Goal: Task Accomplishment & Management: Use online tool/utility

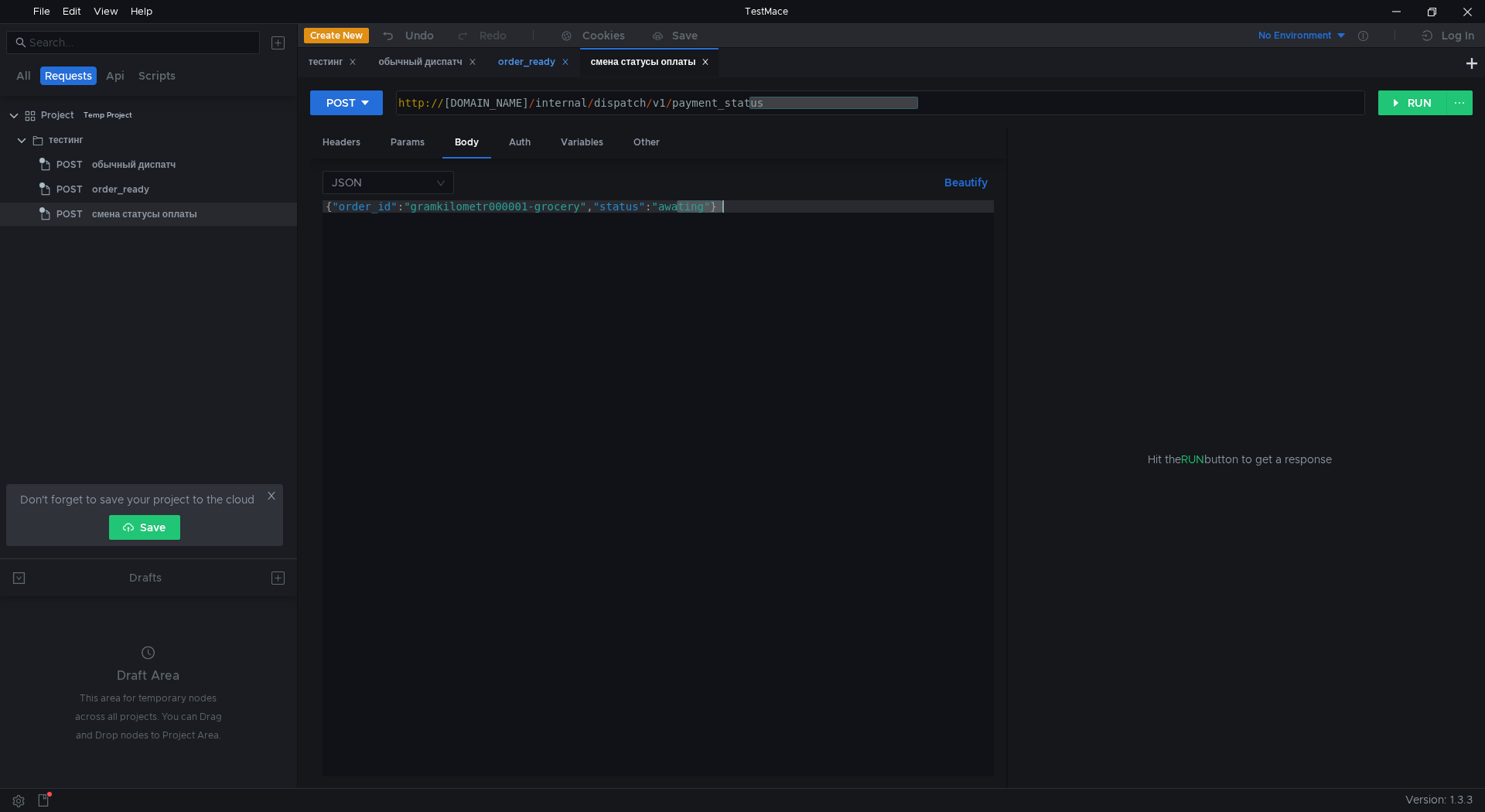
click at [540, 52] on div "order_ready" at bounding box center [532, 62] width 91 height 28
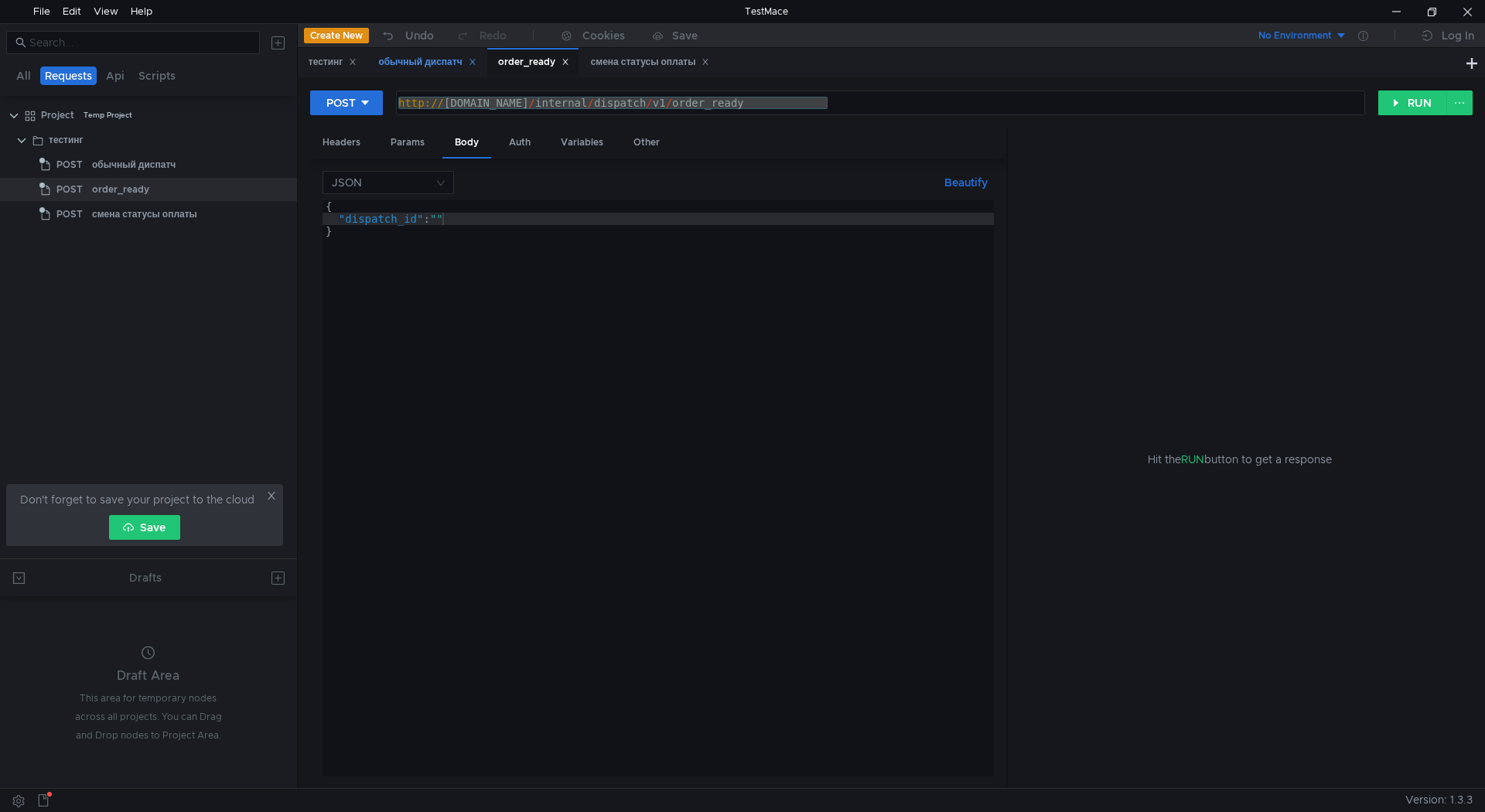
click at [420, 61] on div "обычный диспатч" at bounding box center [427, 62] width 97 height 16
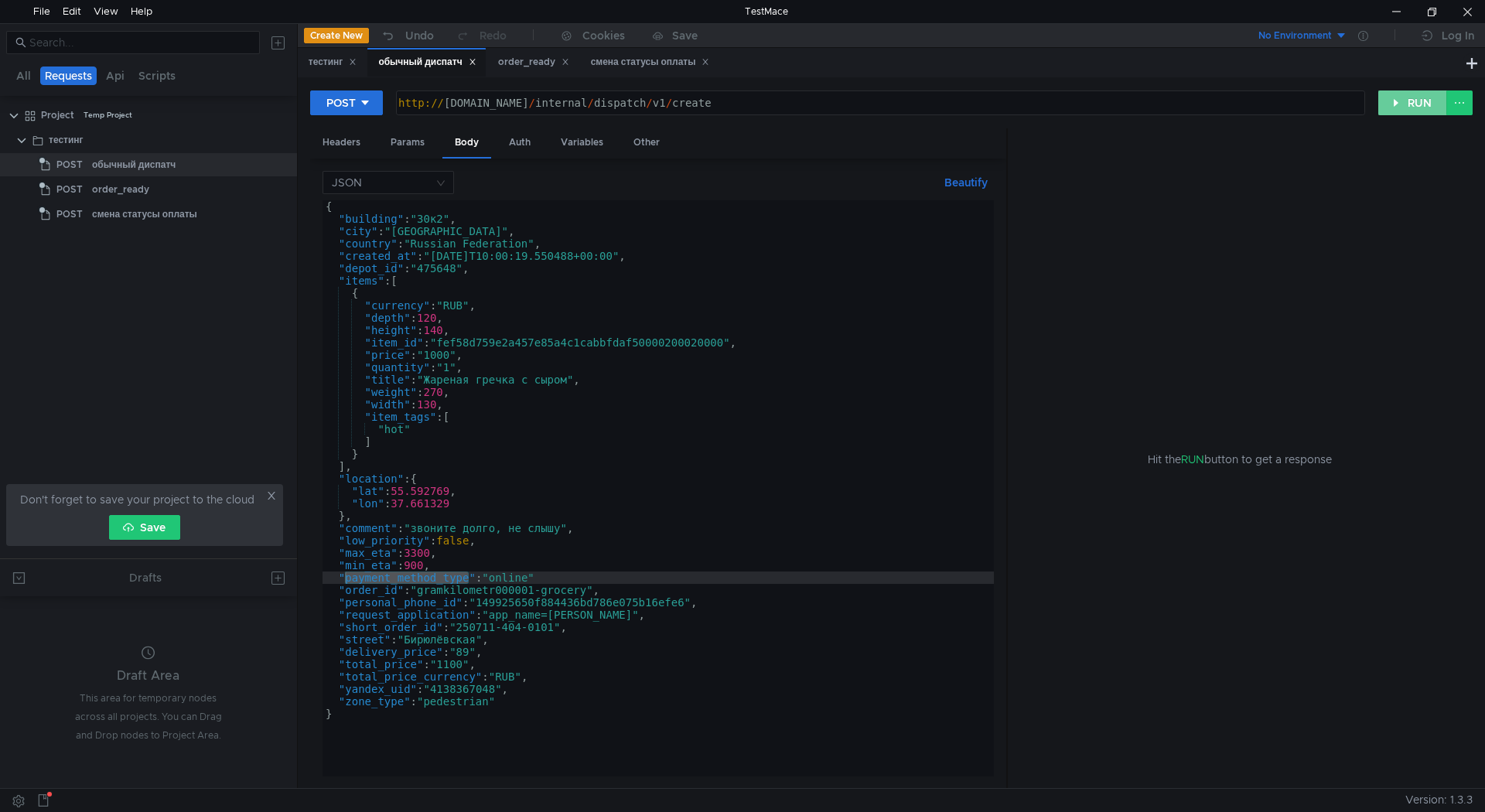
click at [1426, 104] on button "RUN" at bounding box center [1413, 102] width 69 height 25
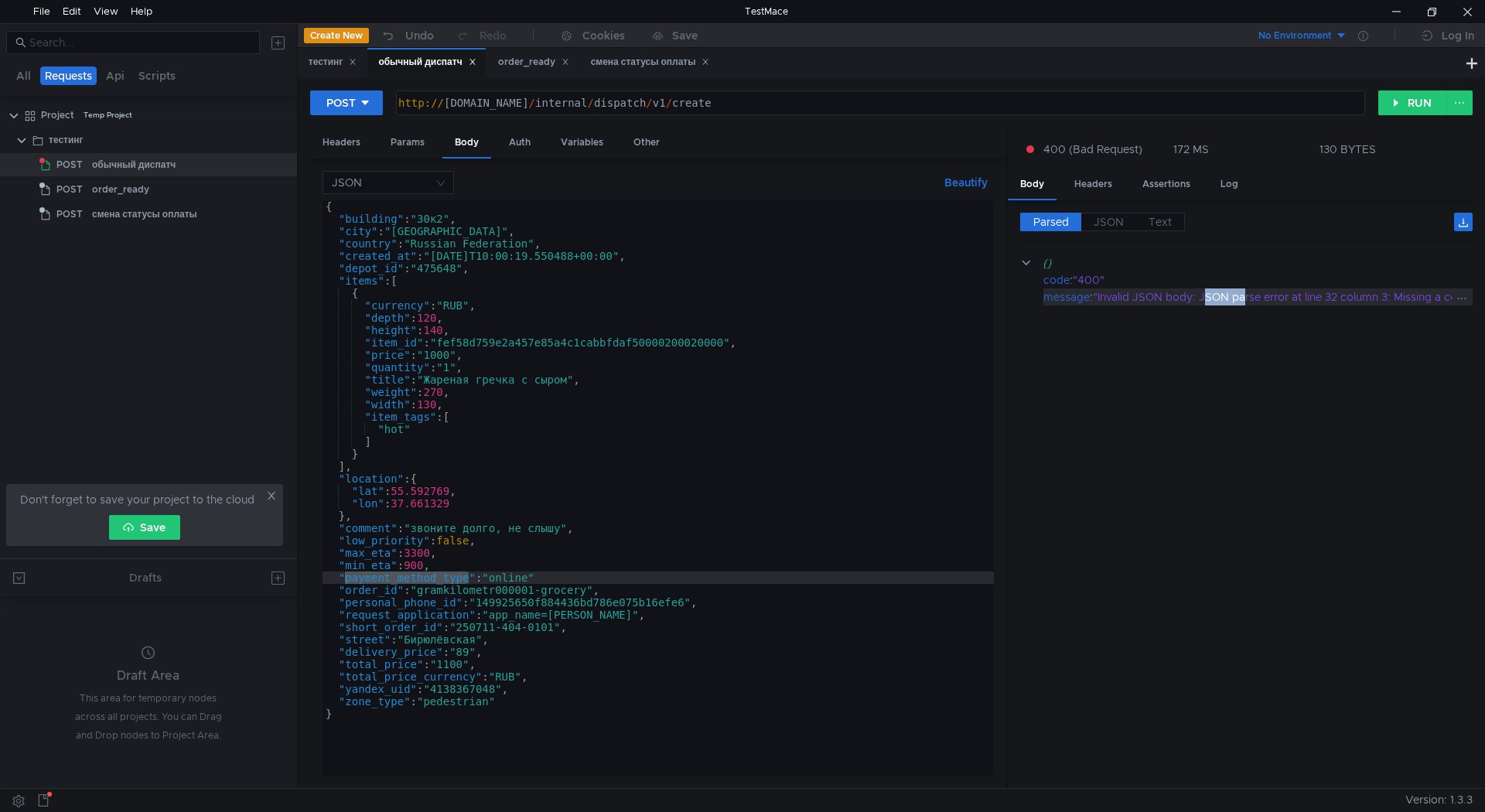
drag, startPoint x: 1207, startPoint y: 300, endPoint x: 1247, endPoint y: 299, distance: 40.0
click at [1247, 299] on div ""Invalid JSON body: JSON parse error at line 32 column 3: Missing a comma or '}…" at bounding box center [1369, 296] width 552 height 17
click at [1466, 298] on icon at bounding box center [1462, 299] width 11 height 11
click at [1230, 300] on button "Equal" at bounding box center [1195, 308] width 120 height 23
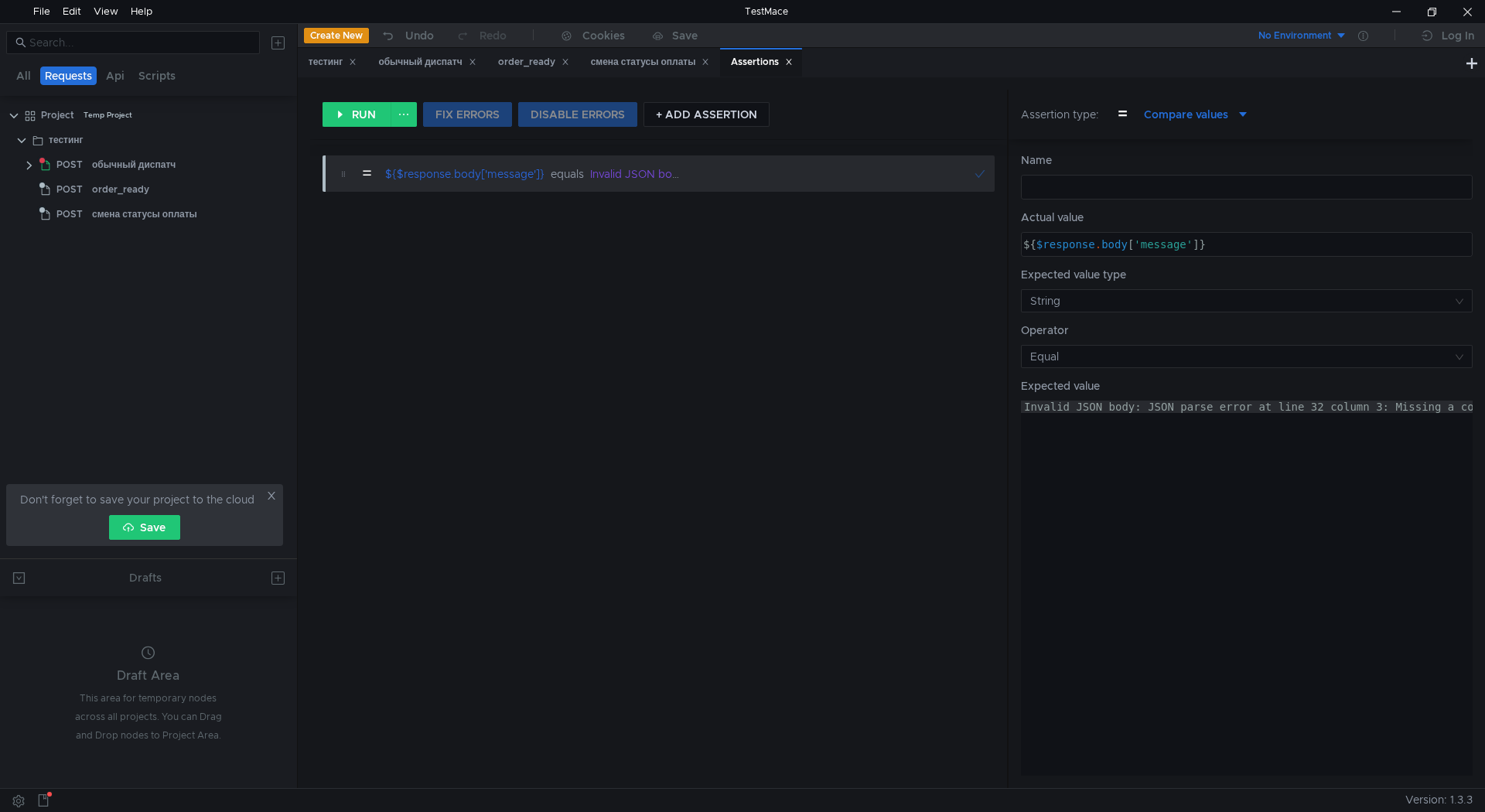
type textarea "Invalid JSON body: JSON parse error at line 32 column 3: Missing a comma or '}'…"
drag, startPoint x: 1227, startPoint y: 408, endPoint x: 1211, endPoint y: 406, distance: 16.1
click at [1208, 406] on div "Invalid JSON body: JSON parse error at line 32 column 3: Missing a comma or '}'…" at bounding box center [1359, 596] width 675 height 393
click at [516, 66] on div "order_ready" at bounding box center [534, 62] width 72 height 16
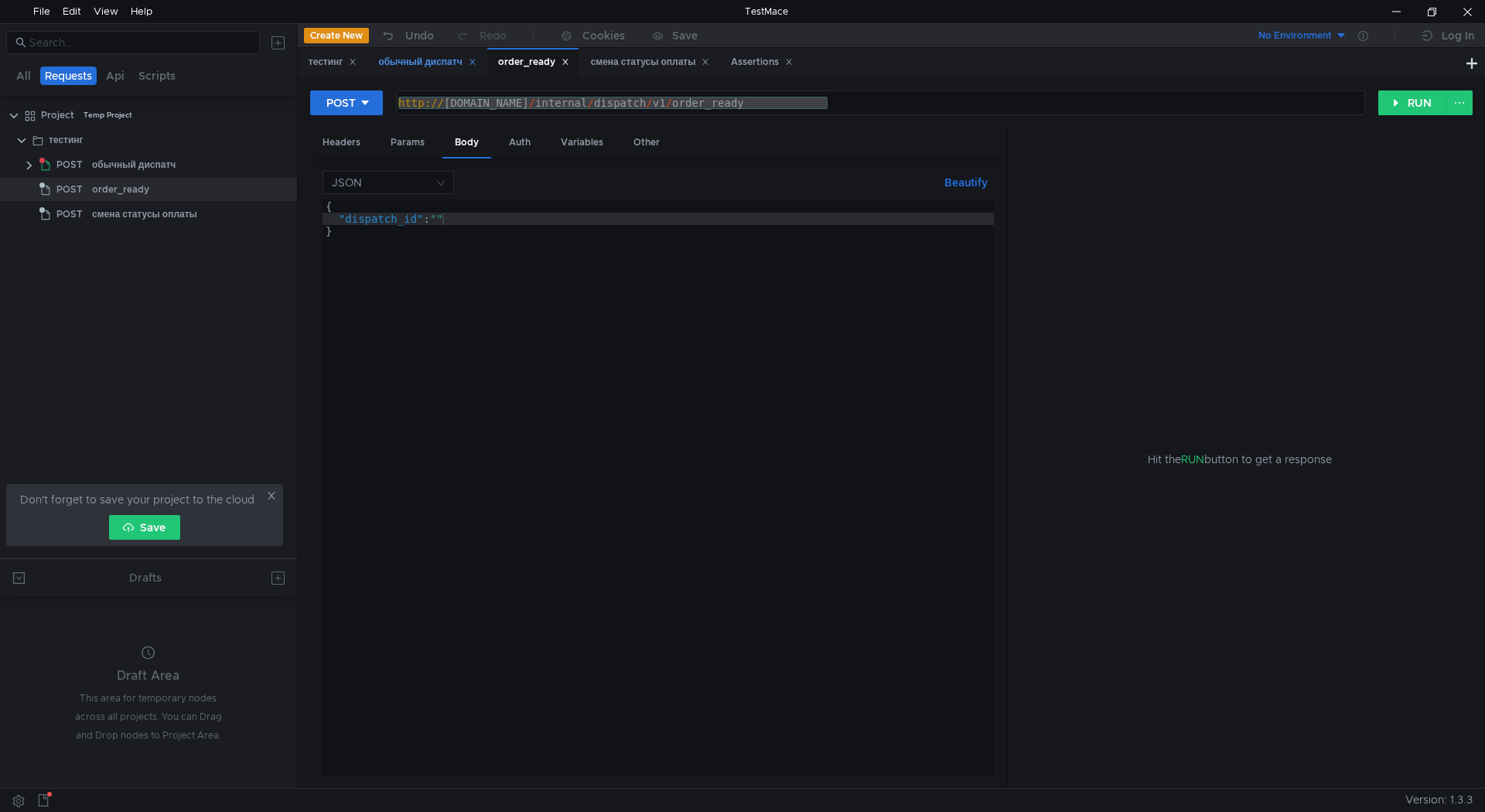
click at [434, 65] on div "обычный диспатч" at bounding box center [427, 62] width 97 height 16
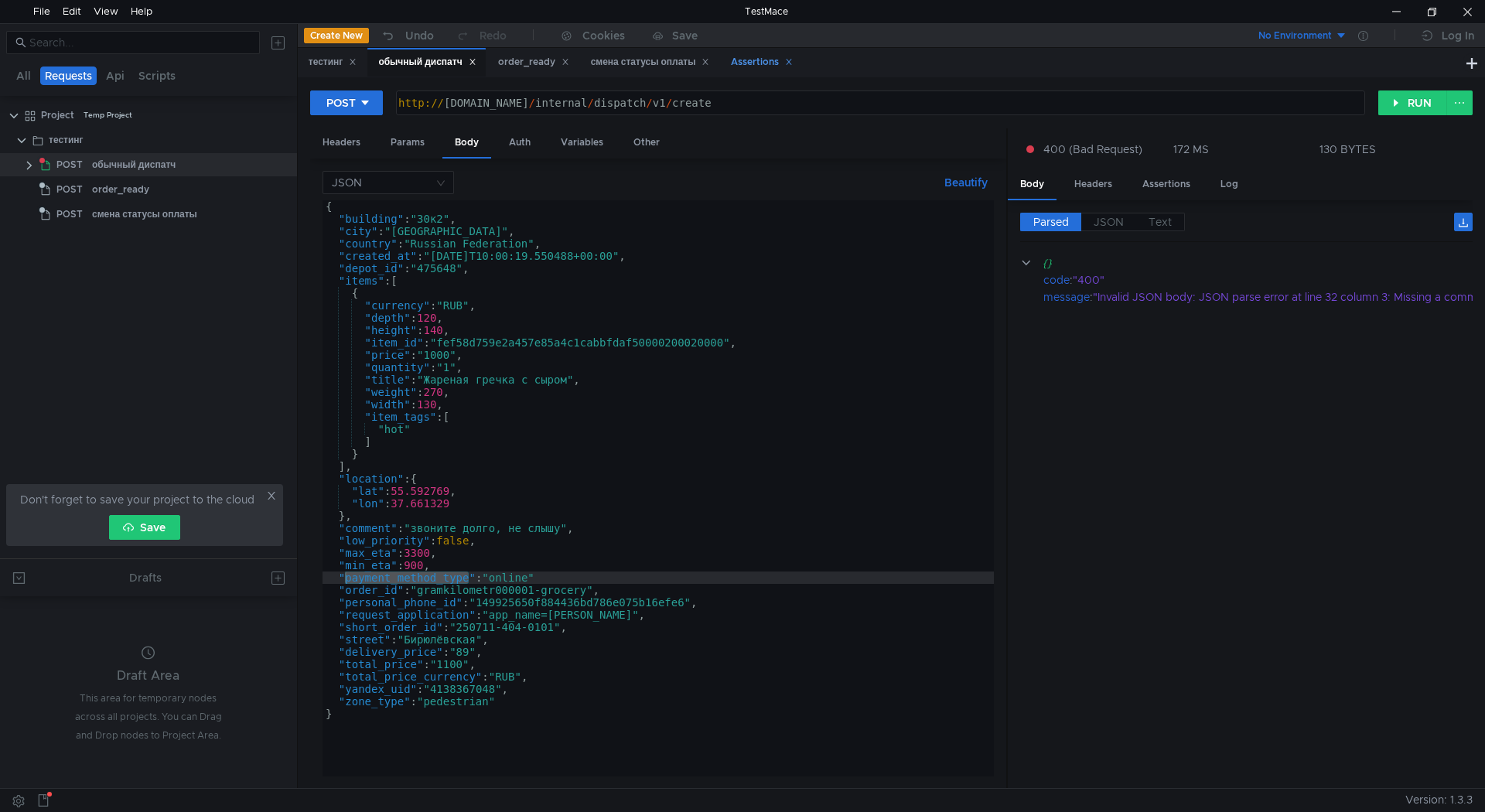
click at [793, 59] on icon at bounding box center [788, 62] width 8 height 8
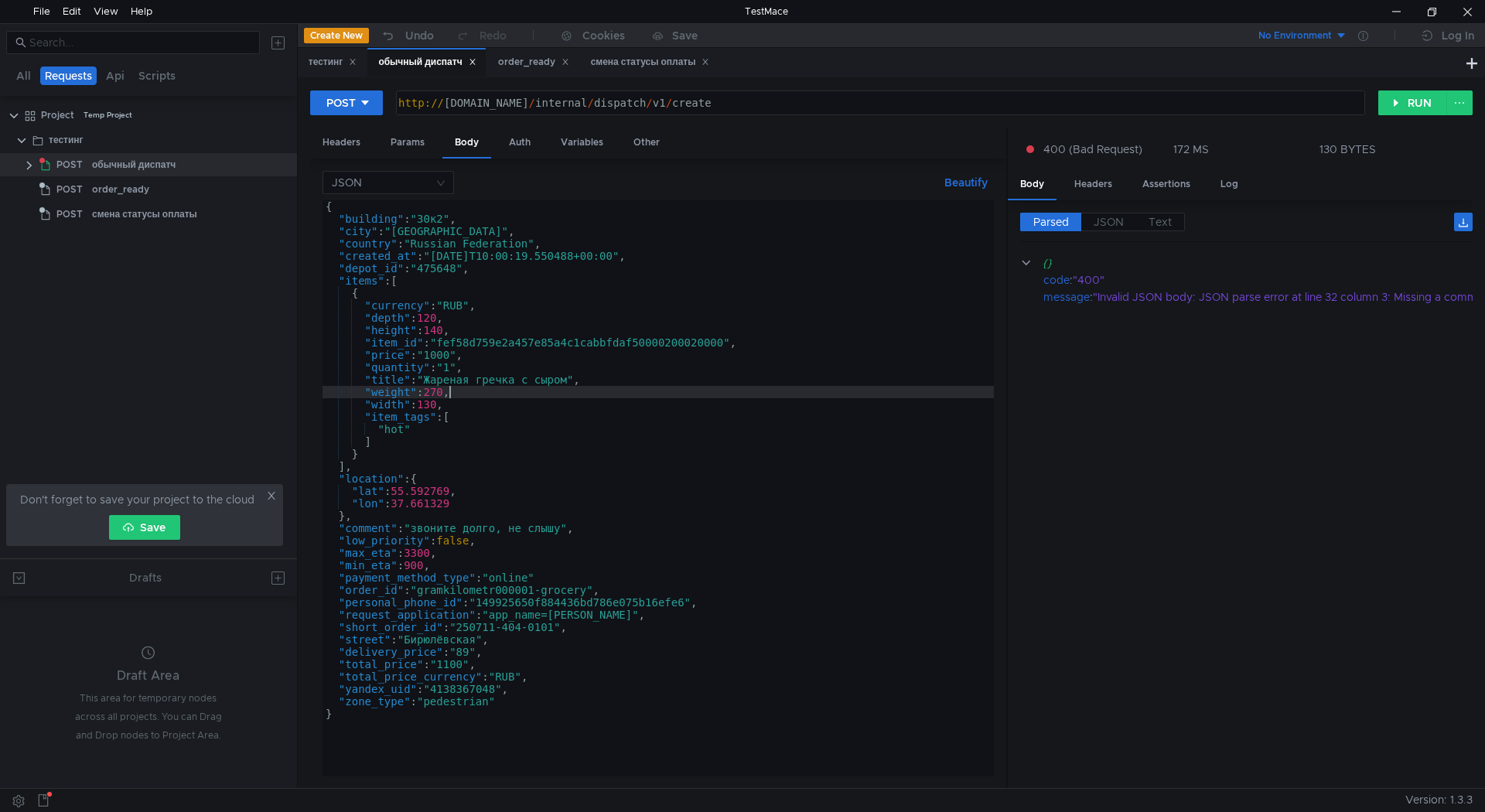
click at [449, 392] on div "{ "building" : "30к2" , "city" : "Moscow" , "country" : "Russian Federation" , …" at bounding box center [659, 501] width 672 height 601
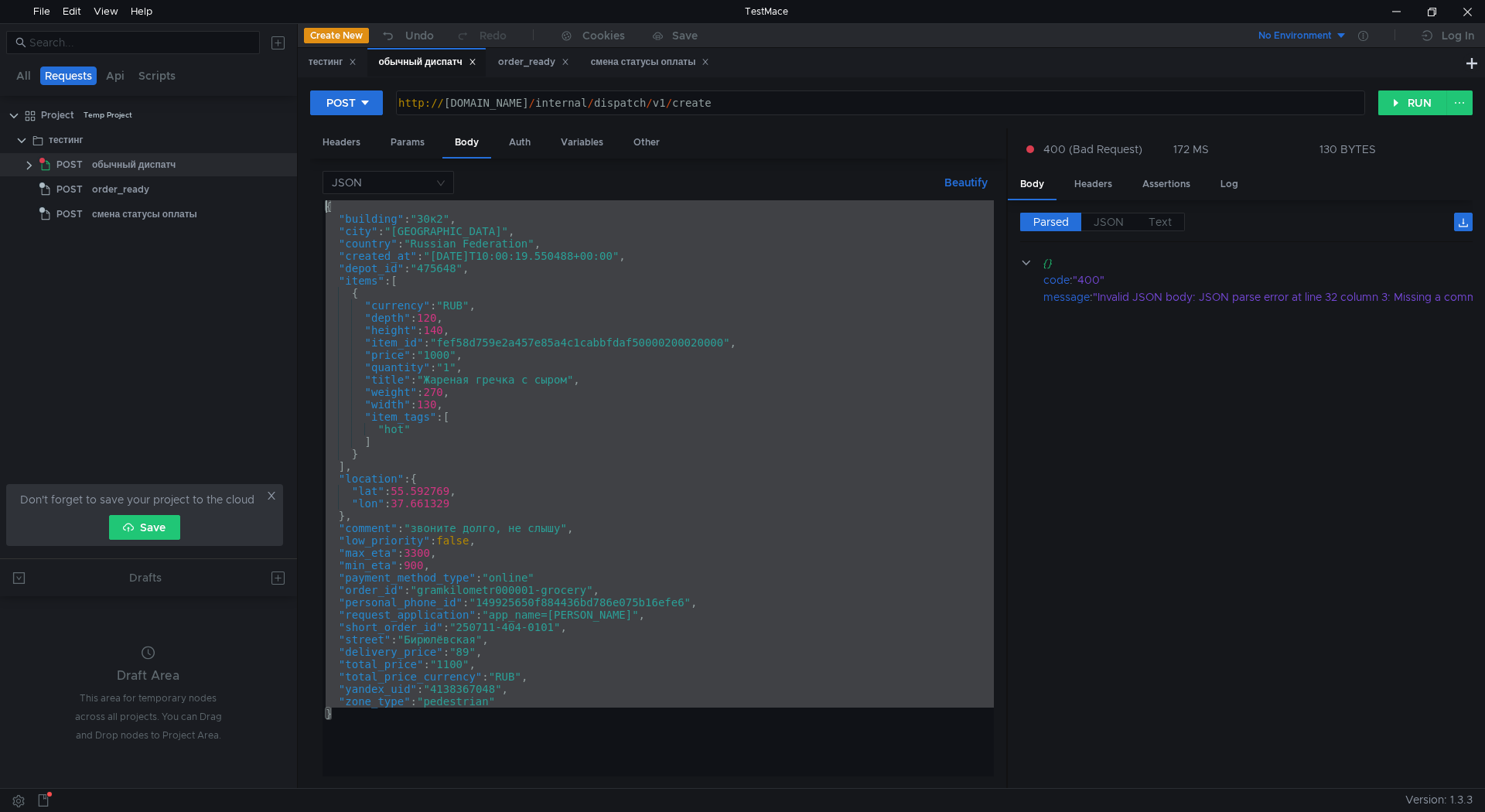
drag, startPoint x: 370, startPoint y: 706, endPoint x: 312, endPoint y: 201, distance: 508.3
click at [312, 201] on div "JSON Beautify "weight": 270, { "building" : "30к2" , "city" : "Moscow" , "count…" at bounding box center [659, 473] width 697 height 630
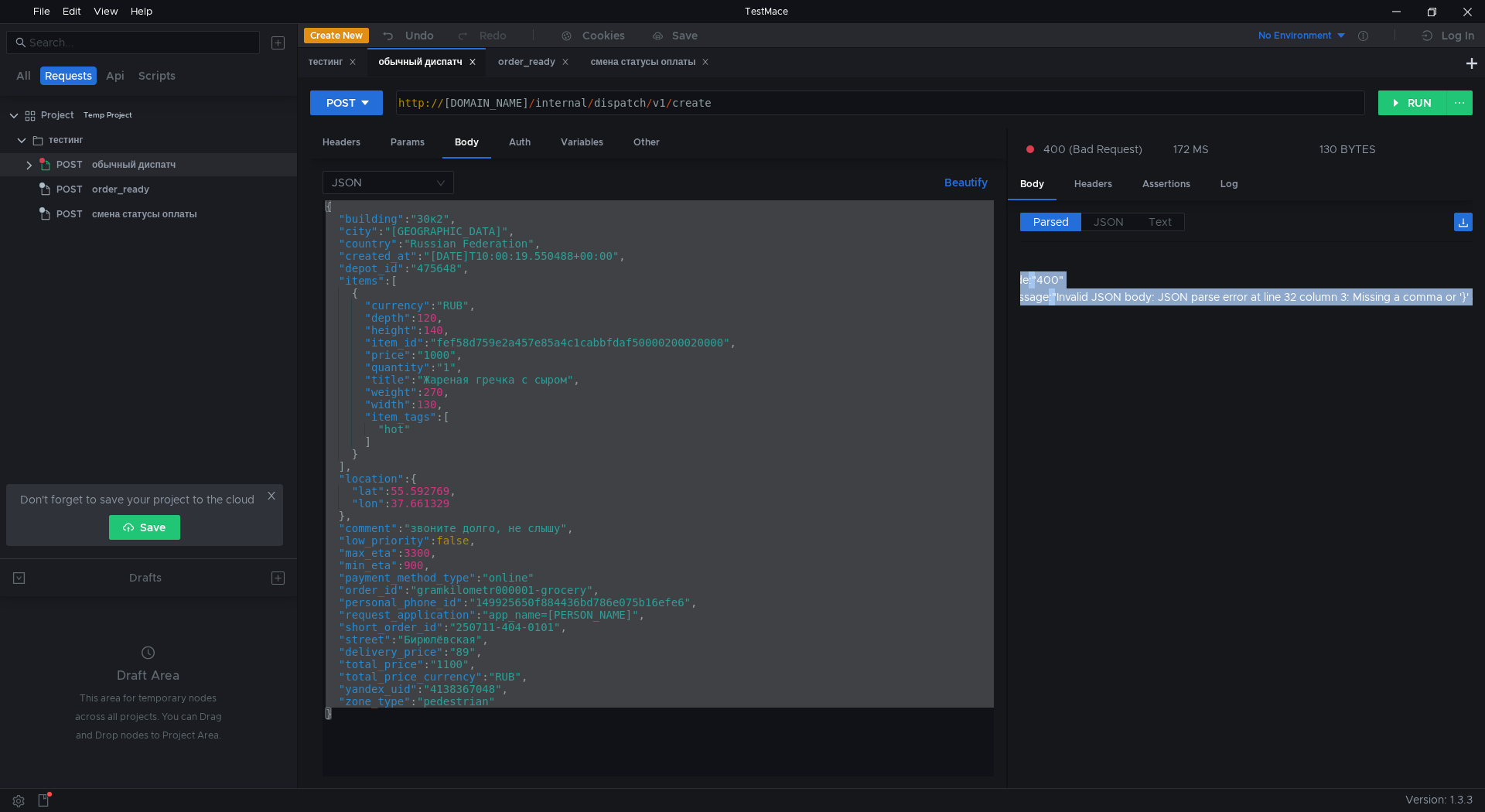
scroll to position [0, 197]
drag, startPoint x: 1042, startPoint y: 267, endPoint x: 1484, endPoint y: 302, distance: 443.4
click at [1484, 302] on div "POST http://grocery-dispatch.lavka.tst.yandex.net/internal/dispatch/v1/create h…" at bounding box center [891, 433] width 1187 height 710
copy app-response-section "{} code : "400" message : "Invalid JSON body: JSON parse error at line 32 colum…"
click at [735, 574] on div "{ "building" : "30к2" , "city" : "Moscow" , "country" : "Russian Federation" , …" at bounding box center [659, 489] width 672 height 576
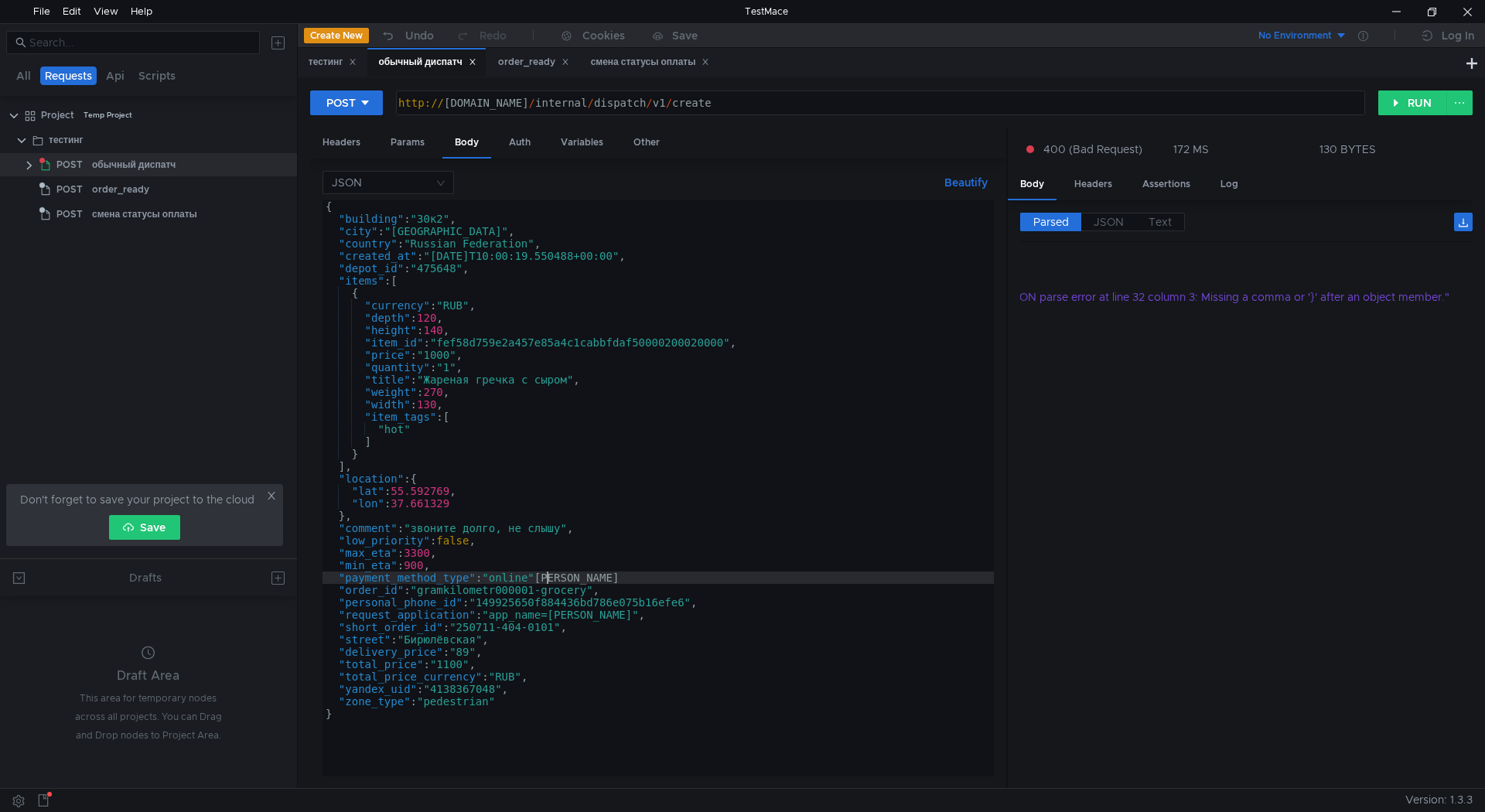
scroll to position [0, 15]
click at [733, 517] on div "{ "building" : "30к2" , "city" : "Moscow" , "country" : "Russian Federation" , …" at bounding box center [659, 501] width 672 height 601
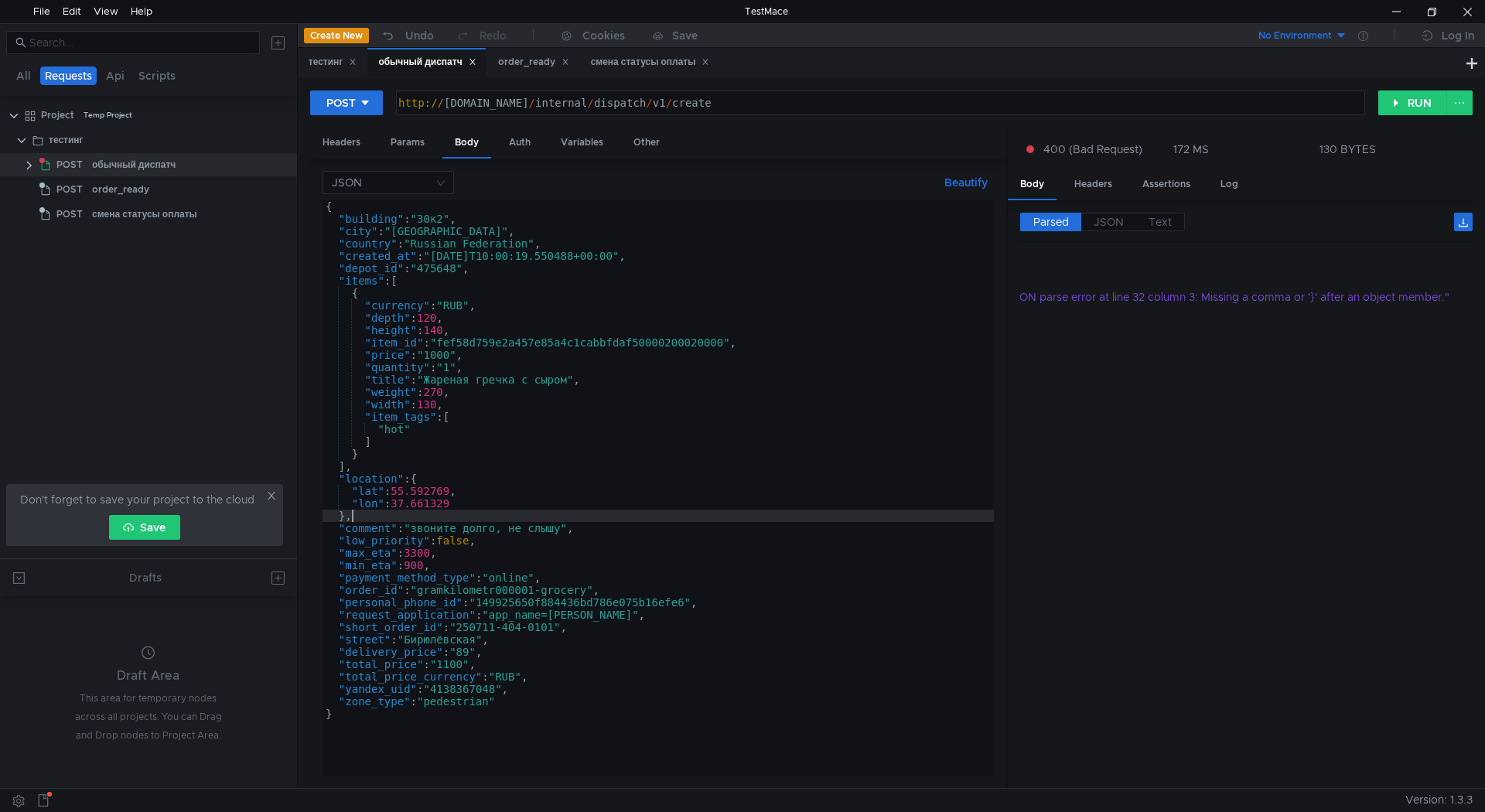
scroll to position [0, 1]
click at [1402, 95] on button "RUN" at bounding box center [1413, 102] width 69 height 25
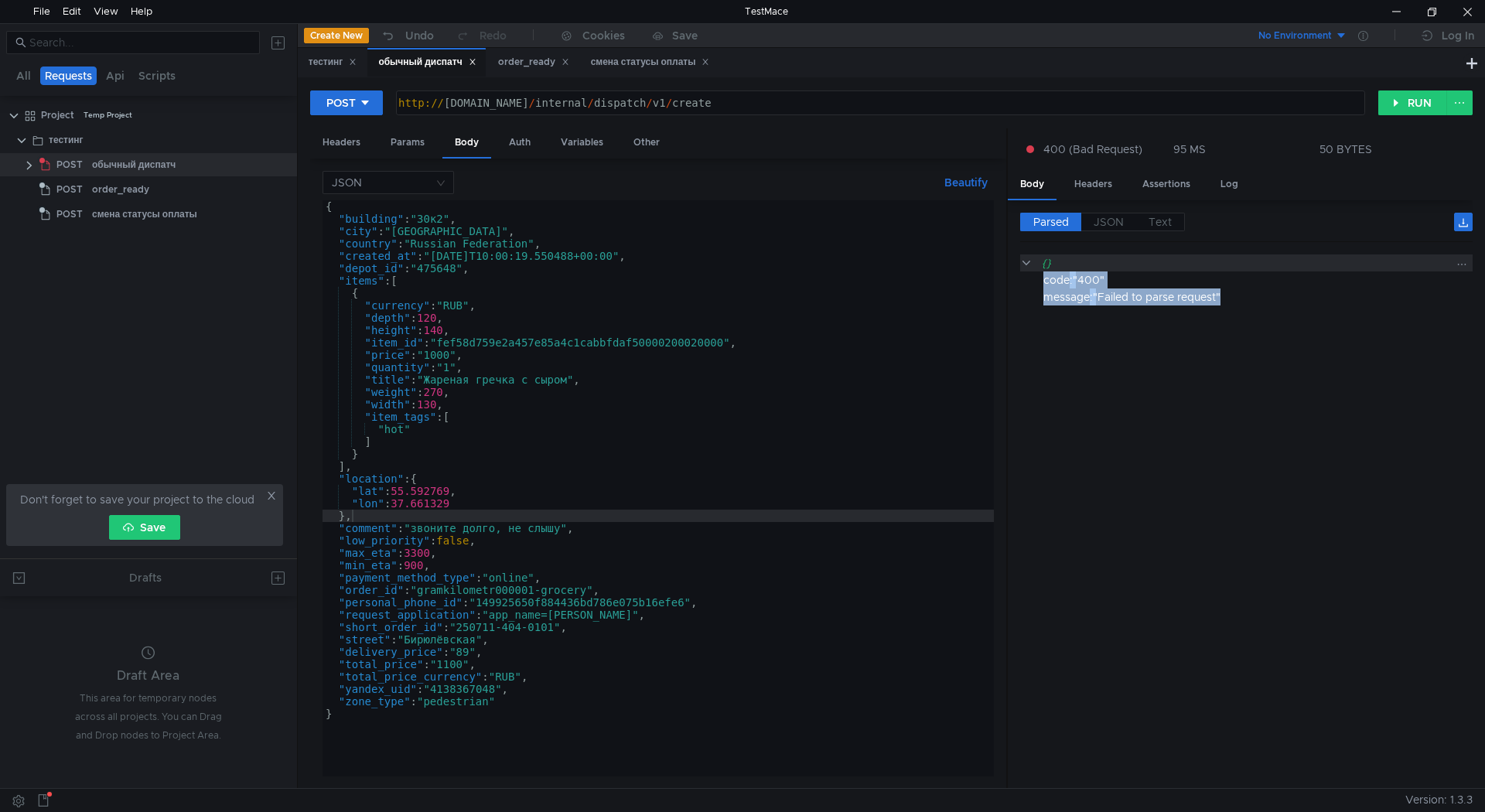
drag, startPoint x: 1251, startPoint y: 297, endPoint x: 1038, endPoint y: 263, distance: 215.7
click at [1038, 263] on div "{} code : "400" message : "Failed to parse request"" at bounding box center [1246, 280] width 453 height 51
copy div "code : "400" message : "Failed to parse request""
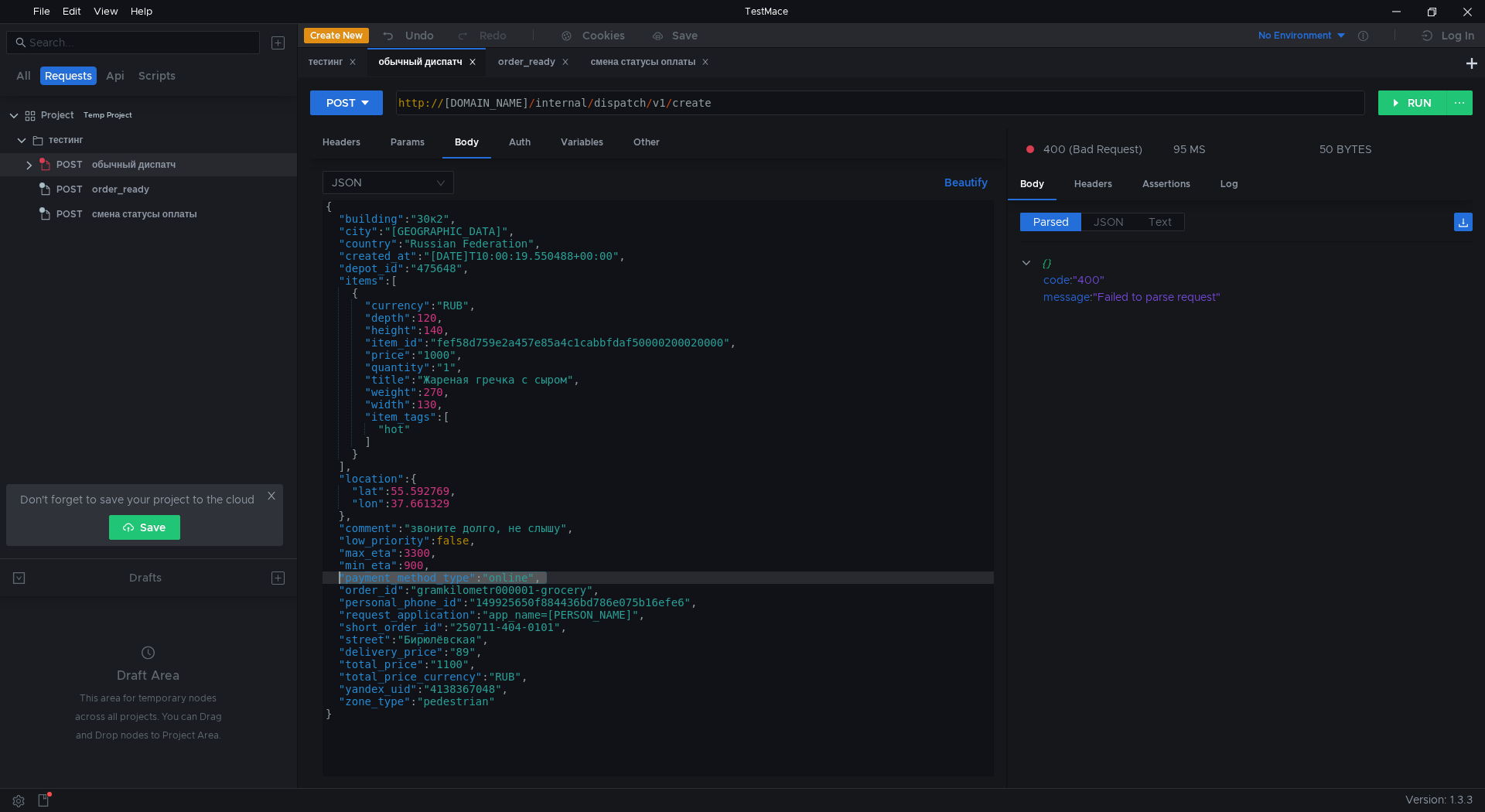
drag, startPoint x: 557, startPoint y: 573, endPoint x: 339, endPoint y: 574, distance: 218.0
click at [339, 574] on div "{ "building" : "30к2" , "city" : "Moscow" , "country" : "Russian Federation" , …" at bounding box center [659, 501] width 672 height 601
drag, startPoint x: 1241, startPoint y: 293, endPoint x: 1041, endPoint y: 261, distance: 202.5
click at [1041, 261] on div "{} code : "400" message : "Failed to parse request"" at bounding box center [1246, 280] width 453 height 51
copy div "{} code : "400" message : "Failed to parse request""
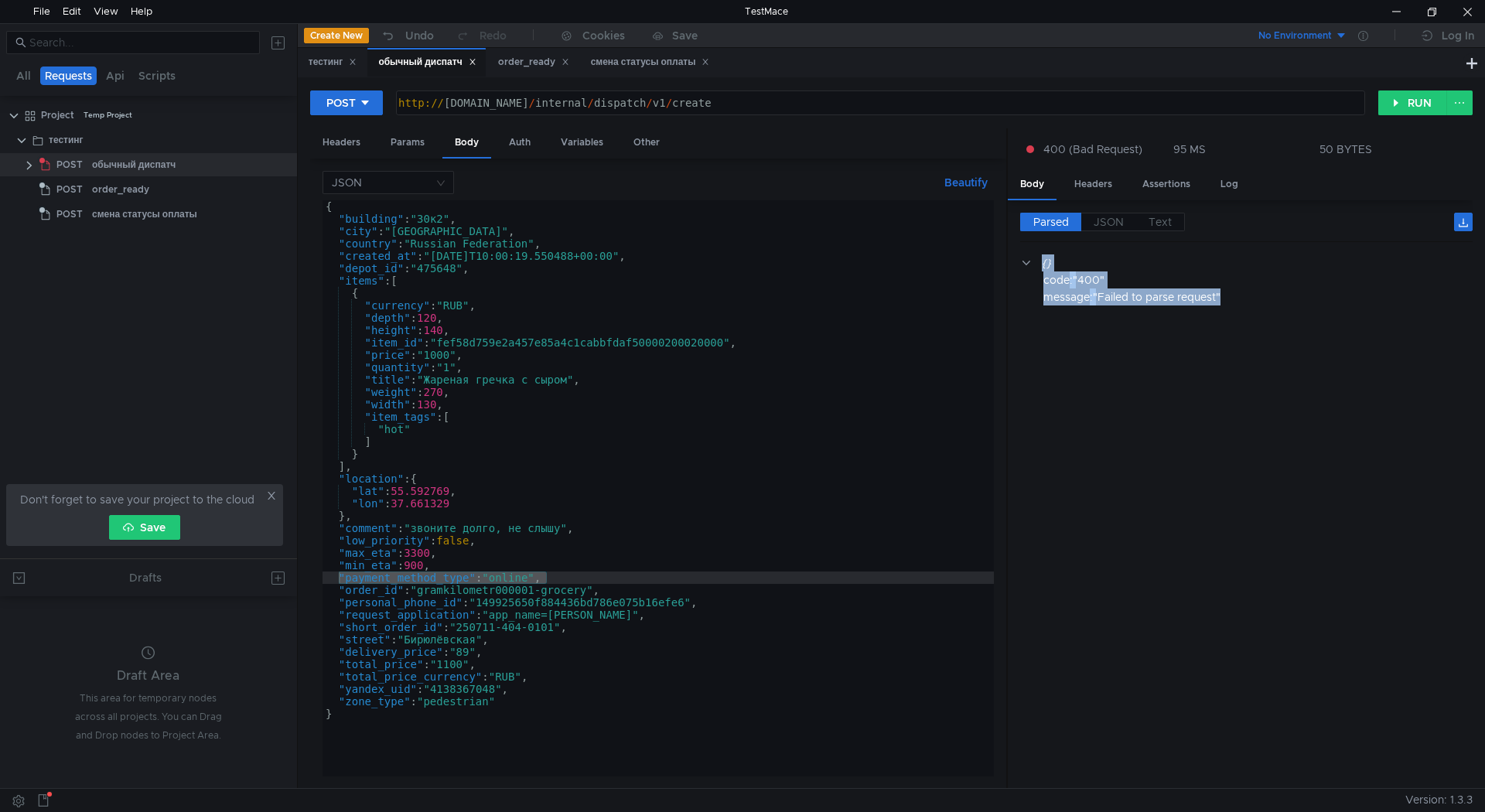
type textarea ""item_tags": ["
click at [470, 419] on div "{ "building" : "30к2" , "city" : "Moscow" , "country" : "Russian Federation" , …" at bounding box center [659, 501] width 672 height 601
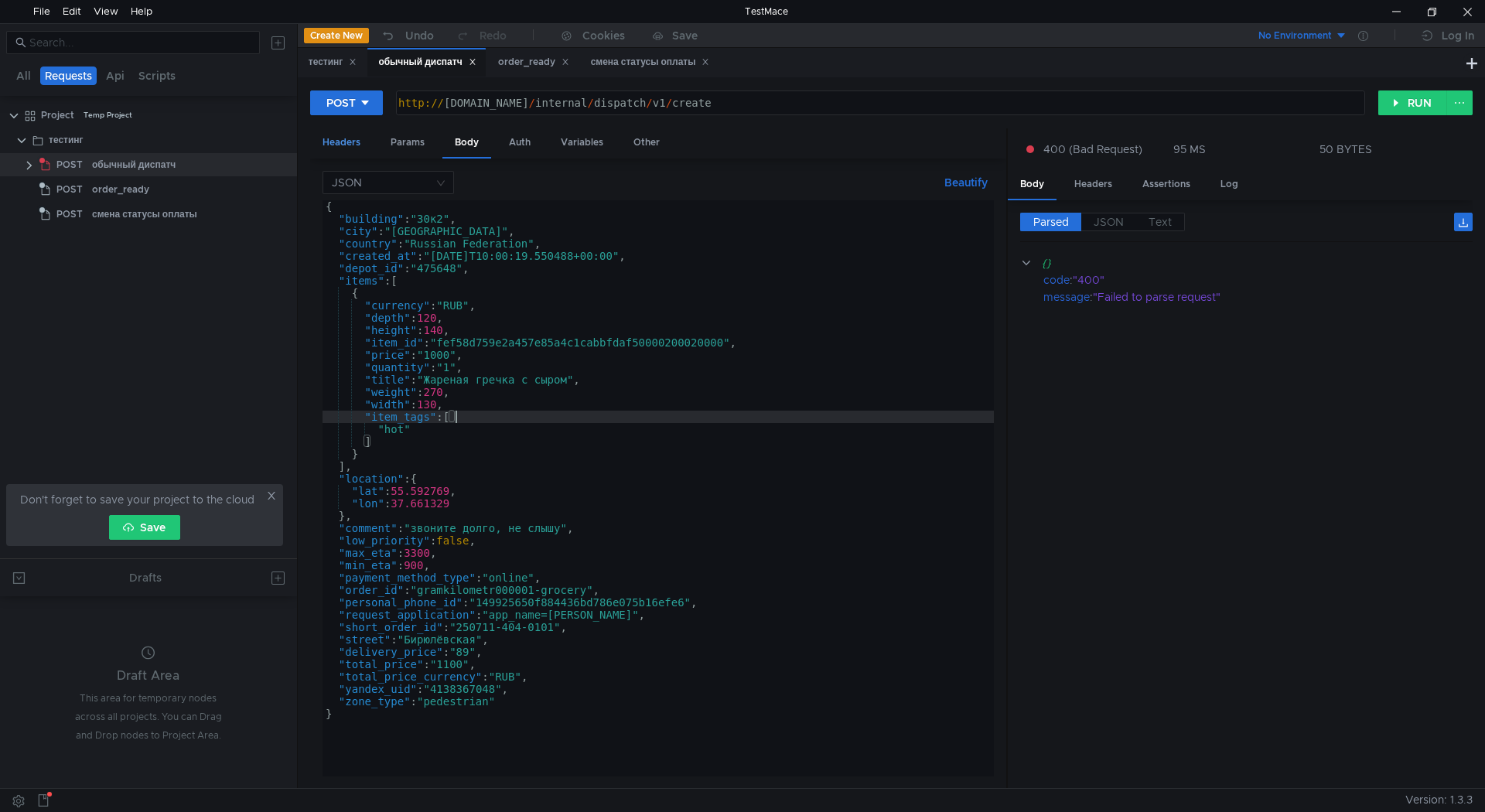
click at [361, 140] on div "Headers" at bounding box center [341, 142] width 63 height 28
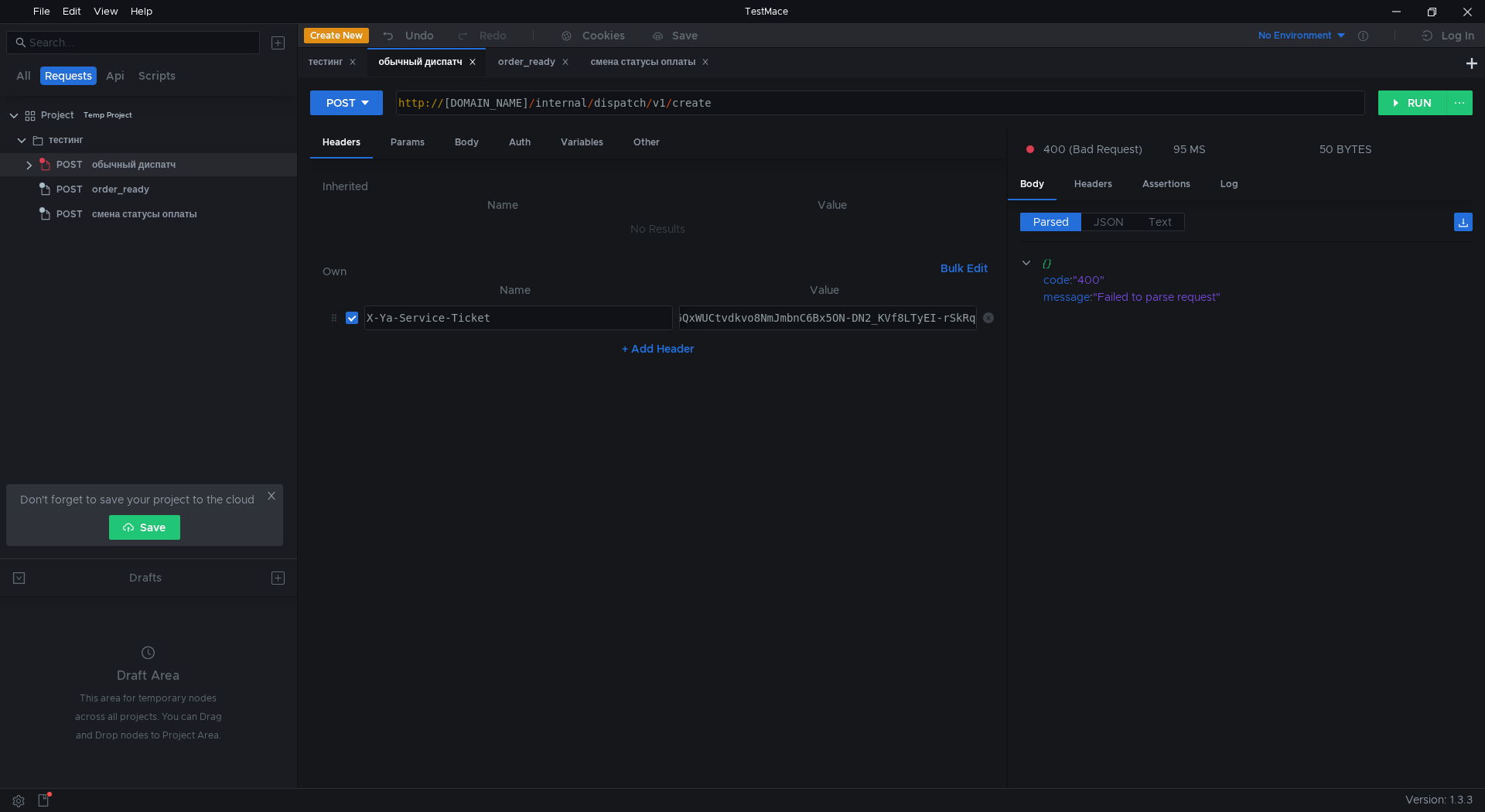
click at [636, 344] on button "+ Add Header" at bounding box center [659, 348] width 85 height 19
drag, startPoint x: 331, startPoint y: 349, endPoint x: 335, endPoint y: 300, distance: 49.2
click at [423, 314] on div at bounding box center [516, 330] width 307 height 37
paste textarea "Content-Type"
type textarea "Content-Type"
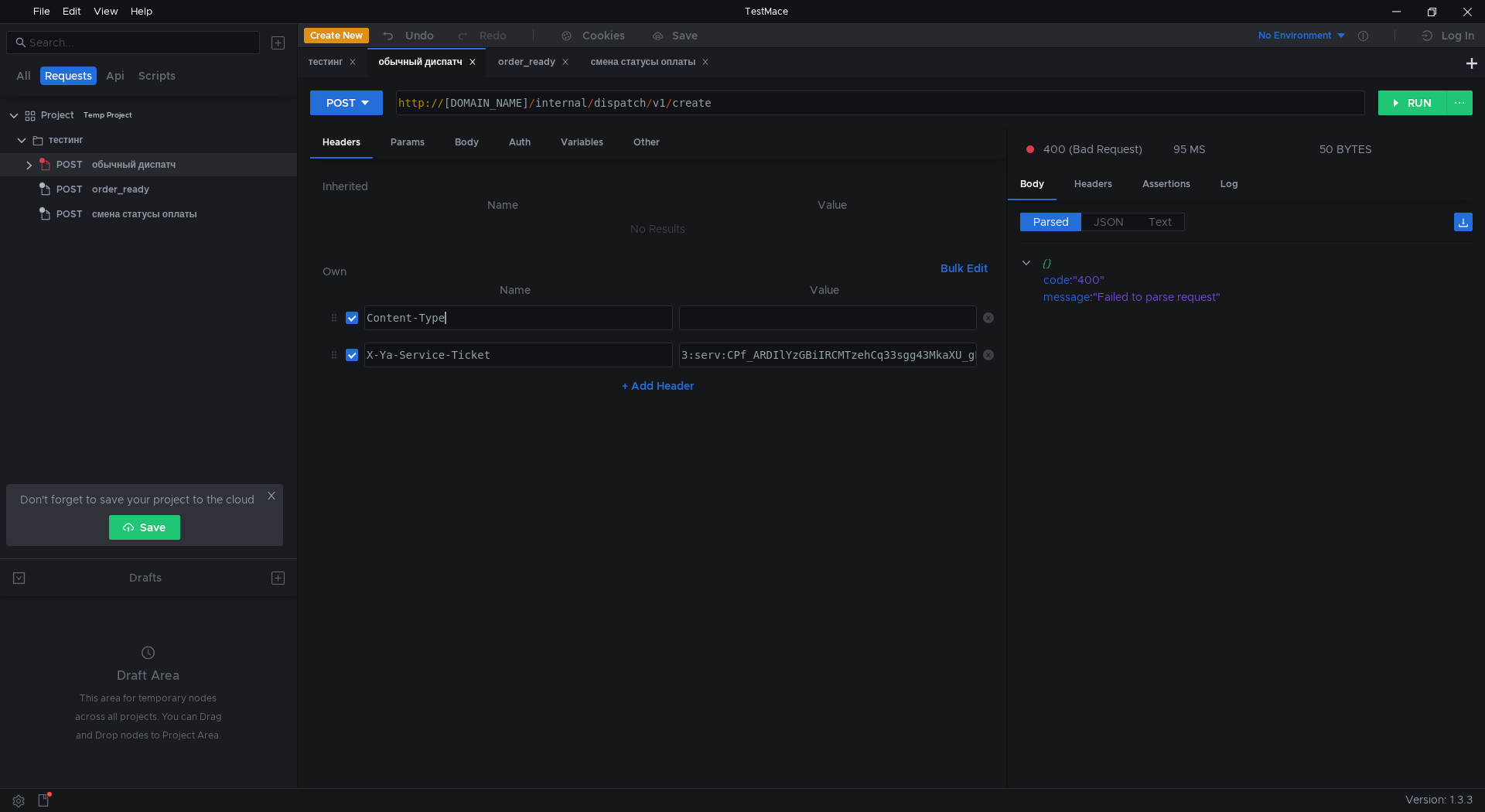
click at [803, 319] on div at bounding box center [827, 330] width 300 height 37
paste textarea "application/json"
type textarea "application/json"
click at [522, 54] on div "order_ready" at bounding box center [534, 62] width 72 height 16
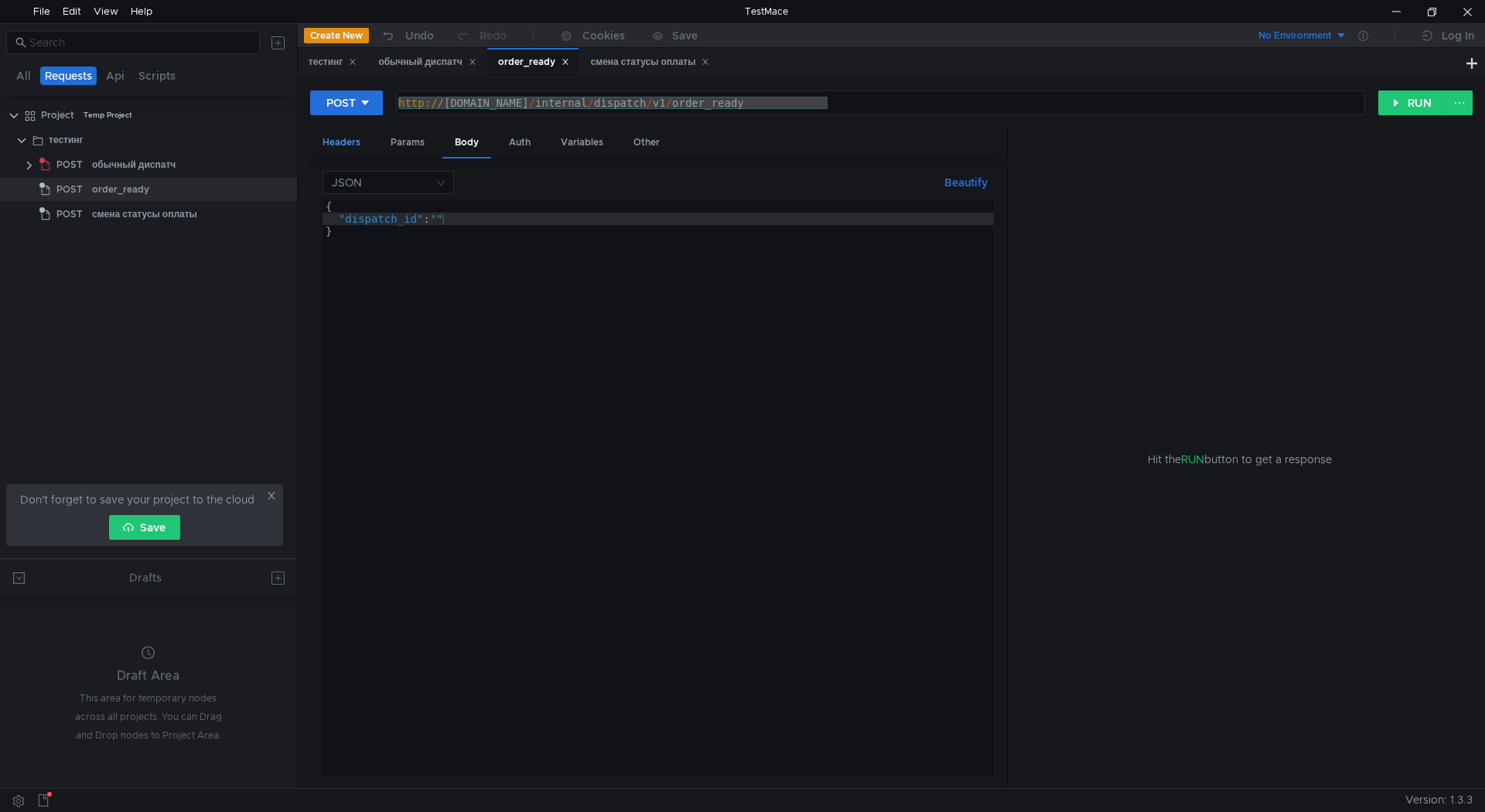
click at [344, 142] on div "Headers" at bounding box center [341, 142] width 63 height 28
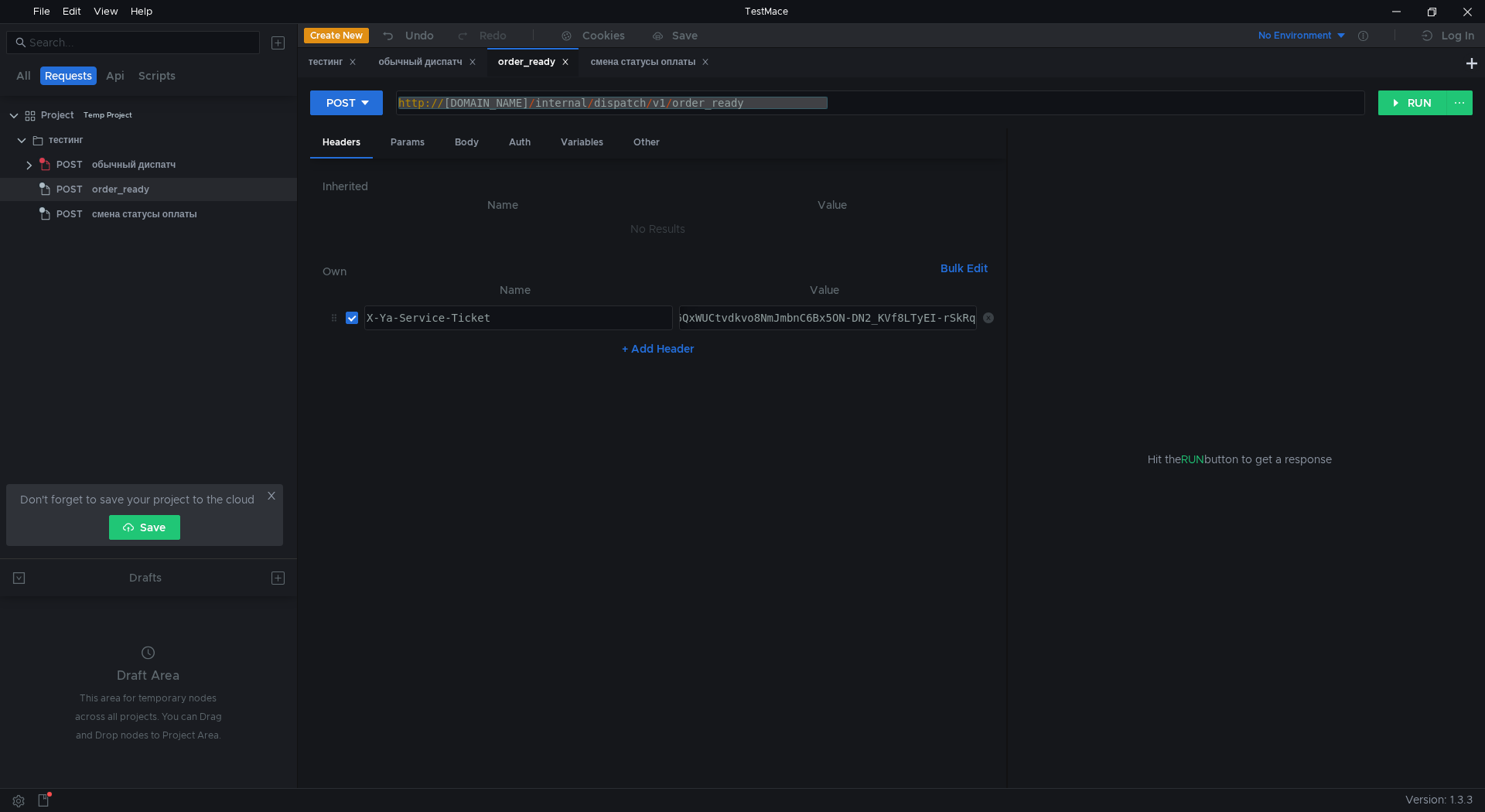
click at [657, 346] on button "+ Add Header" at bounding box center [659, 348] width 85 height 19
click at [727, 349] on div at bounding box center [827, 368] width 300 height 37
paste textarea "application/json"
type textarea "application/json"
click at [623, 59] on div "смена статусы оплаты" at bounding box center [651, 62] width 119 height 16
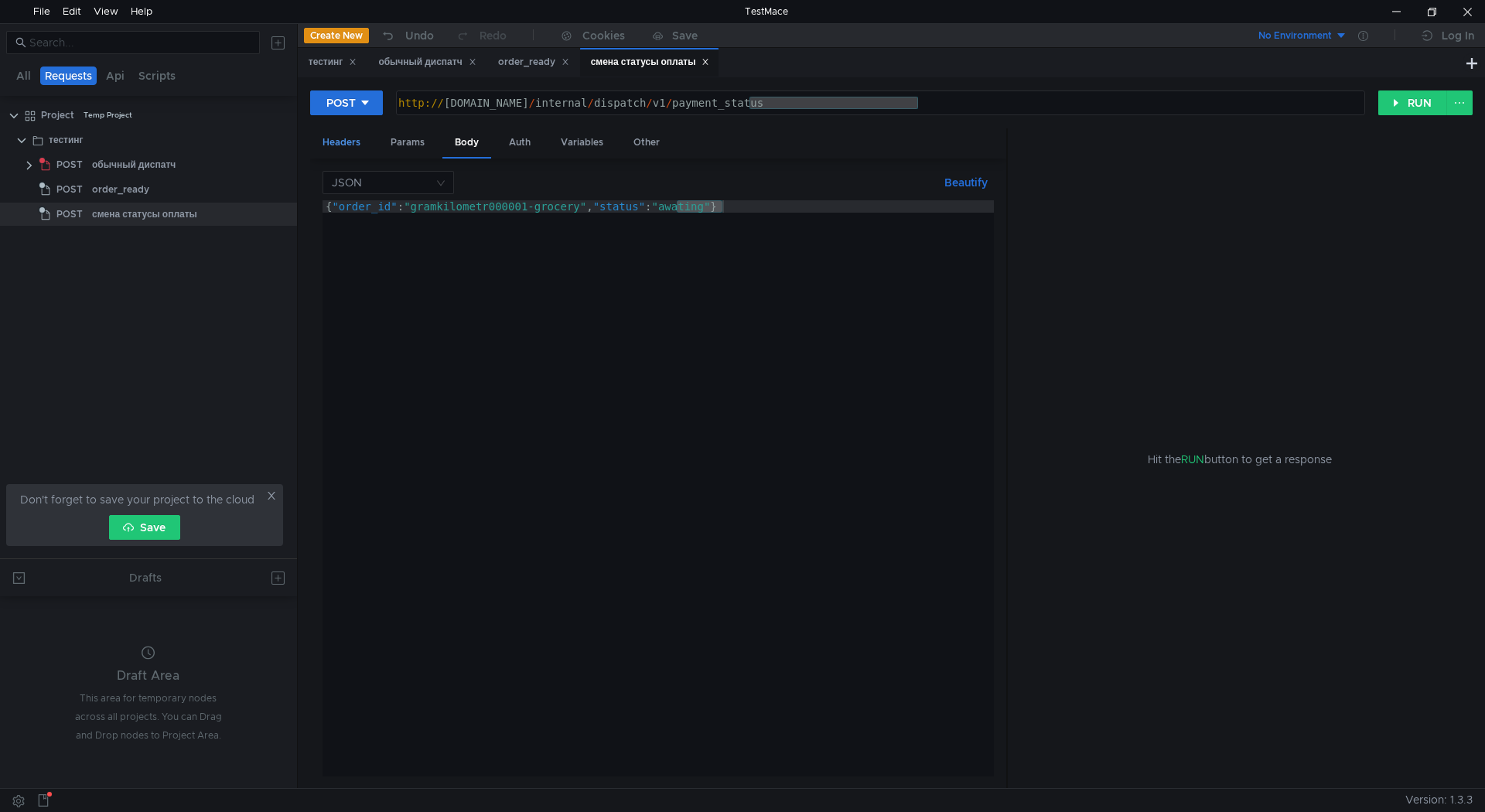
click at [354, 142] on div "Headers" at bounding box center [341, 142] width 63 height 28
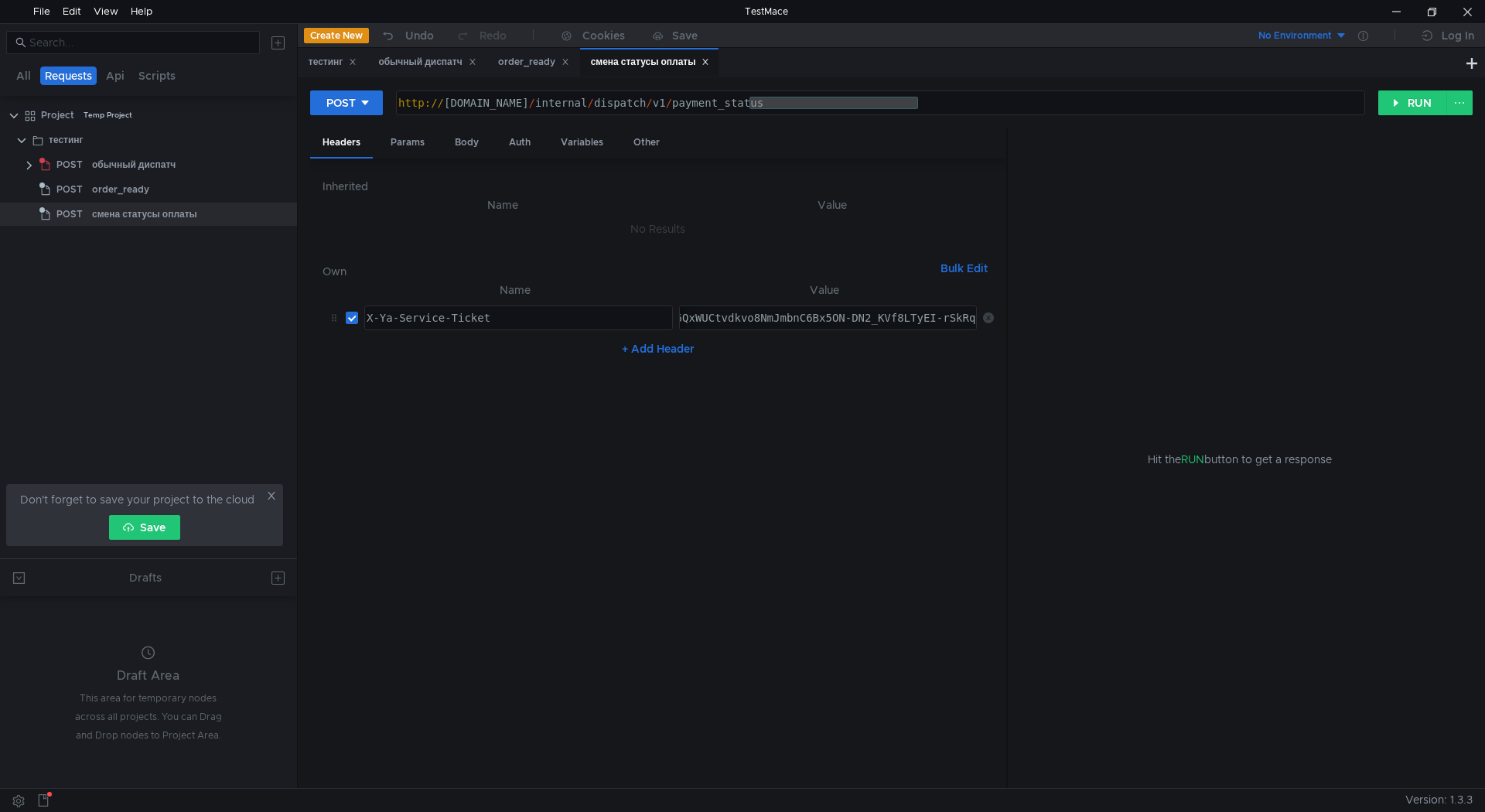
click at [673, 351] on button "+ Add Header" at bounding box center [659, 348] width 85 height 19
click at [713, 357] on div at bounding box center [827, 368] width 300 height 37
paste textarea "application/json"
type textarea "application/json"
click at [550, 64] on div "order_ready" at bounding box center [534, 62] width 72 height 16
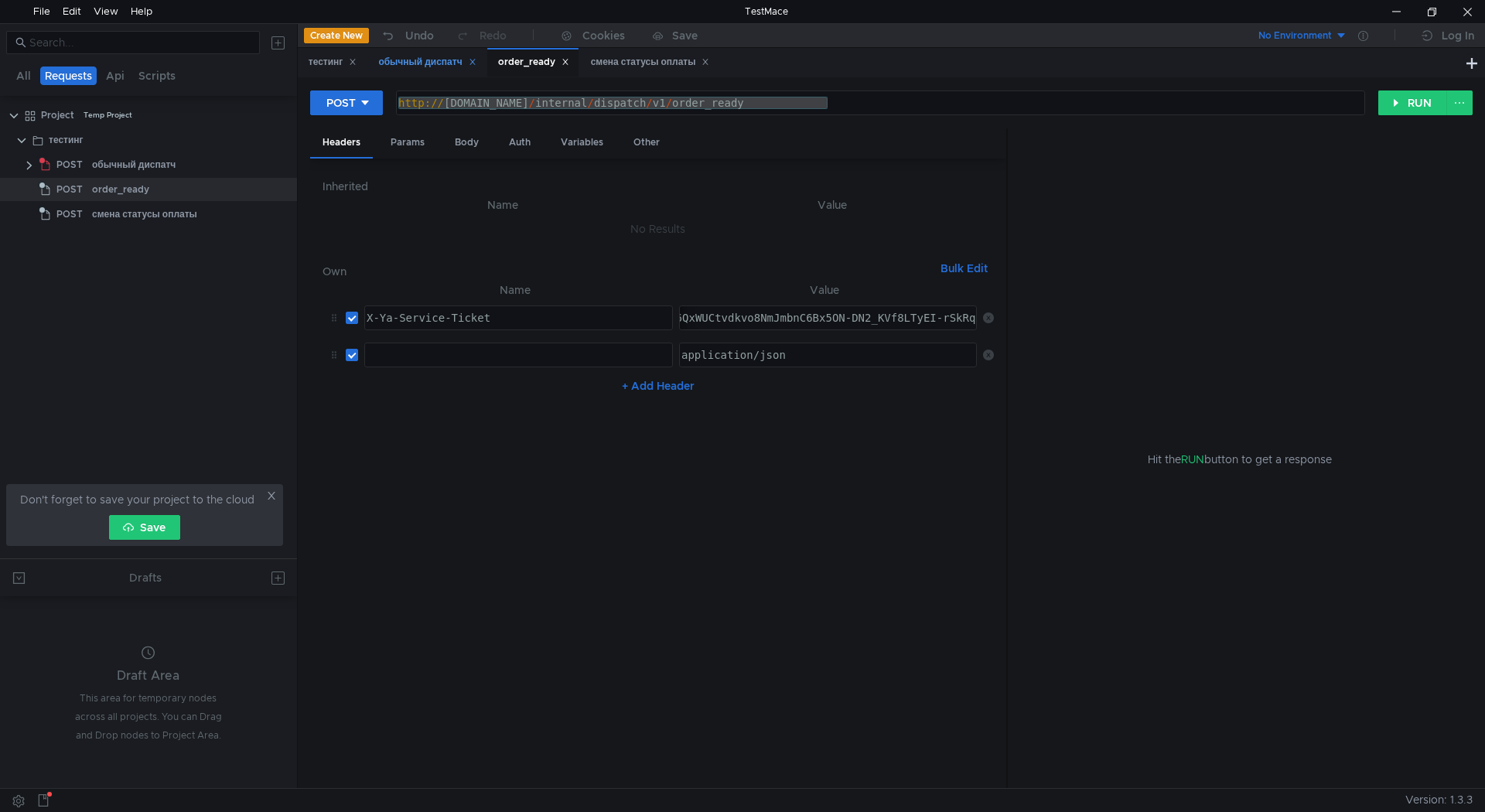
click at [424, 63] on div "обычный диспатч" at bounding box center [427, 62] width 97 height 16
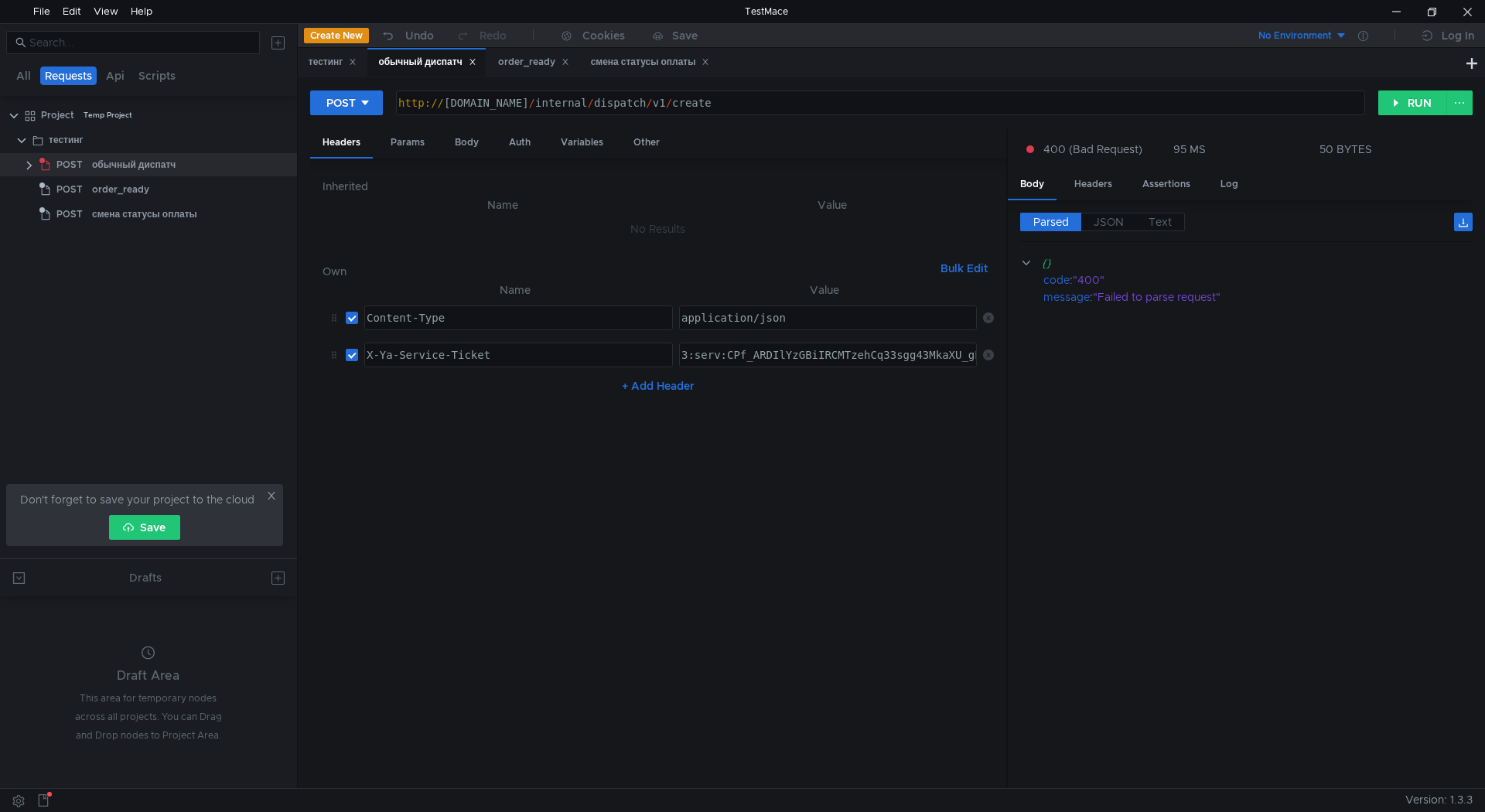
click at [443, 318] on div "Content-Type" at bounding box center [516, 330] width 307 height 37
click at [666, 65] on div "смена статусы оплаты" at bounding box center [651, 62] width 119 height 16
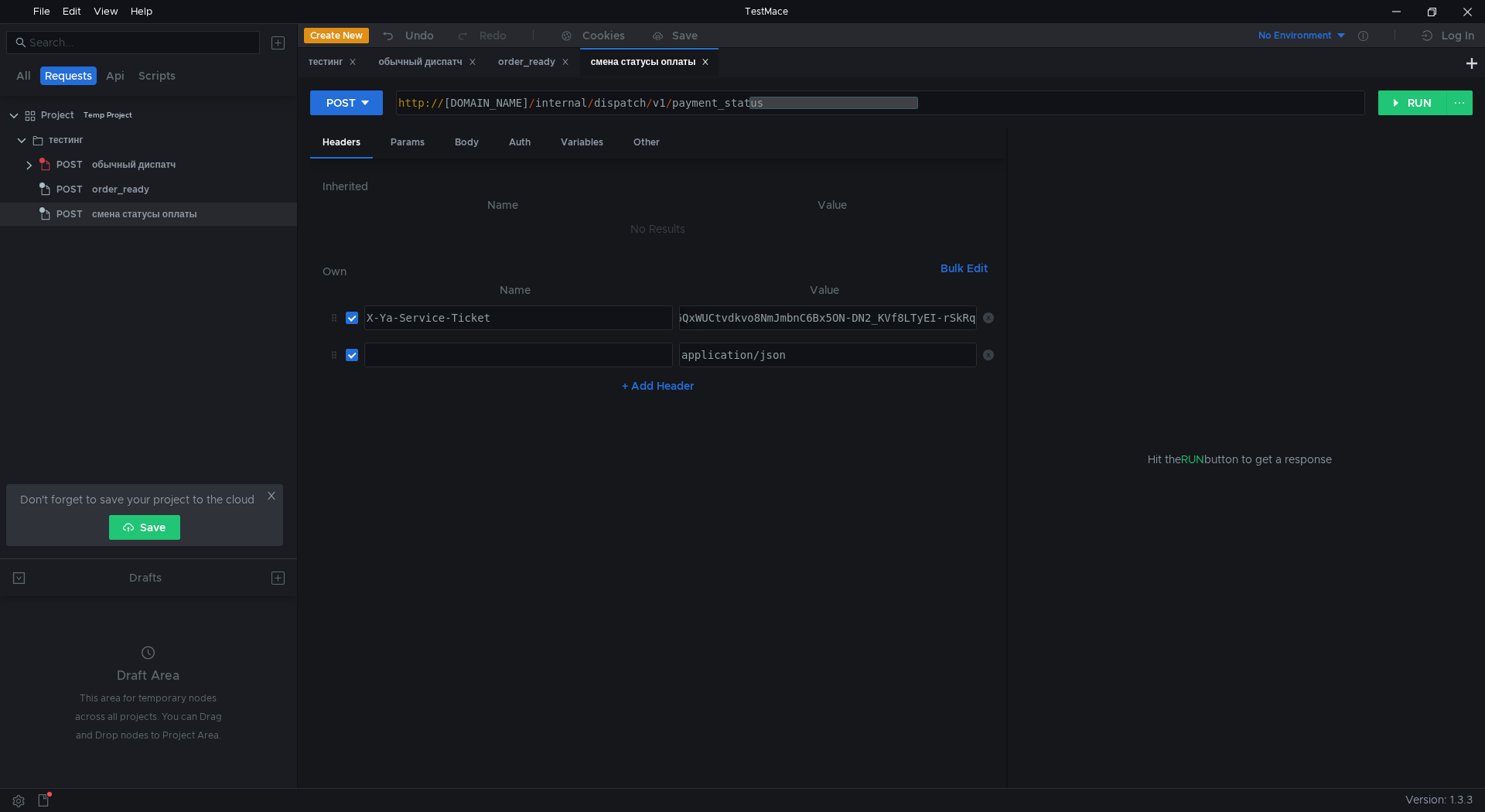
click at [482, 345] on div at bounding box center [518, 355] width 307 height 23
paste textarea "Content-Type"
type textarea "Content-Type"
click at [338, 351] on icon at bounding box center [334, 355] width 11 height 11
drag, startPoint x: 337, startPoint y: 353, endPoint x: 334, endPoint y: 312, distance: 41.1
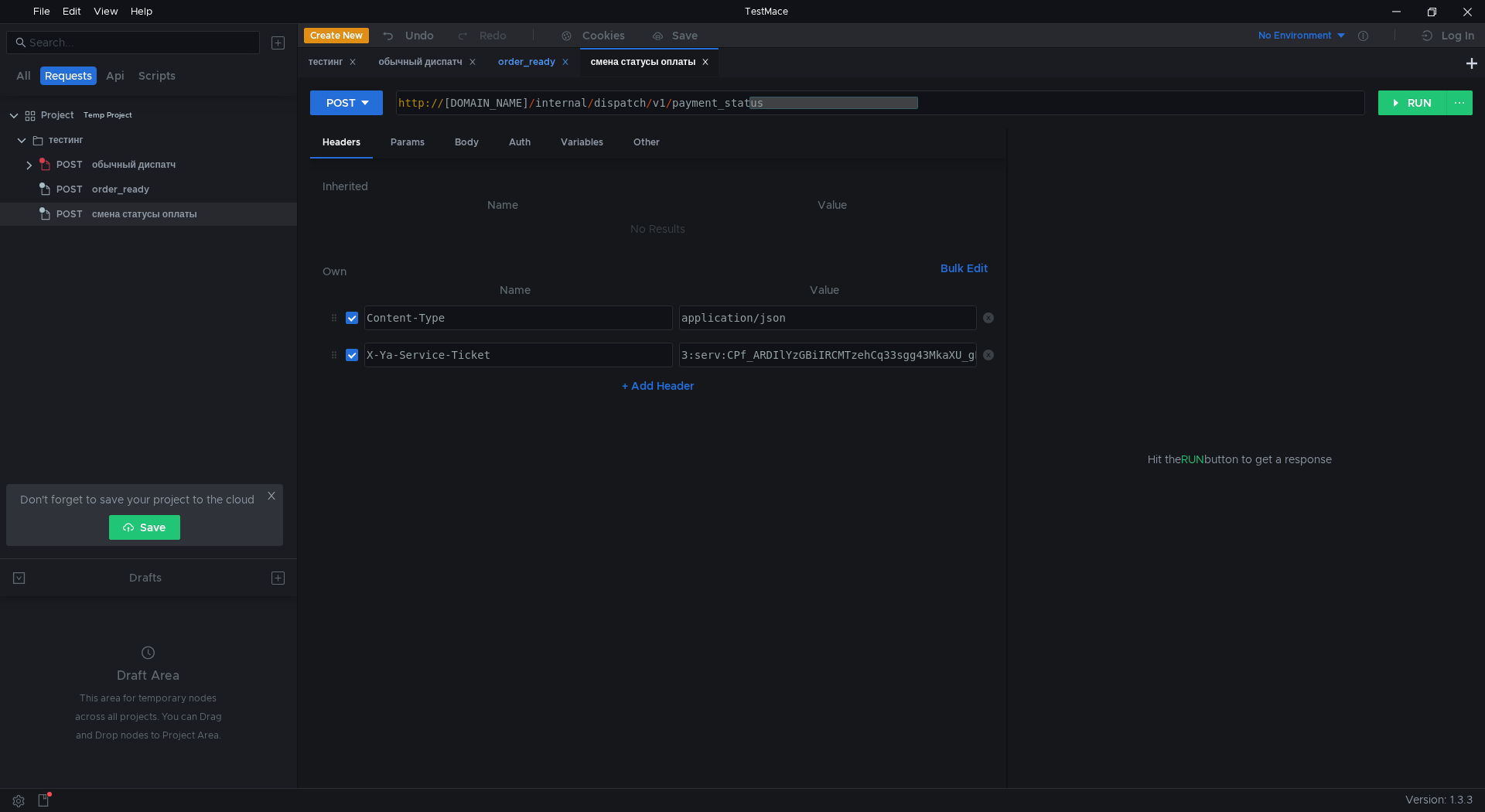
click at [533, 58] on div "order_ready" at bounding box center [534, 62] width 72 height 16
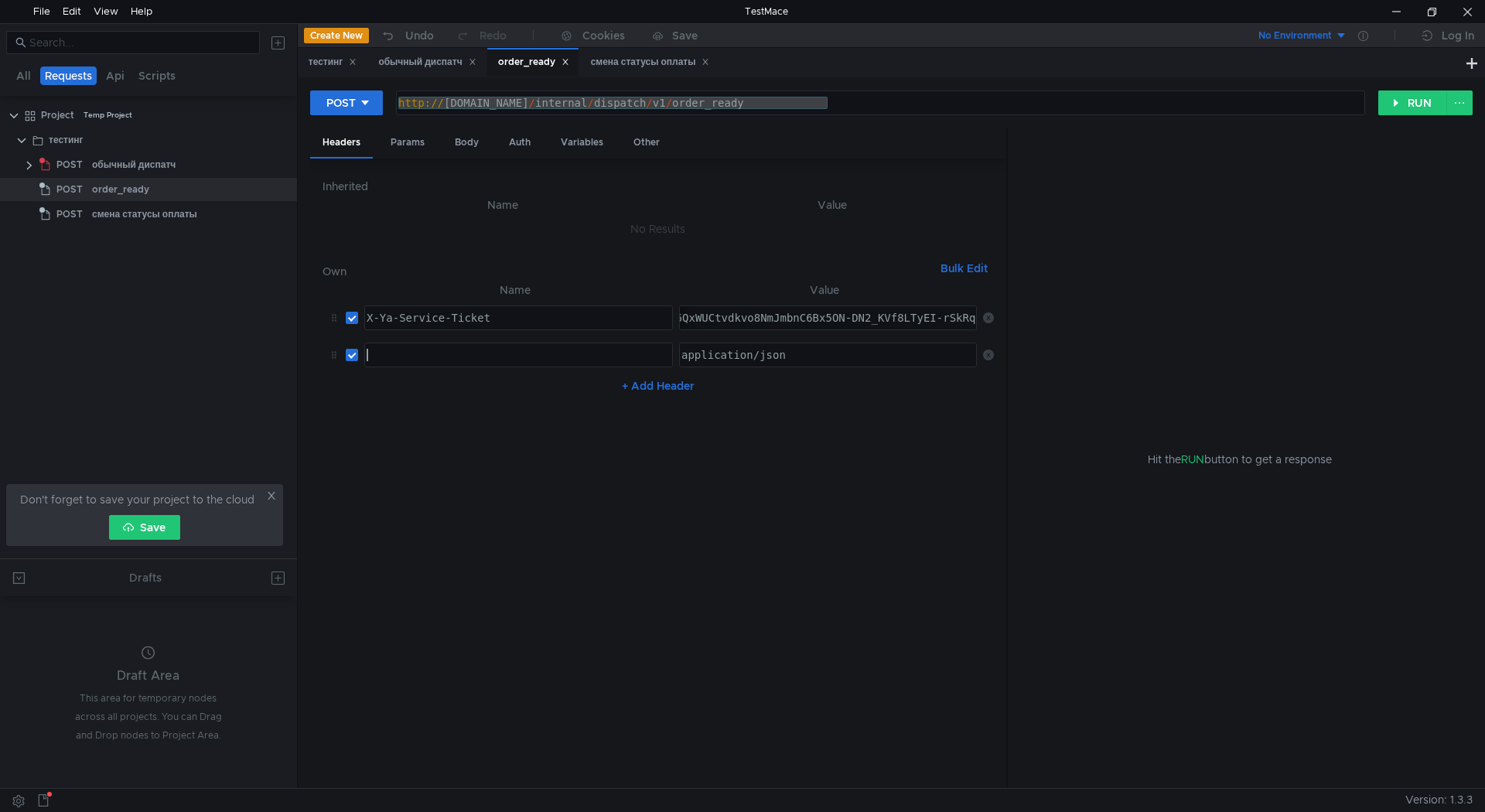
click at [400, 360] on div at bounding box center [516, 368] width 307 height 37
paste textarea "Content-Type"
type textarea "Content-Type"
drag, startPoint x: 329, startPoint y: 353, endPoint x: 331, endPoint y: 307, distance: 46.0
click at [465, 142] on div "Body" at bounding box center [467, 142] width 49 height 28
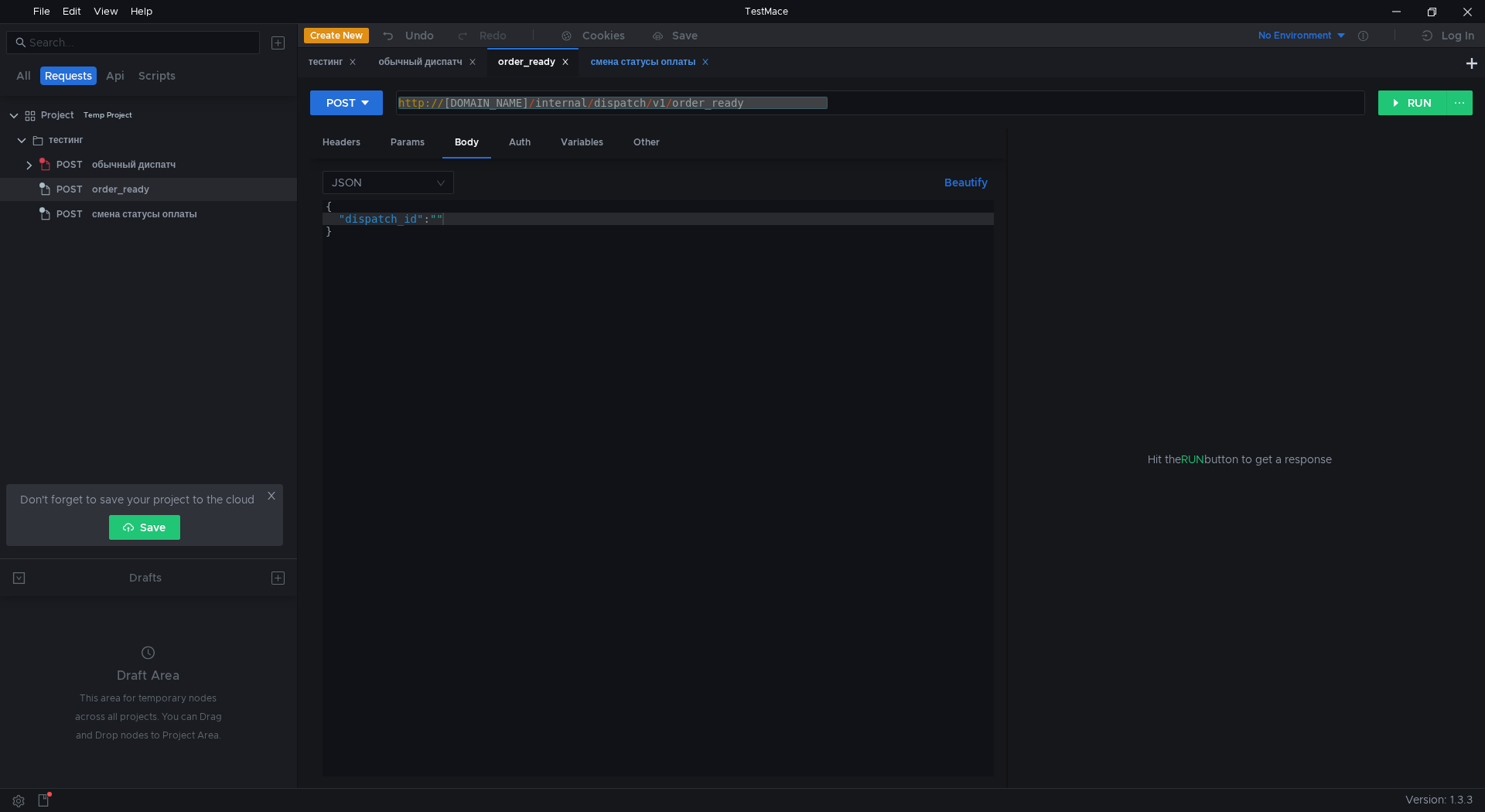
click at [613, 57] on div "смена статусы оплаты" at bounding box center [651, 62] width 119 height 16
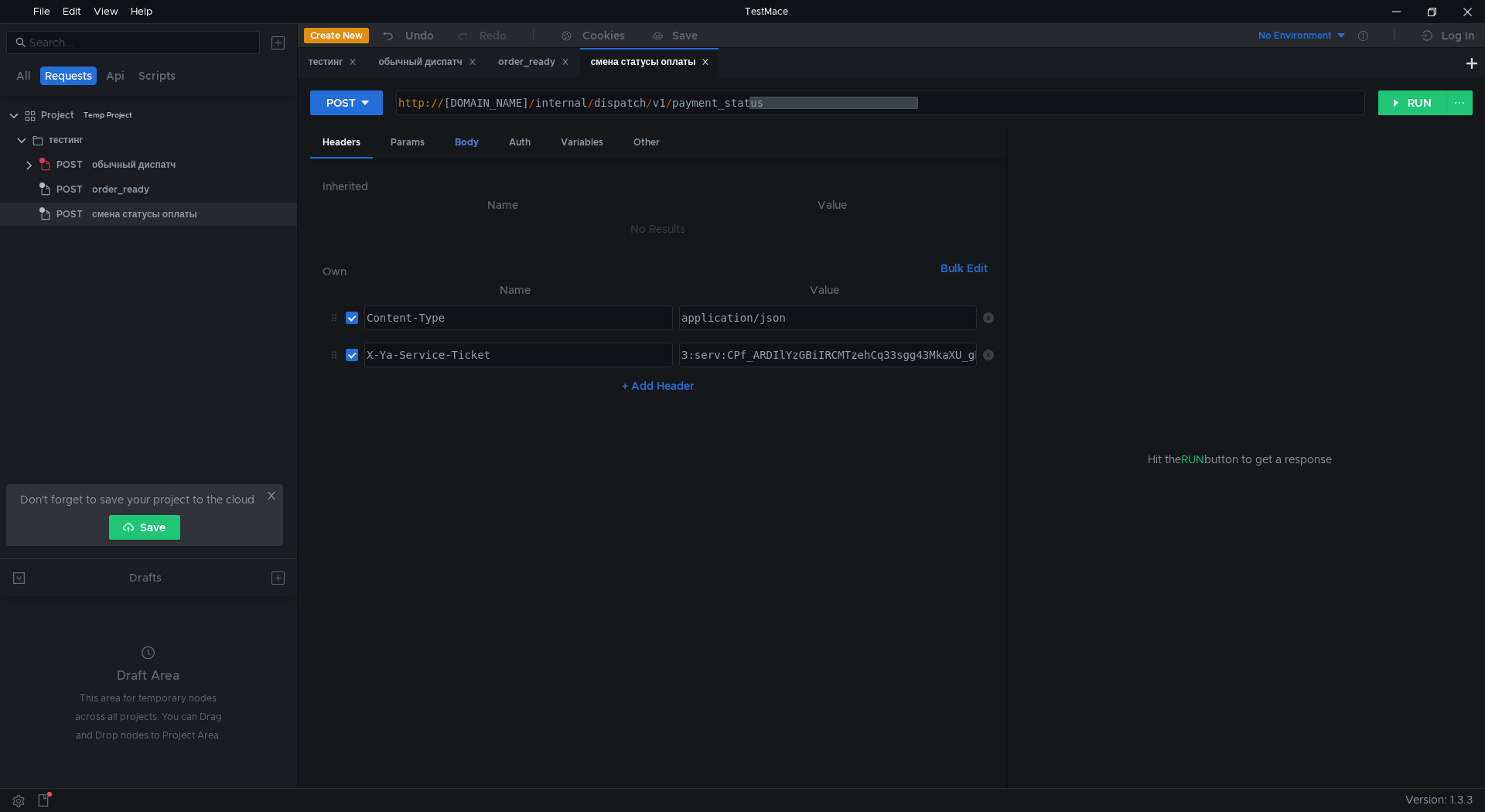
click at [477, 146] on div "Body" at bounding box center [467, 142] width 49 height 28
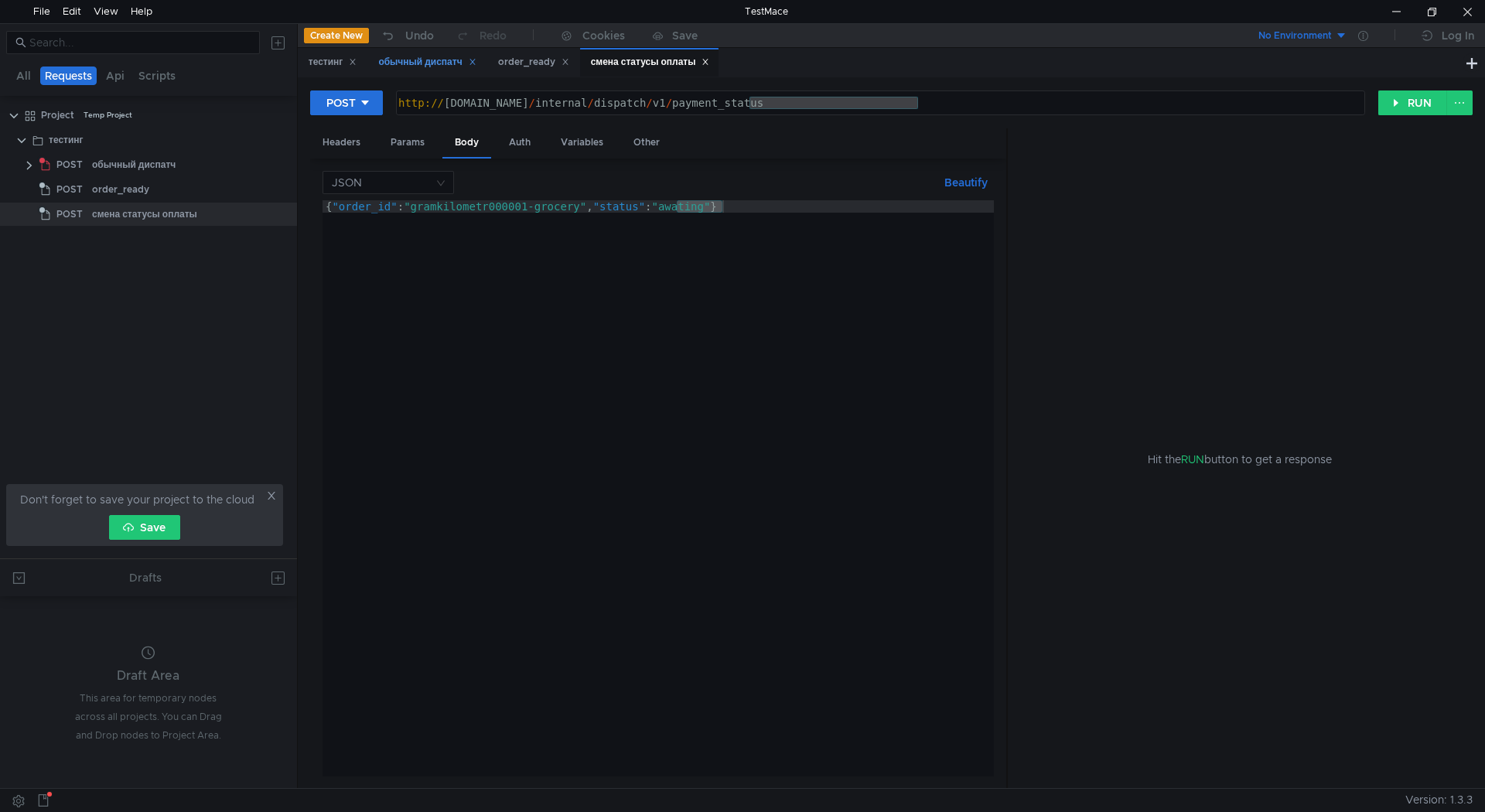
click at [453, 65] on div "обычный диспатч" at bounding box center [427, 62] width 97 height 16
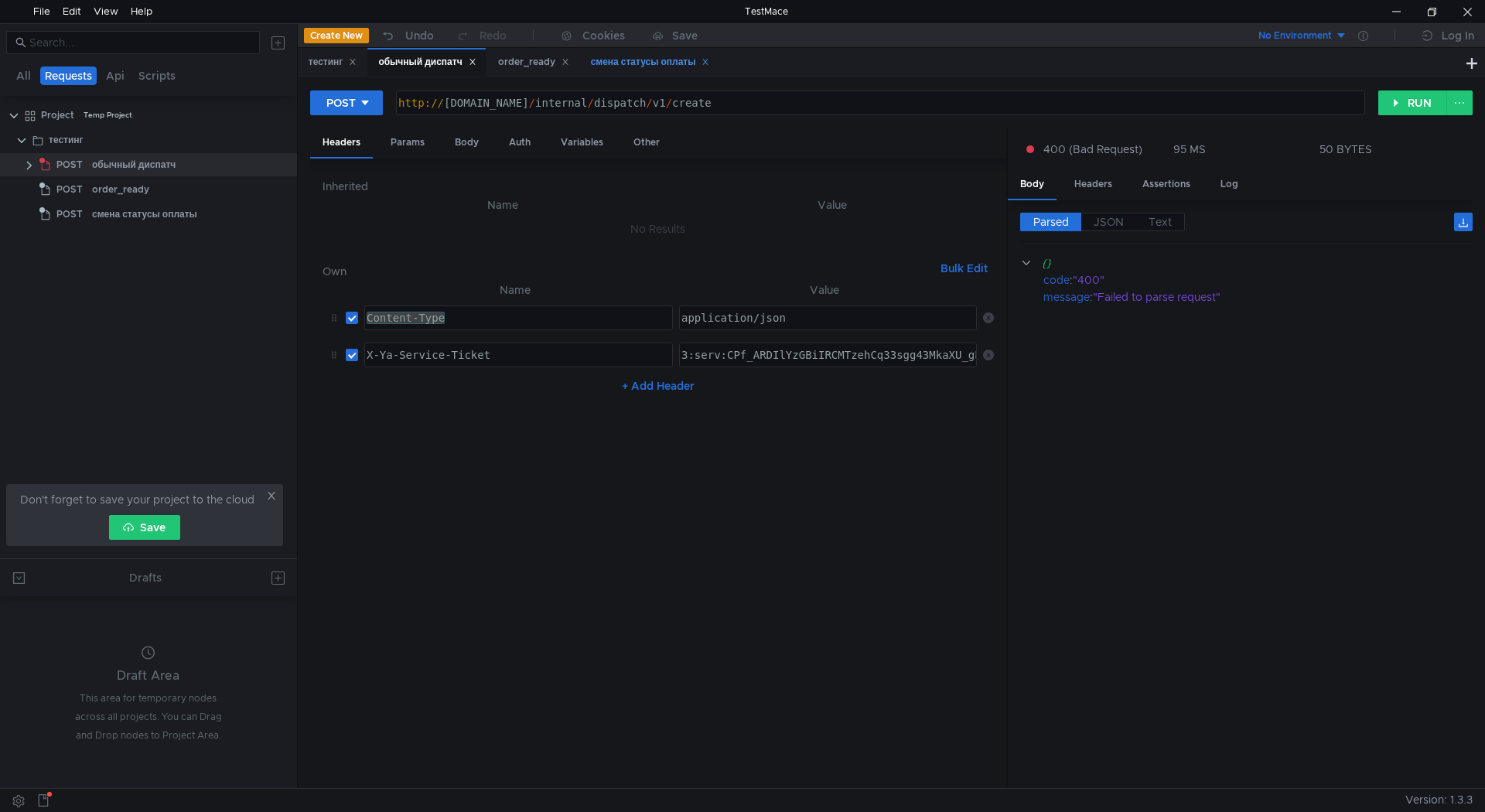
click at [620, 59] on div "смена статусы оплаты" at bounding box center [651, 62] width 119 height 16
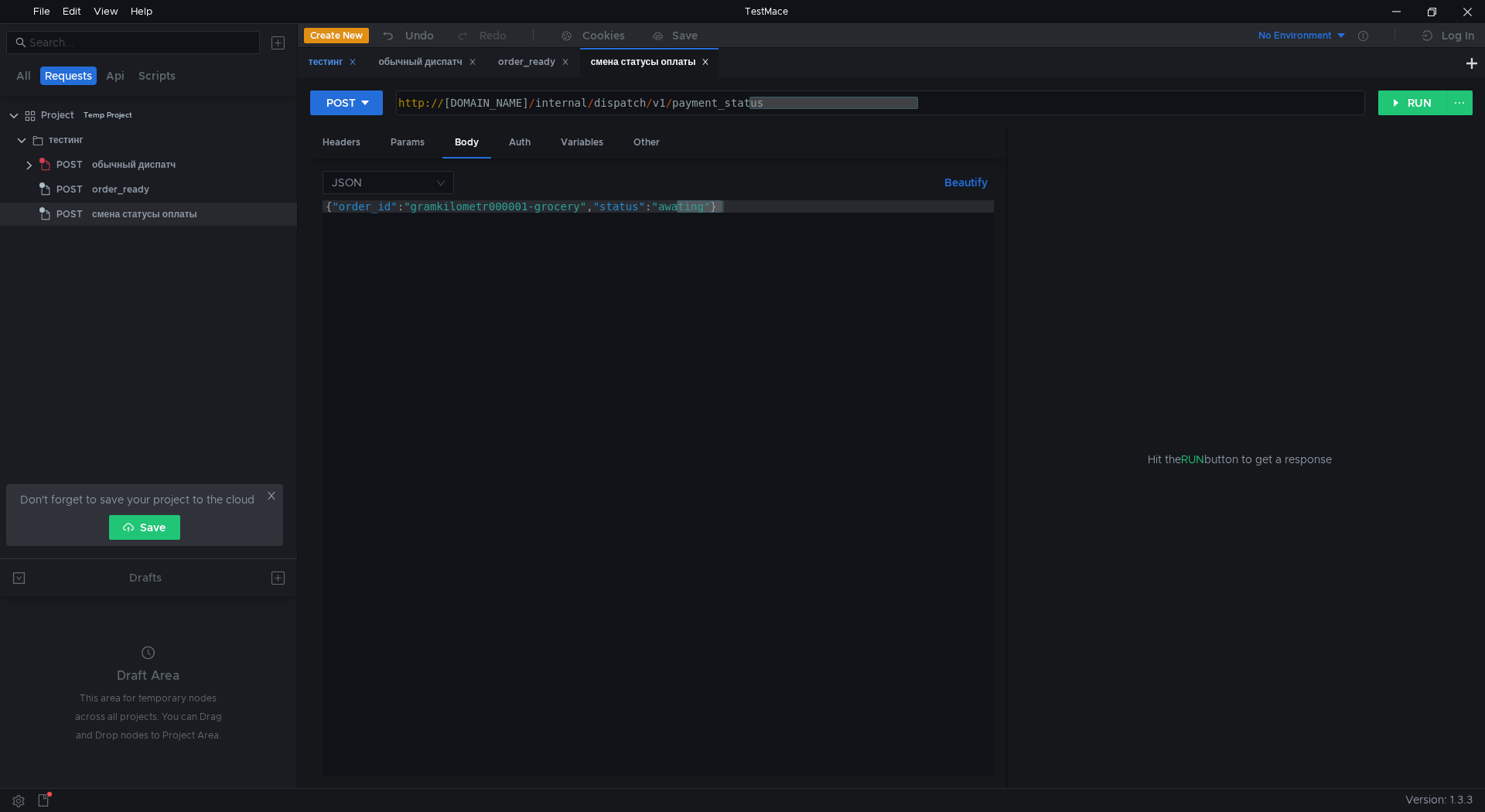
click at [325, 62] on div "тестинг" at bounding box center [332, 62] width 49 height 16
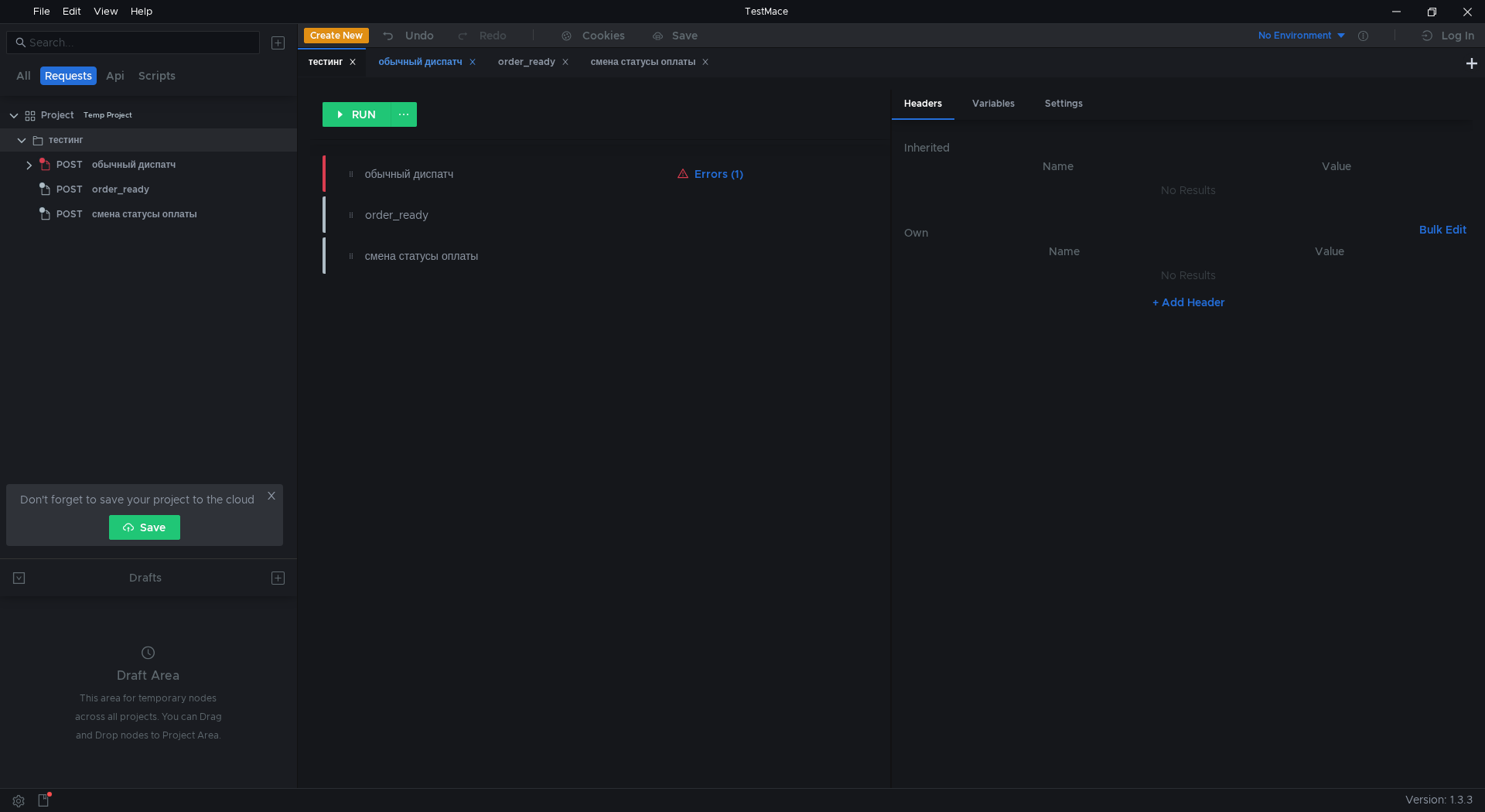
click at [398, 59] on div "обычный диспатч" at bounding box center [427, 62] width 97 height 16
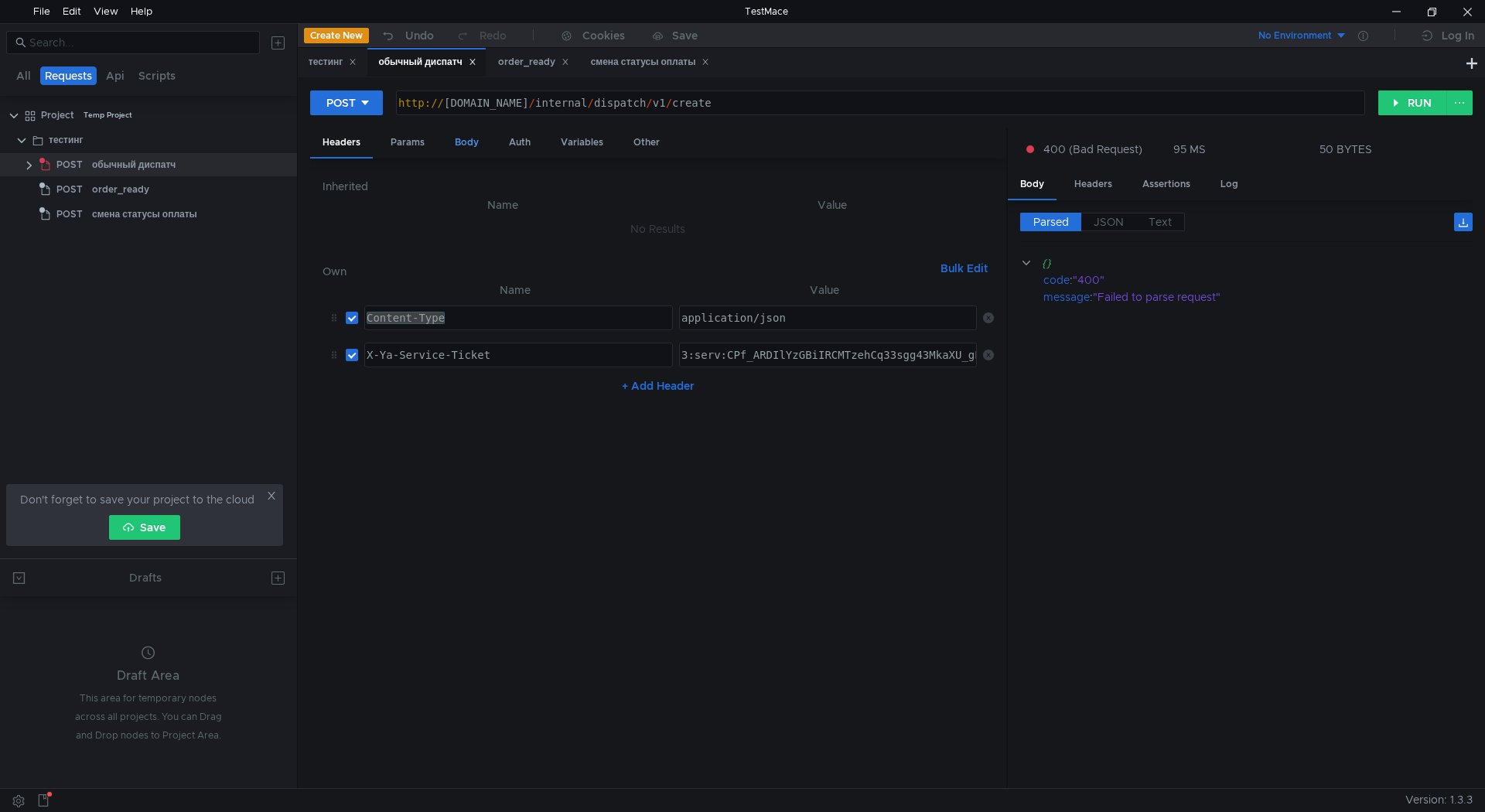
click at [460, 148] on div "Body" at bounding box center [467, 142] width 49 height 28
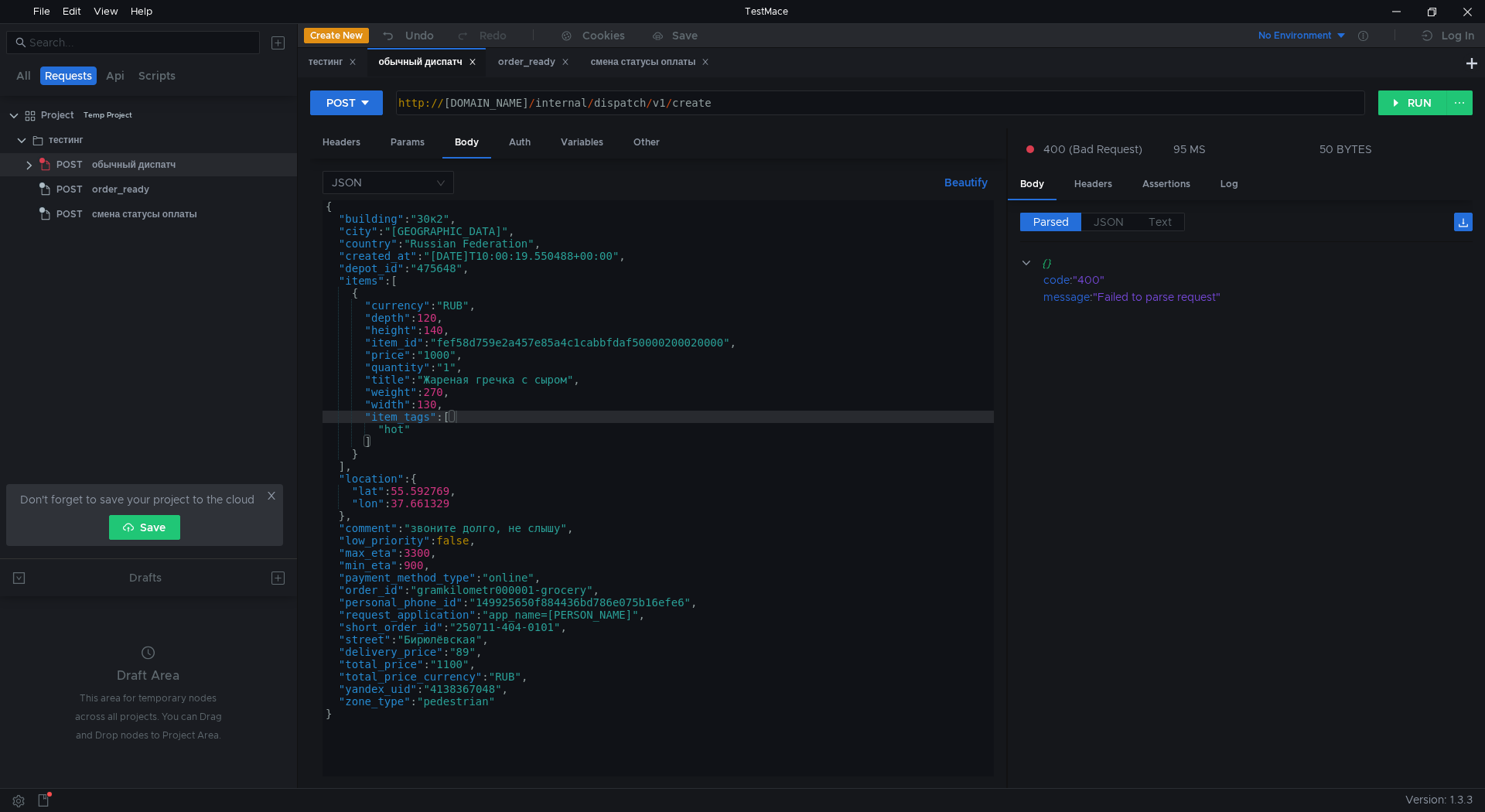
type textarea ""title": "Жареная гречка с сыром","
click at [745, 383] on div "{ "building" : "30к2" , "city" : "Moscow" , "country" : "Russian Federation" , …" at bounding box center [659, 501] width 672 height 601
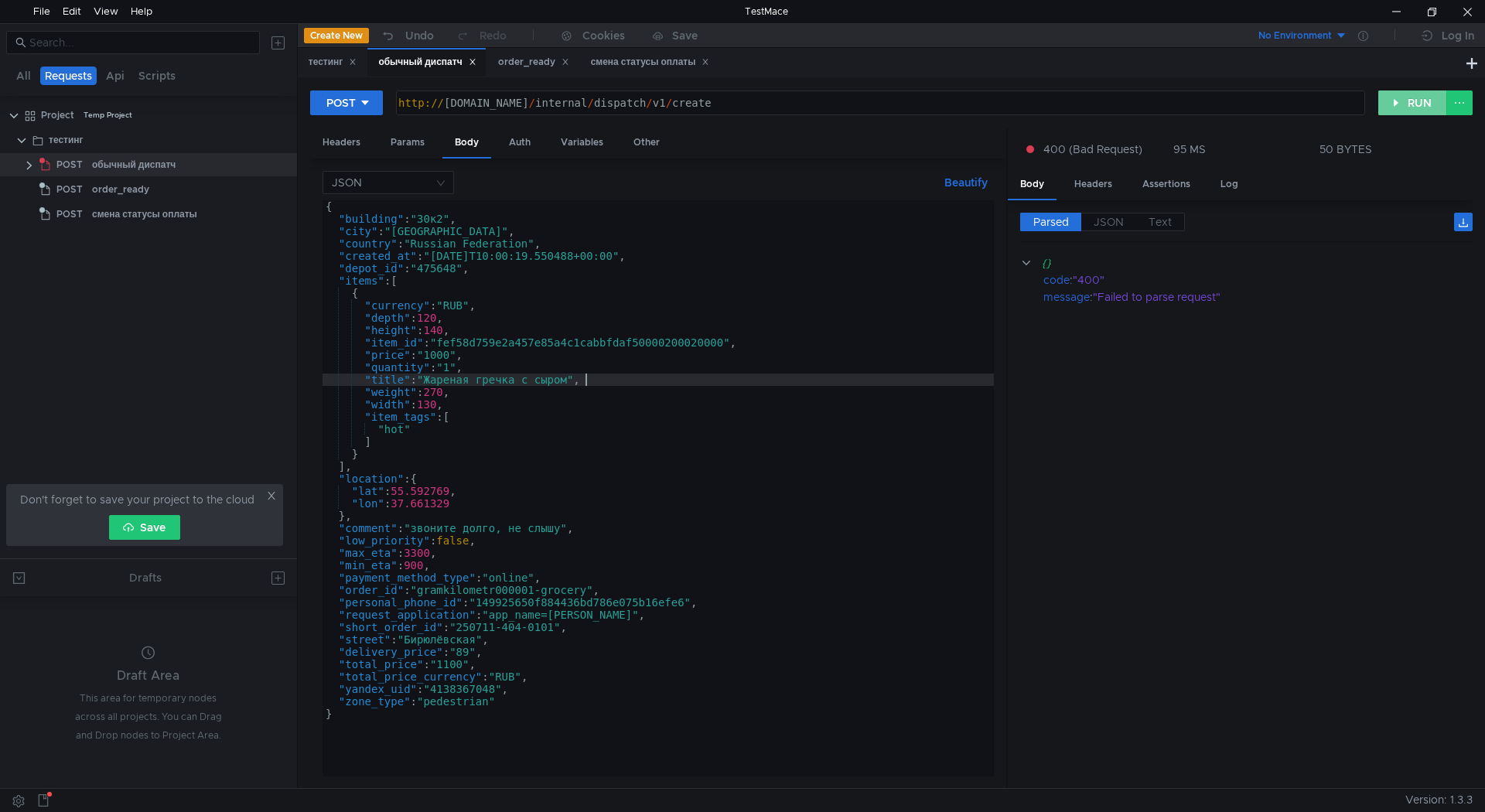
click at [1413, 102] on button "RUN" at bounding box center [1413, 102] width 69 height 25
click at [339, 145] on div "Headers" at bounding box center [341, 142] width 63 height 28
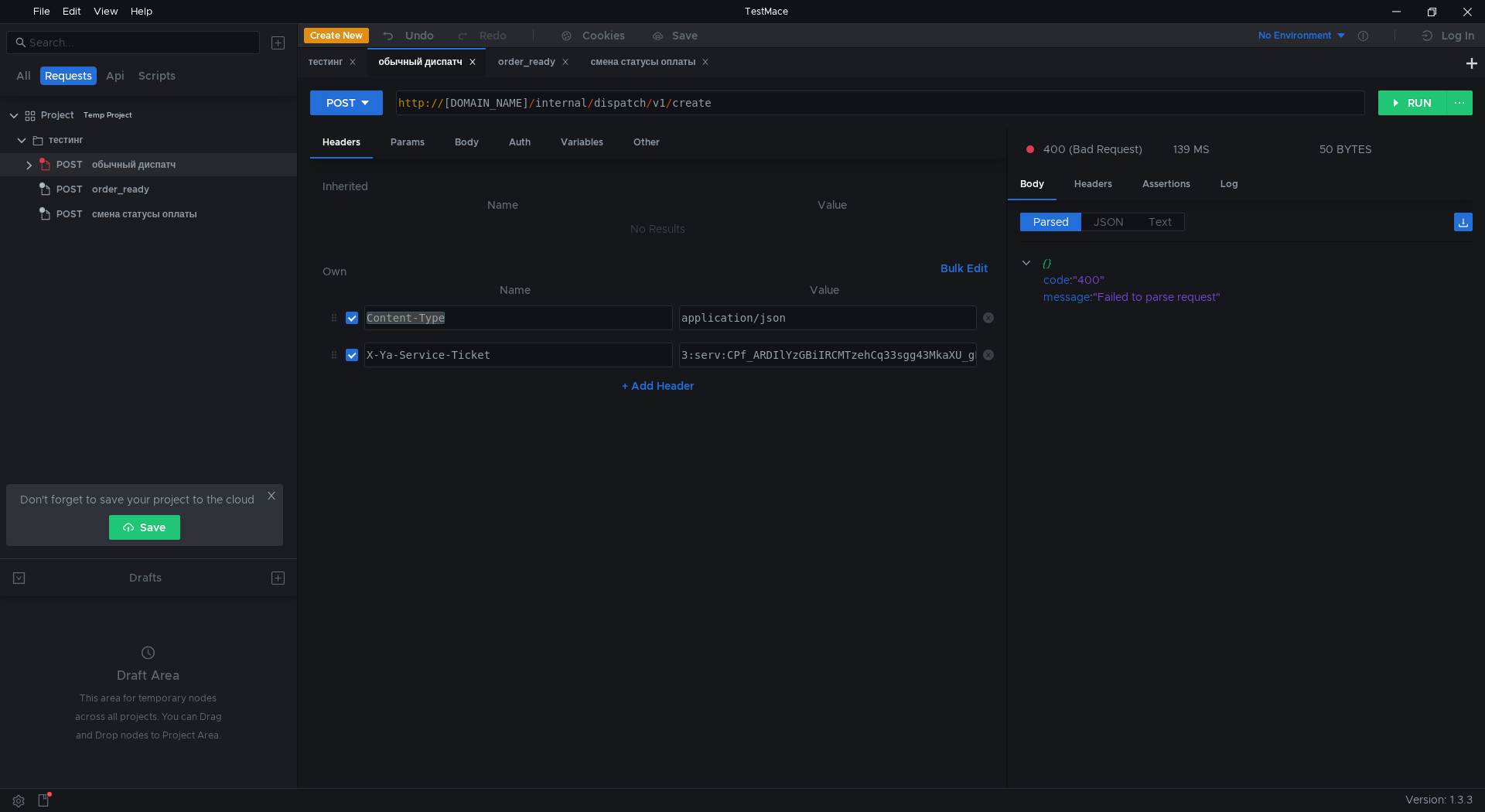
type textarea "X-Ya-Service-Ticket"
click at [537, 351] on div "X-Ya-Service-Ticket" at bounding box center [516, 368] width 307 height 37
click at [1110, 223] on span "JSON" at bounding box center [1108, 222] width 30 height 14
click at [1430, 107] on button "RUN" at bounding box center [1413, 102] width 69 height 25
click at [1160, 220] on span "Text" at bounding box center [1161, 222] width 23 height 14
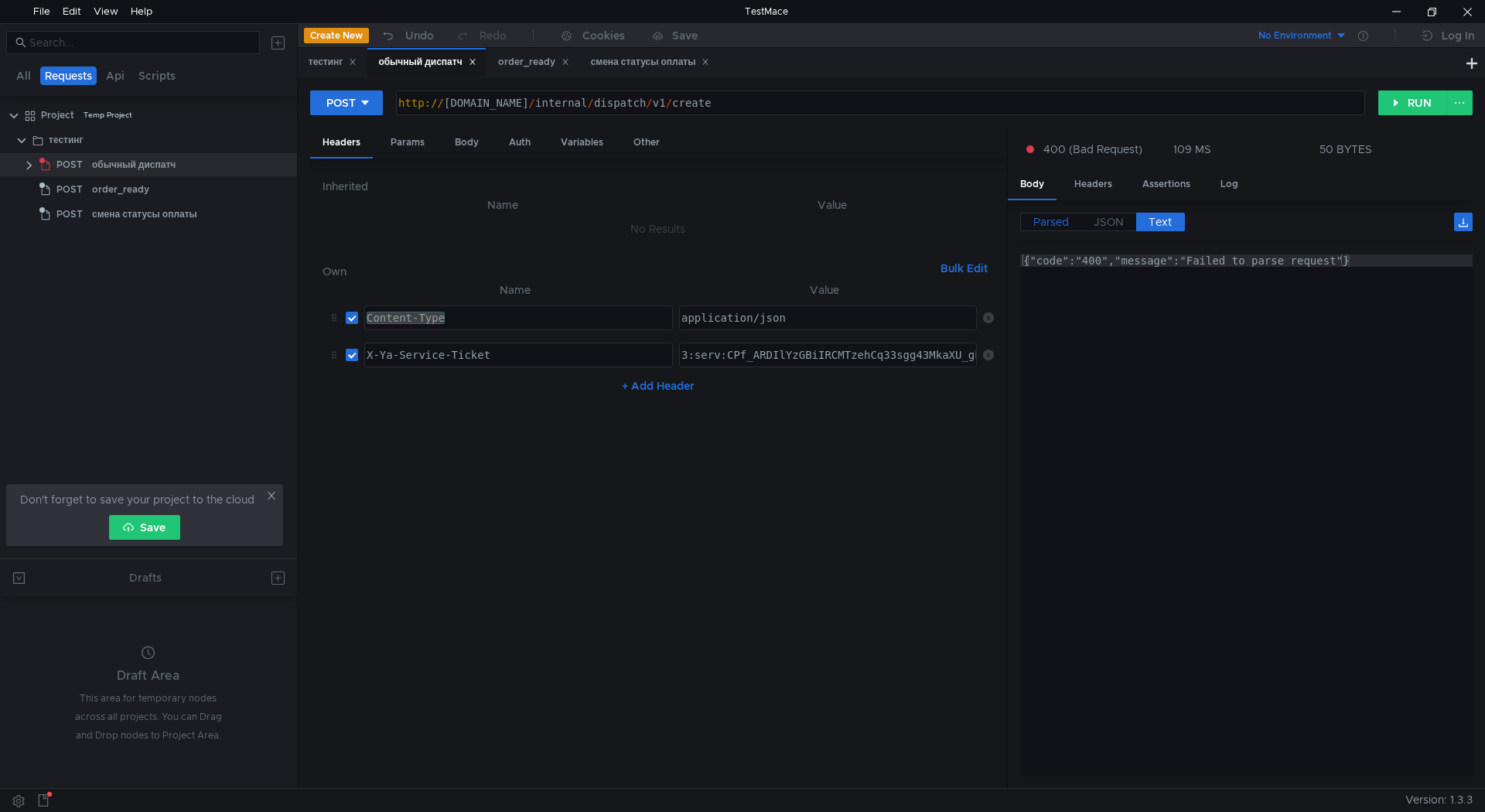
click at [1045, 223] on span "Parsed" at bounding box center [1051, 222] width 35 height 14
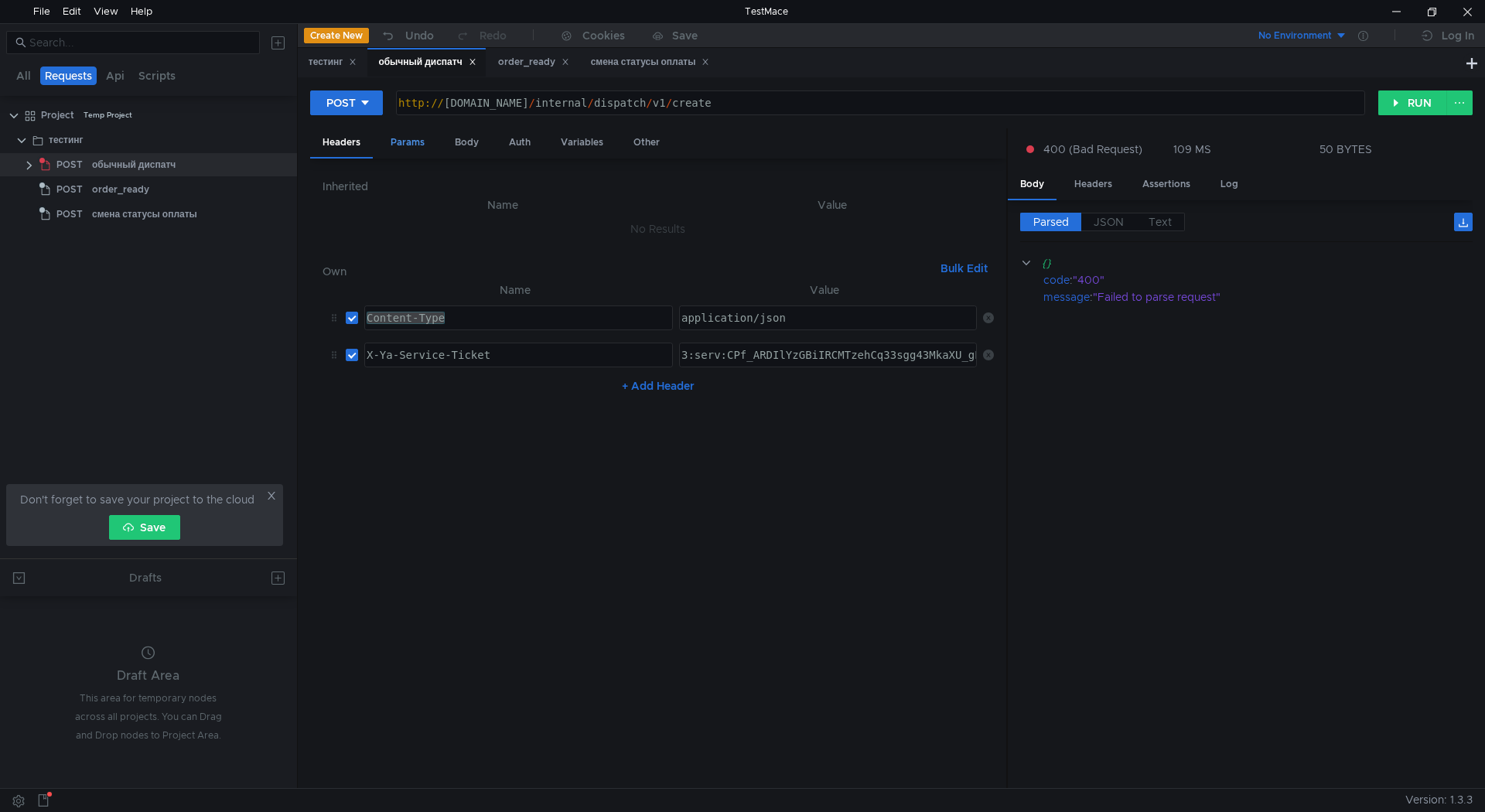
click at [400, 146] on div "Params" at bounding box center [407, 142] width 59 height 28
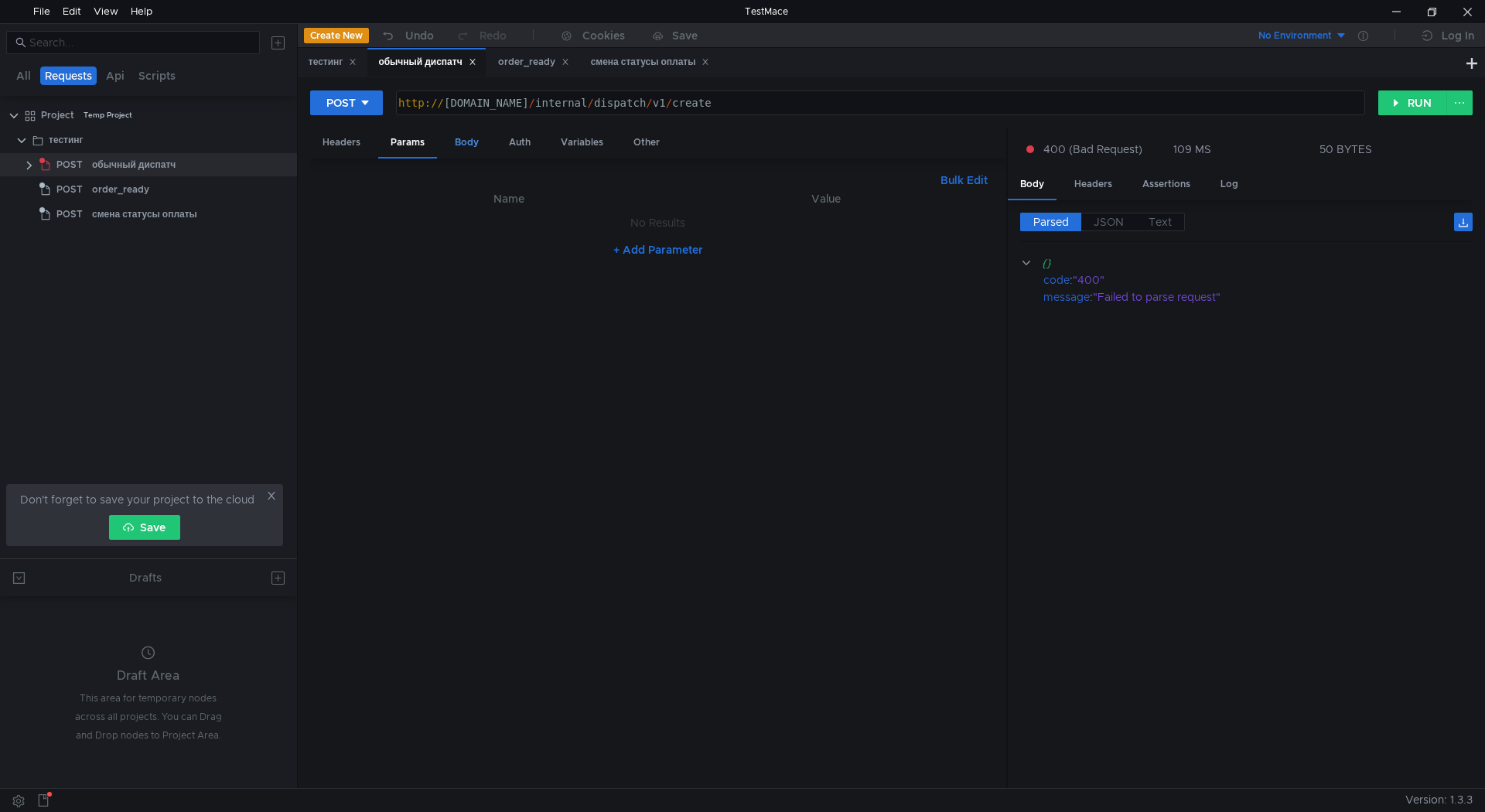
click at [449, 146] on div "Body" at bounding box center [467, 142] width 49 height 28
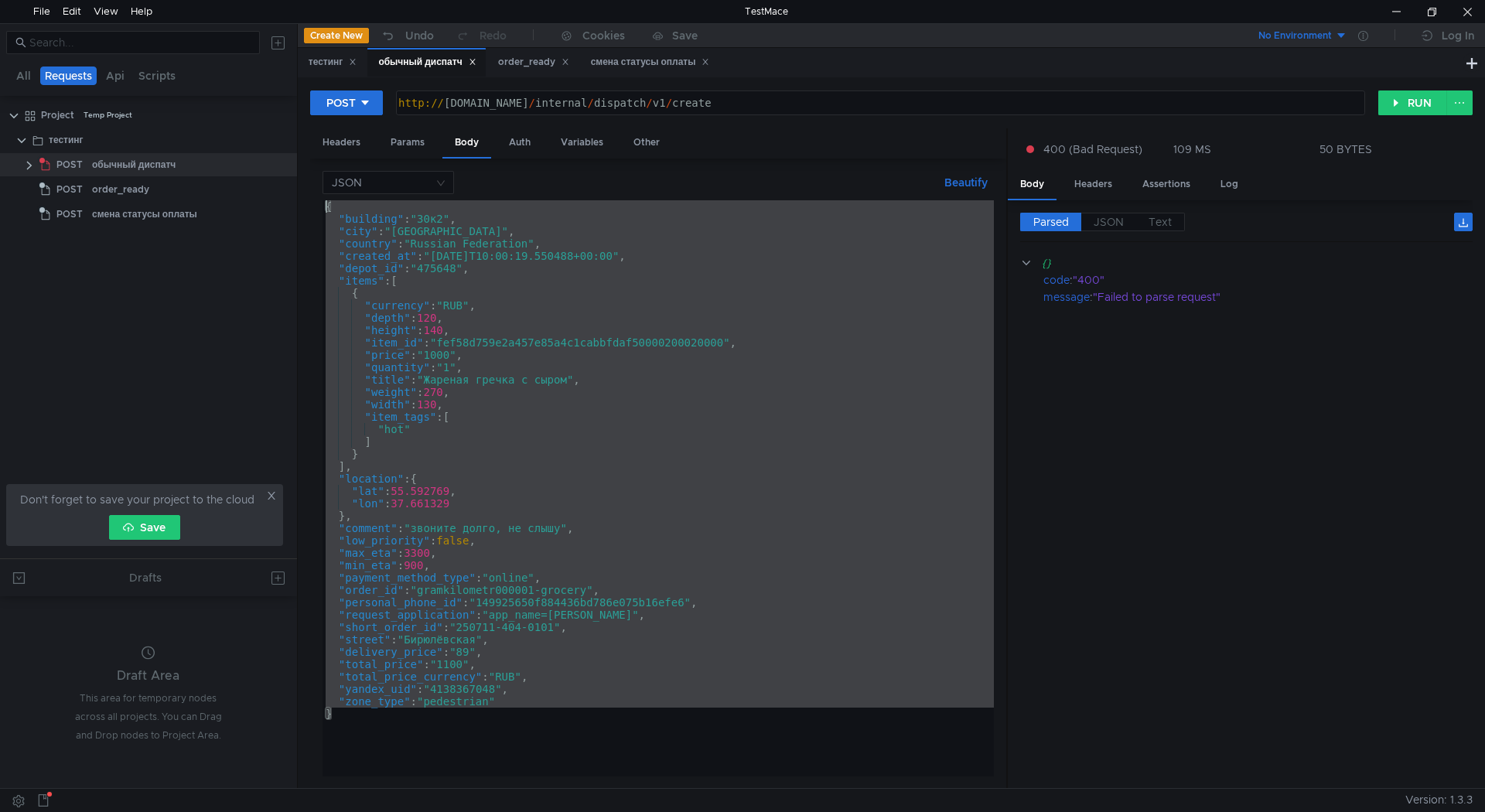
drag, startPoint x: 495, startPoint y: 726, endPoint x: 317, endPoint y: 127, distance: 624.9
click at [317, 127] on form "POST http://grocery-dispatch.lavka.tst.yandex.net/internal/dispatch/v1/create h…" at bounding box center [891, 439] width 1162 height 698
click at [598, 616] on div "{ "building" : "30к2" , "city" : "Moscow" , "country" : "Russian Federation" , …" at bounding box center [659, 489] width 672 height 576
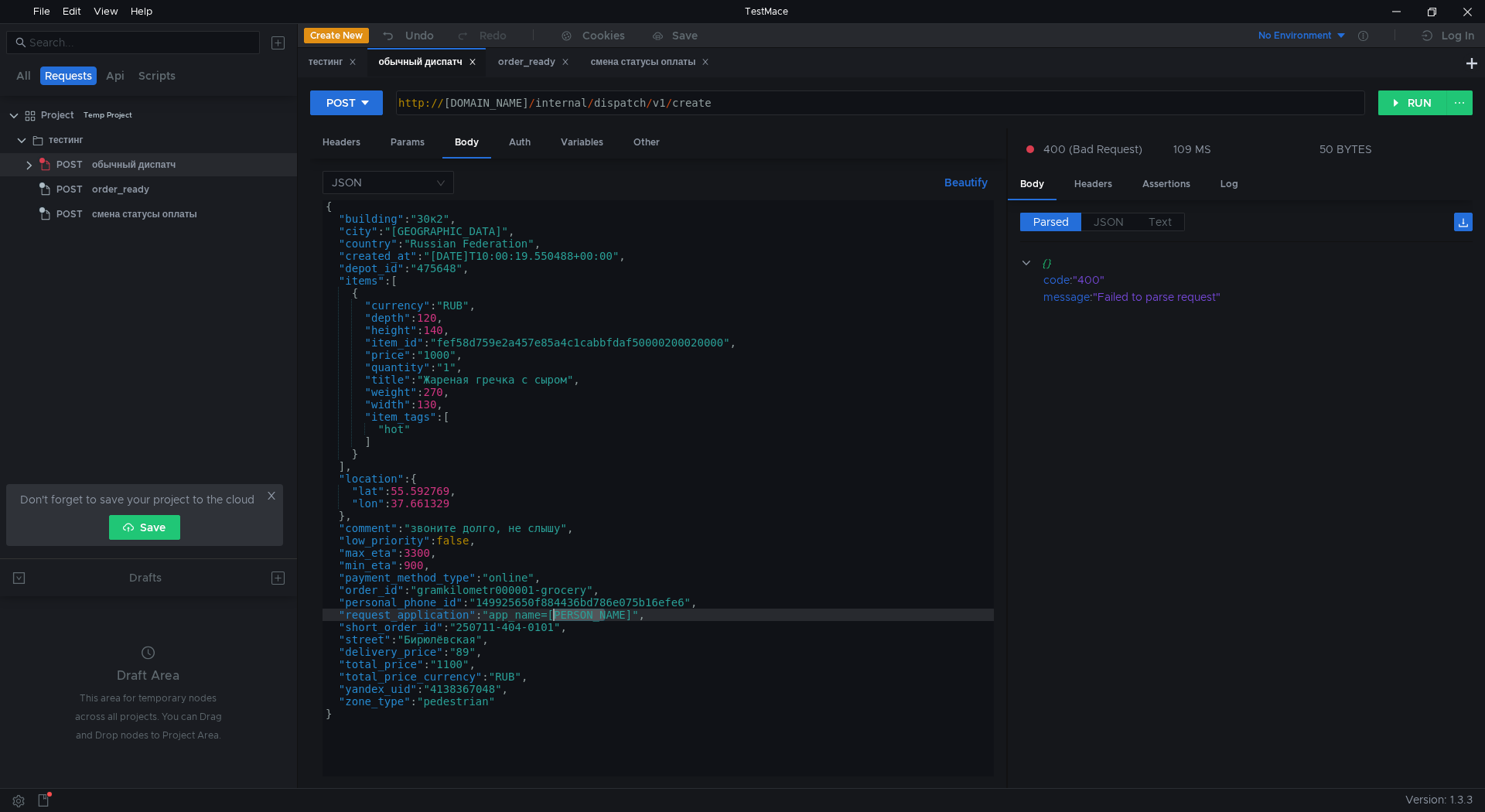
drag, startPoint x: 604, startPoint y: 615, endPoint x: 553, endPoint y: 615, distance: 51.0
click at [553, 615] on div "{ "building" : "30к2" , "city" : "Moscow" , "country" : "Russian Federation" , …" at bounding box center [659, 501] width 672 height 601
paste textarea "lavk"
click at [1411, 102] on button "RUN" at bounding box center [1413, 102] width 69 height 25
type textarea ""payment_method_type": "online","
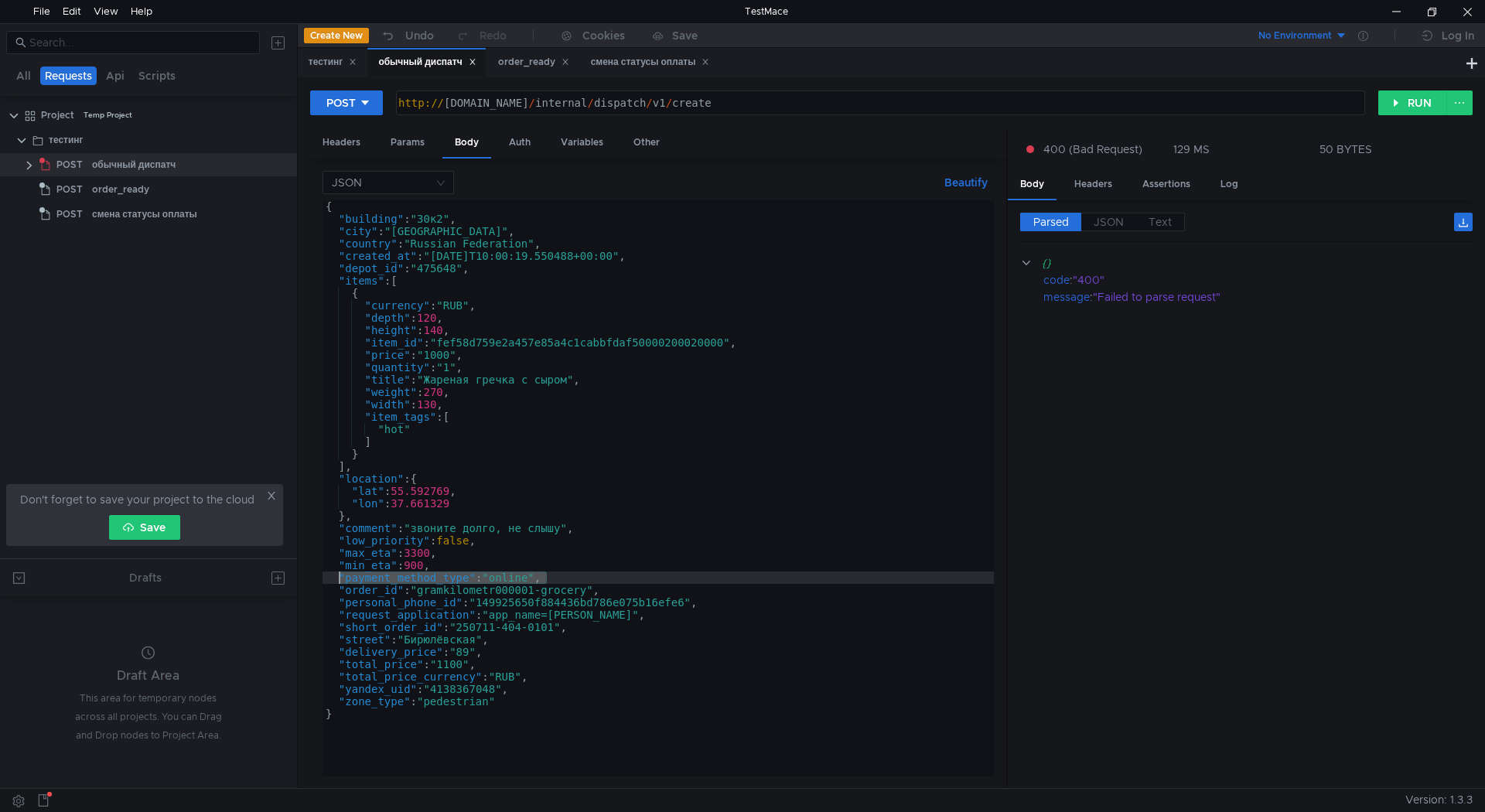
drag, startPoint x: 553, startPoint y: 574, endPoint x: 340, endPoint y: 575, distance: 213.0
click at [340, 575] on div "{ "building" : "30к2" , "city" : "Moscow" , "country" : "Russian Federation" , …" at bounding box center [659, 501] width 672 height 601
type textarea ""min_eta": 900,"
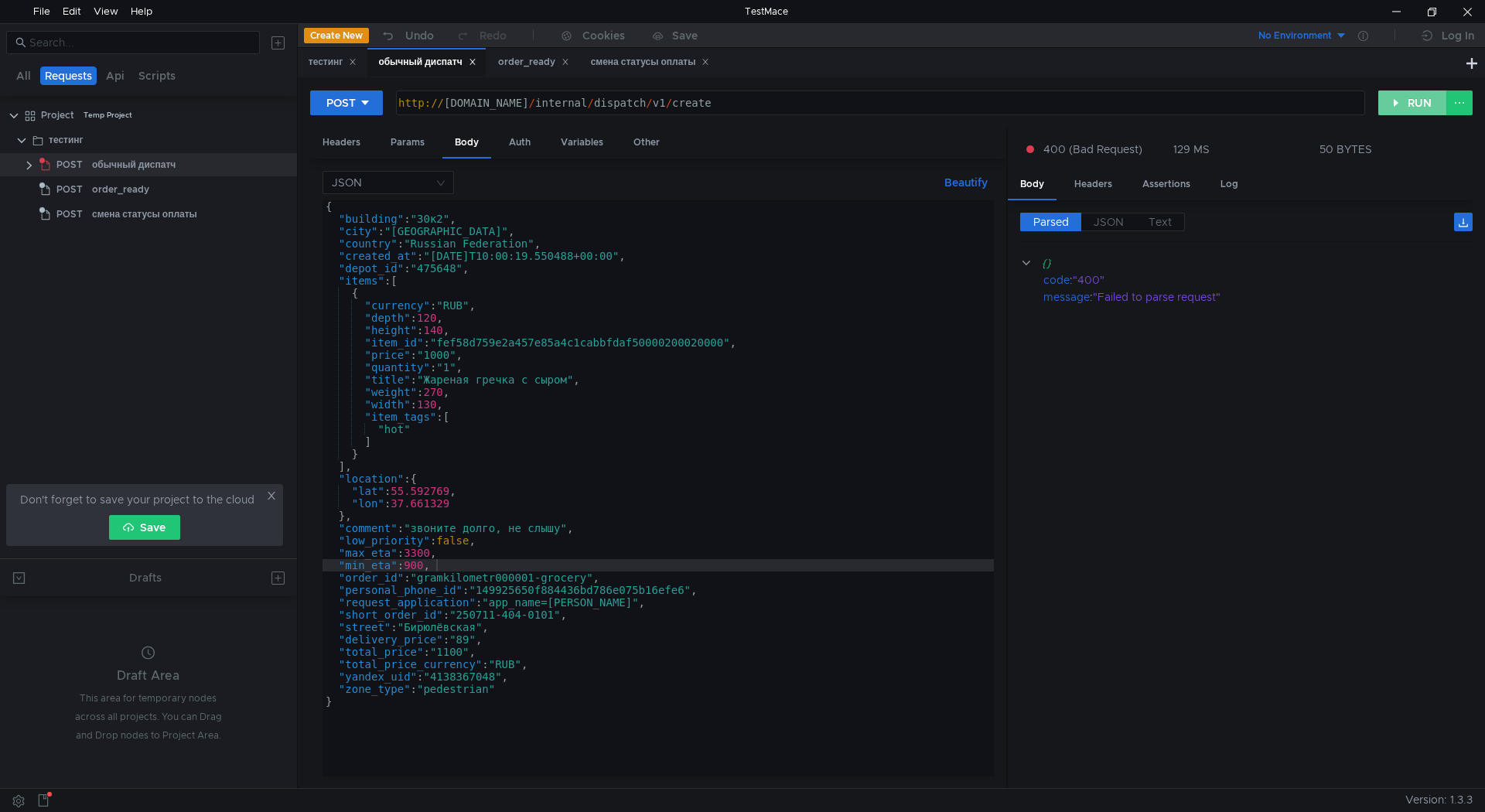
click at [1428, 104] on button "RUN" at bounding box center [1413, 102] width 69 height 25
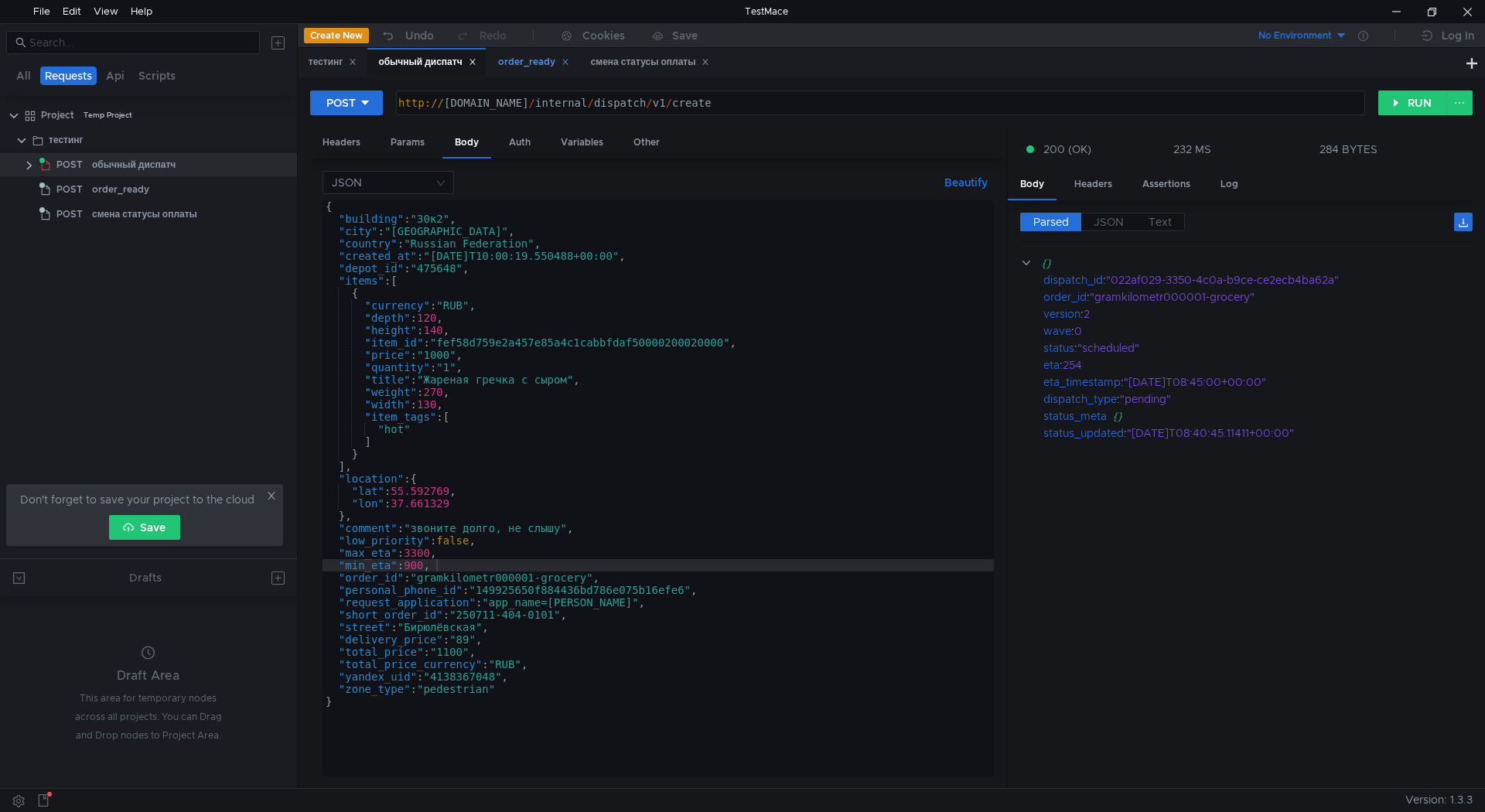
click at [533, 65] on div "order_ready" at bounding box center [534, 62] width 72 height 16
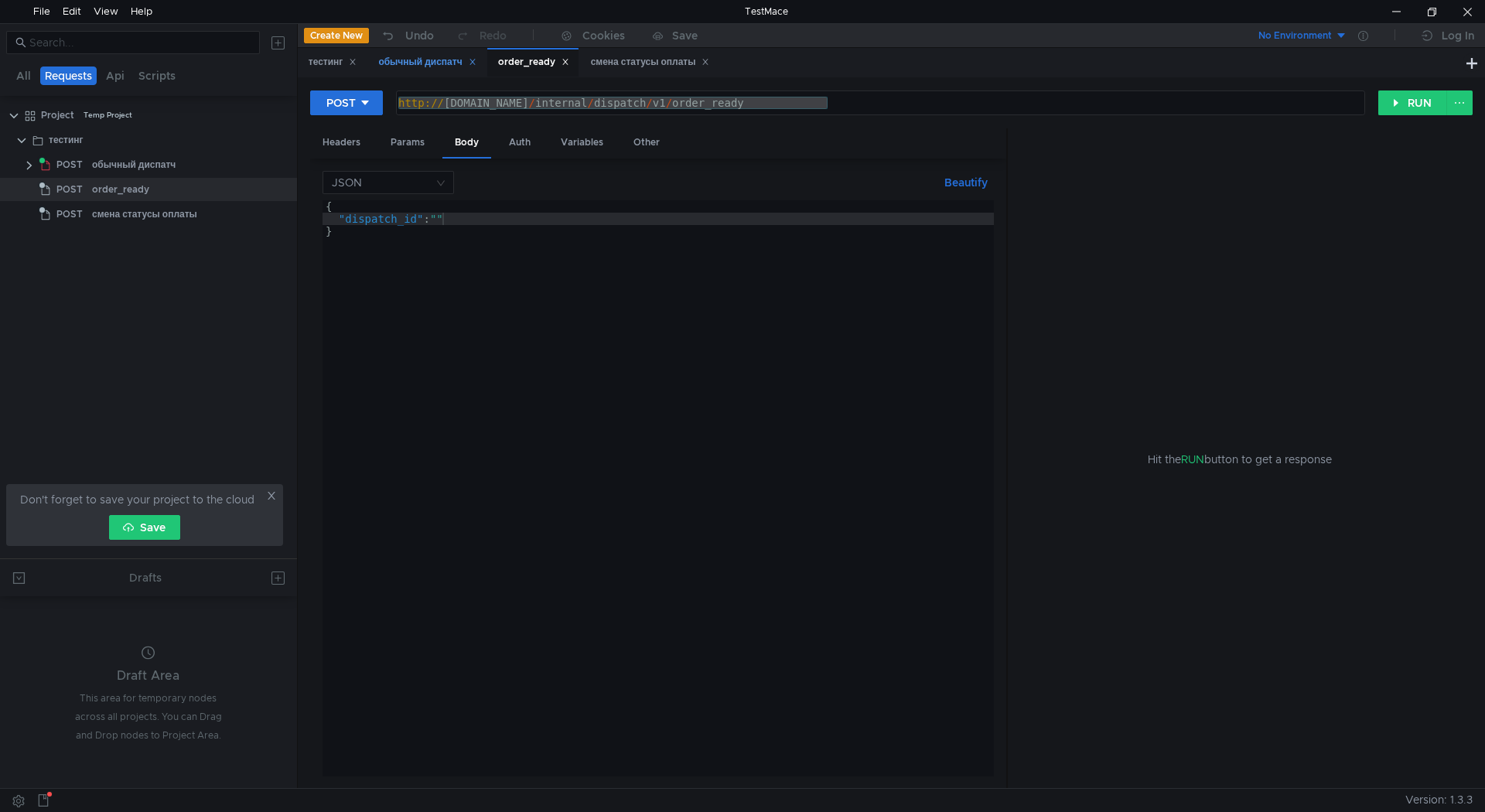
click at [444, 61] on div "обычный диспатч" at bounding box center [427, 62] width 97 height 16
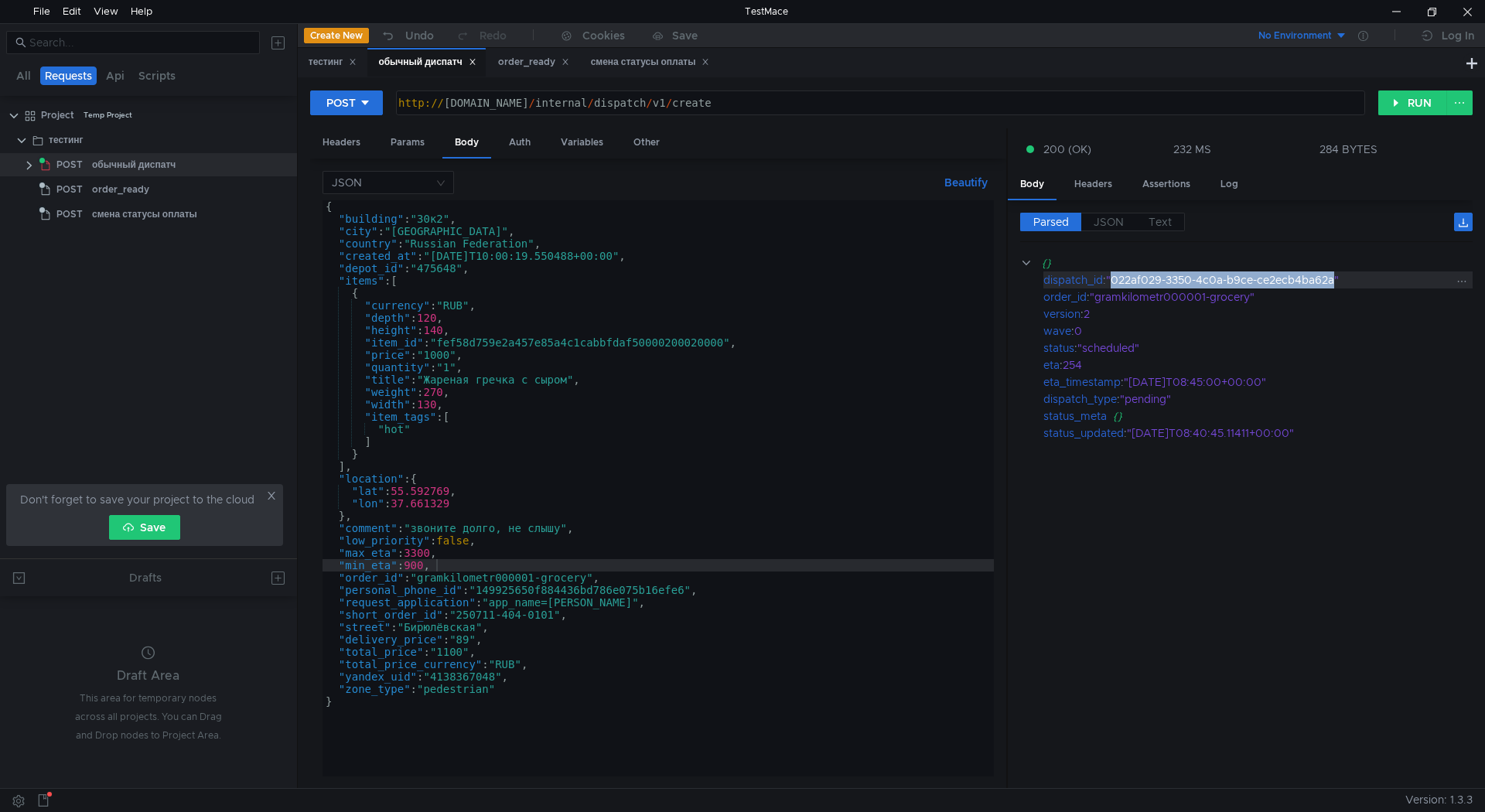
drag, startPoint x: 1113, startPoint y: 279, endPoint x: 1335, endPoint y: 282, distance: 222.0
click at [1335, 282] on div ""022af029-3350-4c0a-b9ce-ce2ecb4ba62a"" at bounding box center [1280, 279] width 348 height 17
copy div "022af029-3350-4c0a-b9ce-ce2ecb4ba62a"
click at [523, 65] on div "order_ready" at bounding box center [534, 62] width 72 height 16
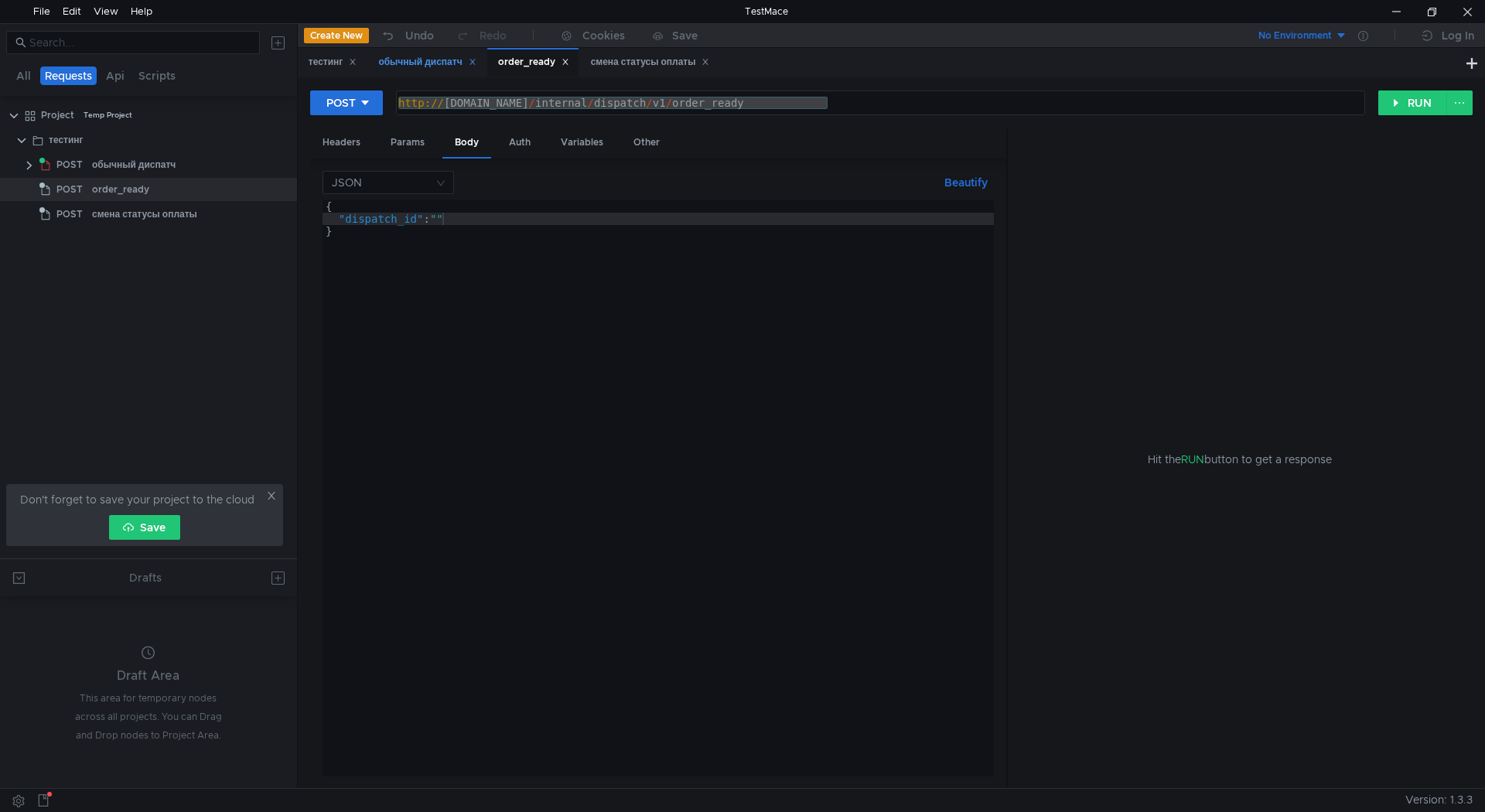
click at [417, 58] on div "обычный диспатч" at bounding box center [427, 62] width 97 height 16
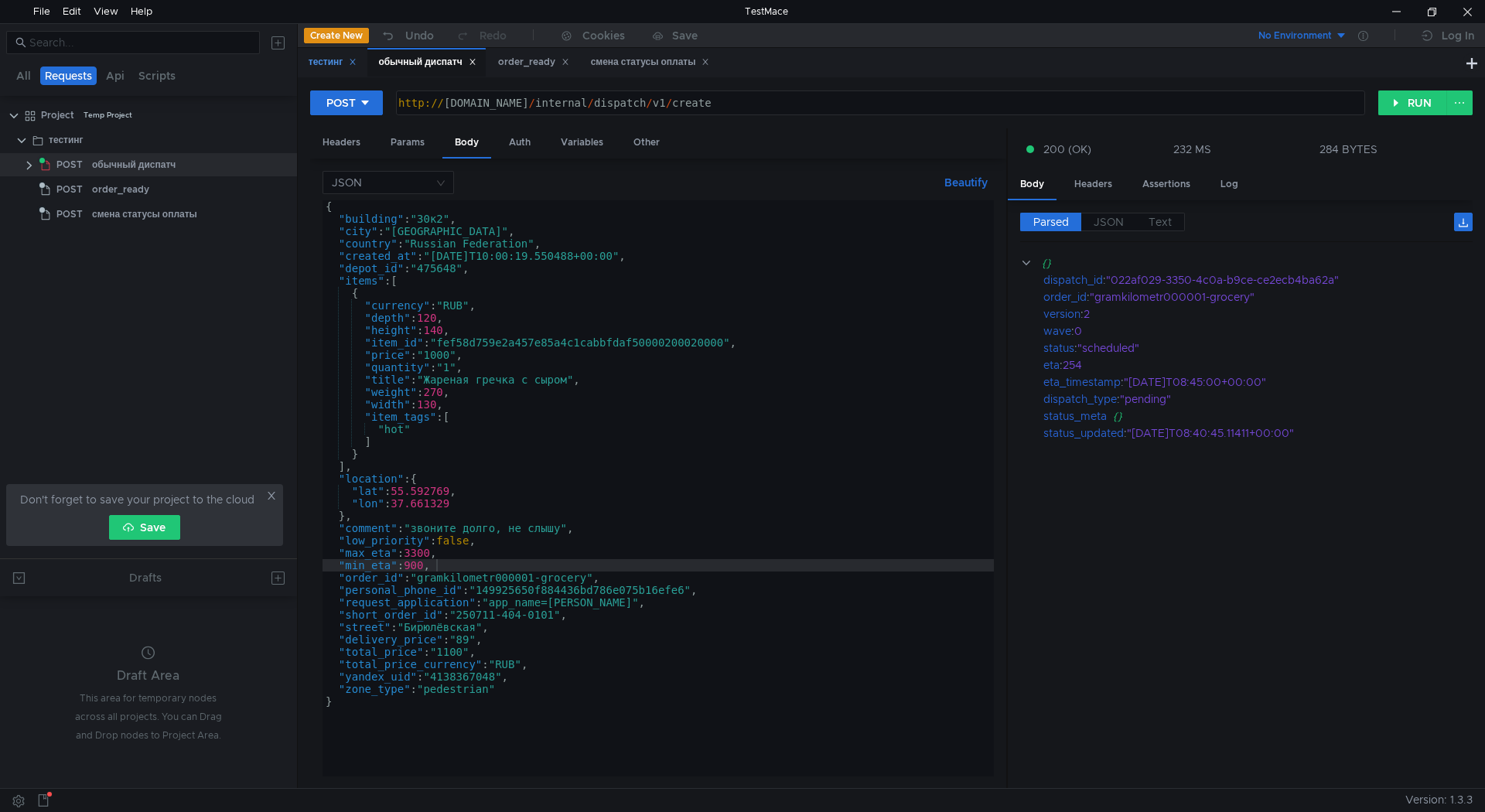
click at [333, 59] on div "тестинг" at bounding box center [332, 62] width 49 height 16
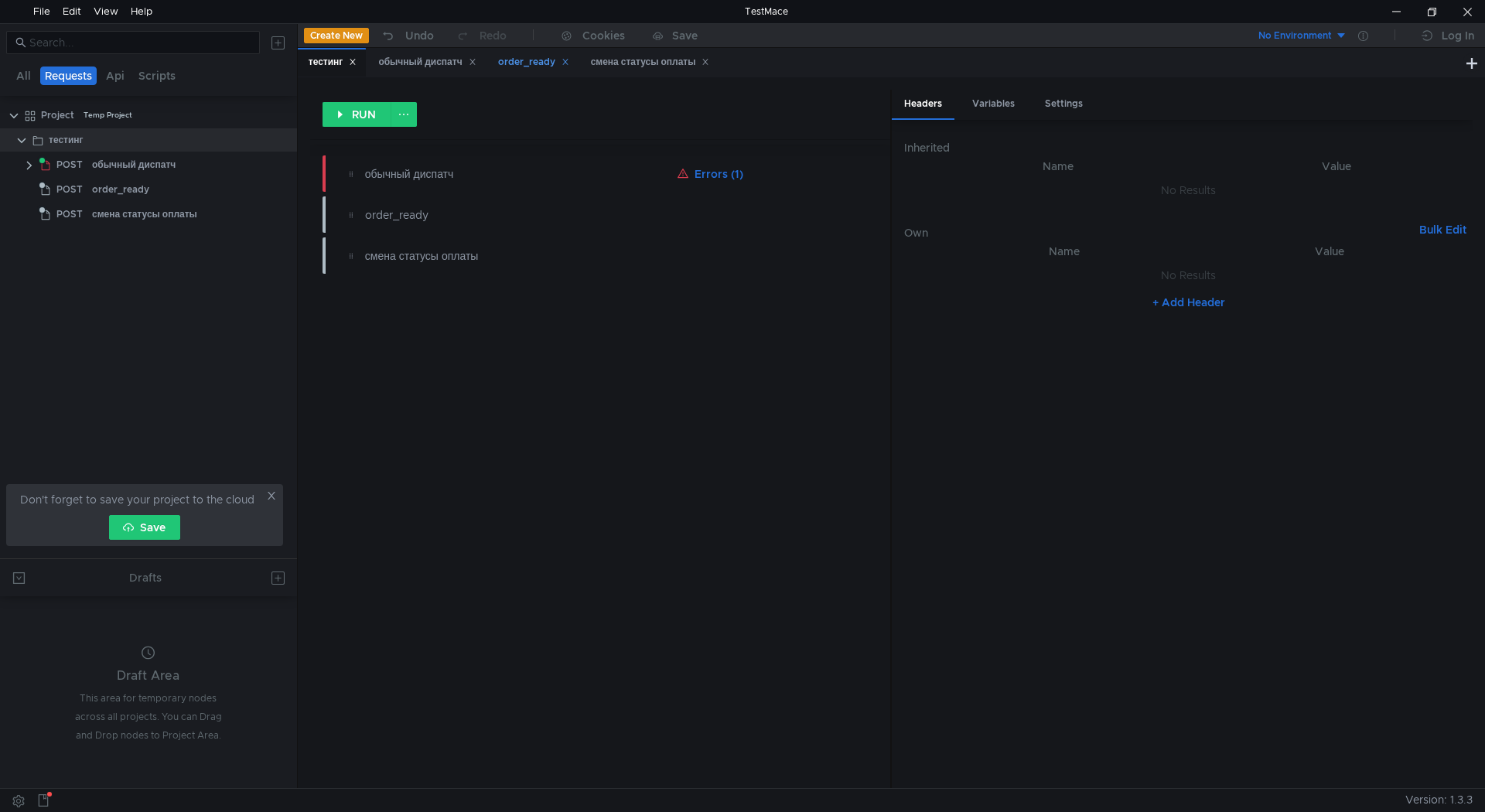
click at [517, 59] on div "order_ready" at bounding box center [534, 62] width 72 height 16
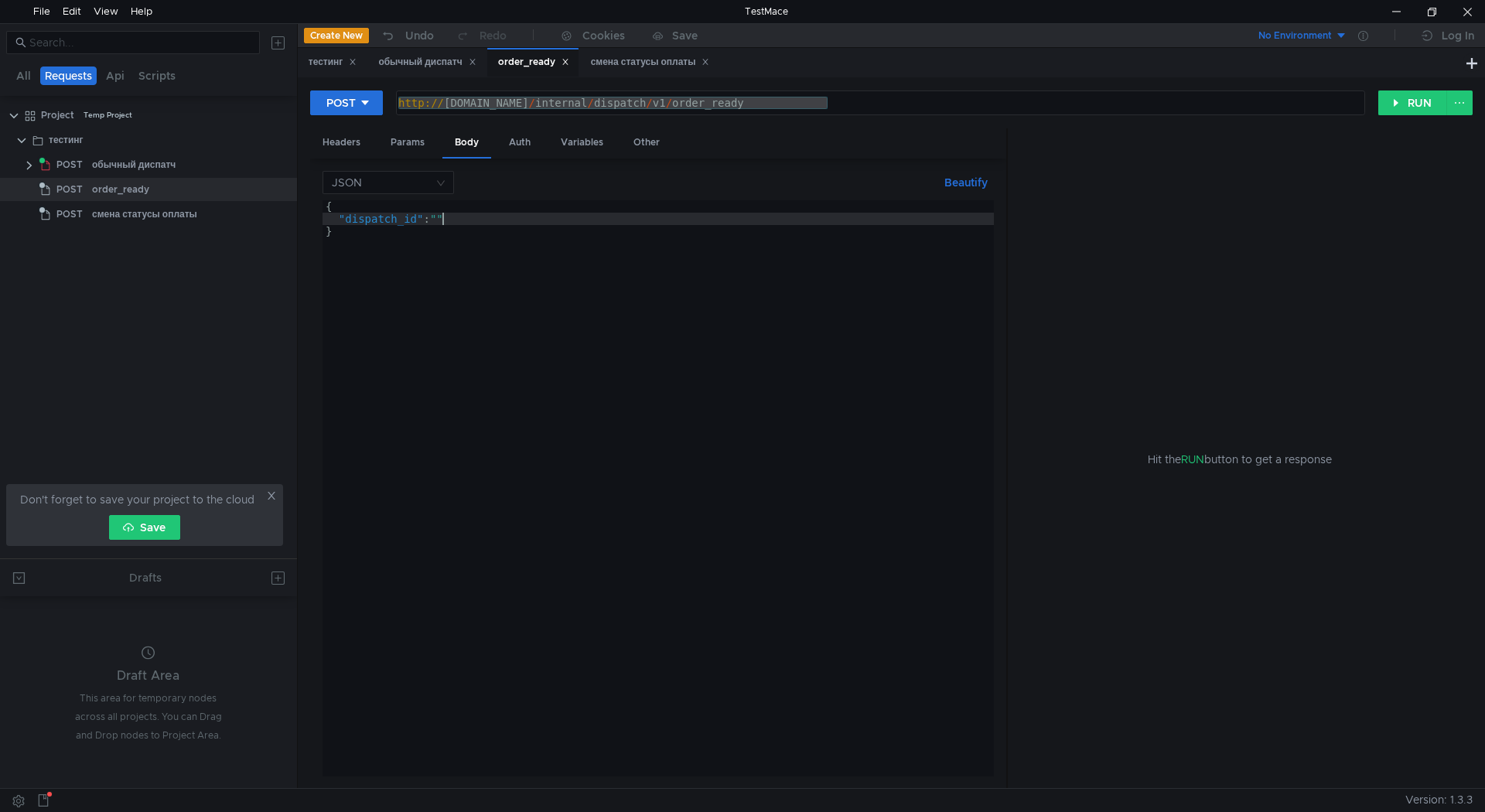
click at [443, 218] on div "{ "dispatch_id" : "" }" at bounding box center [659, 501] width 672 height 601
paste textarea "022af029-3350-4c0a-b9ce-ce2ecb4ba62a"
type textarea ""dispatch_id": "022af029-3350-4c0a-b9ce-ce2ecb4ba62a""
click at [1410, 109] on button "RUN" at bounding box center [1413, 102] width 69 height 25
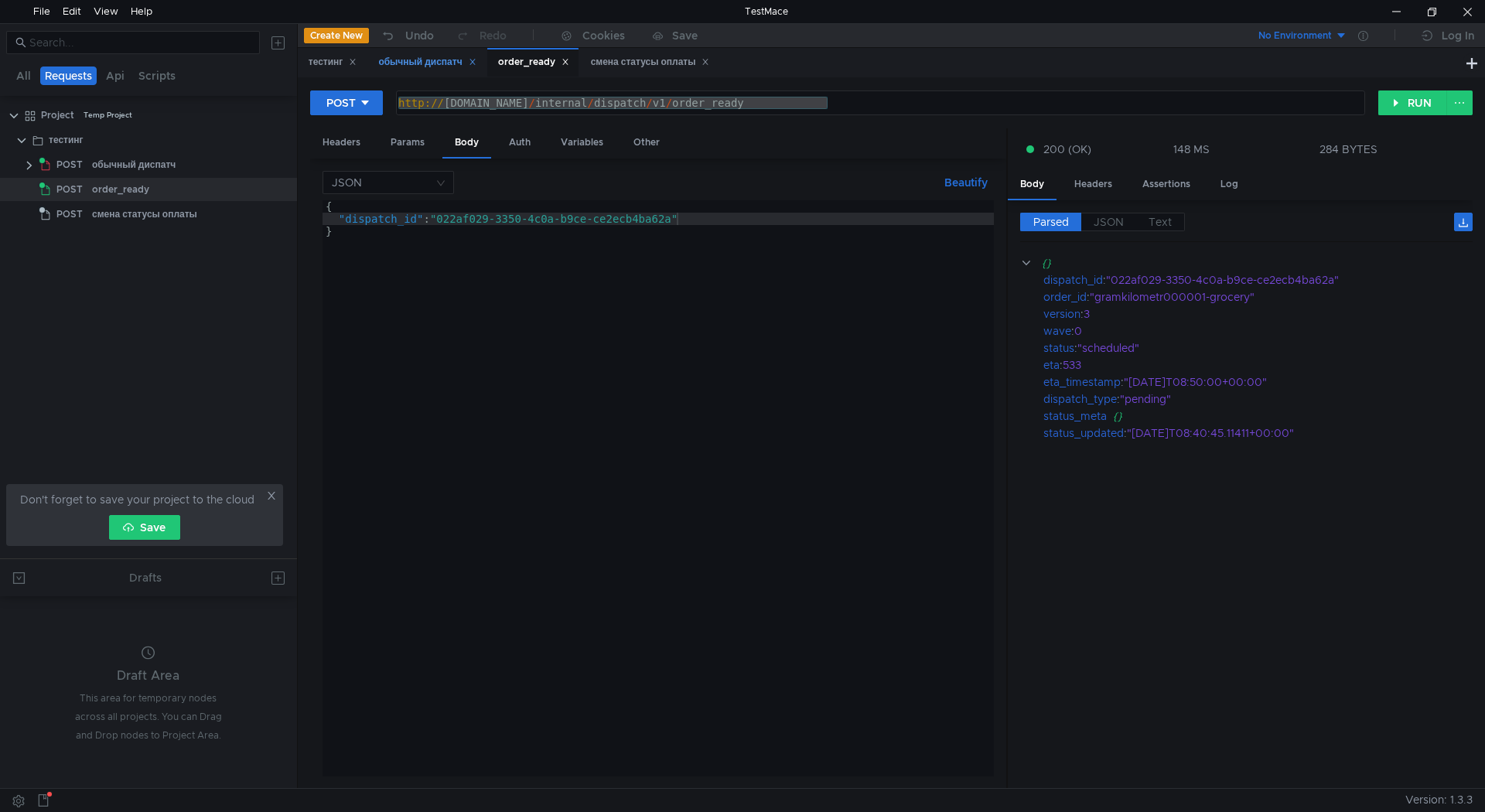
click at [429, 59] on div "обычный диспатч" at bounding box center [427, 62] width 97 height 16
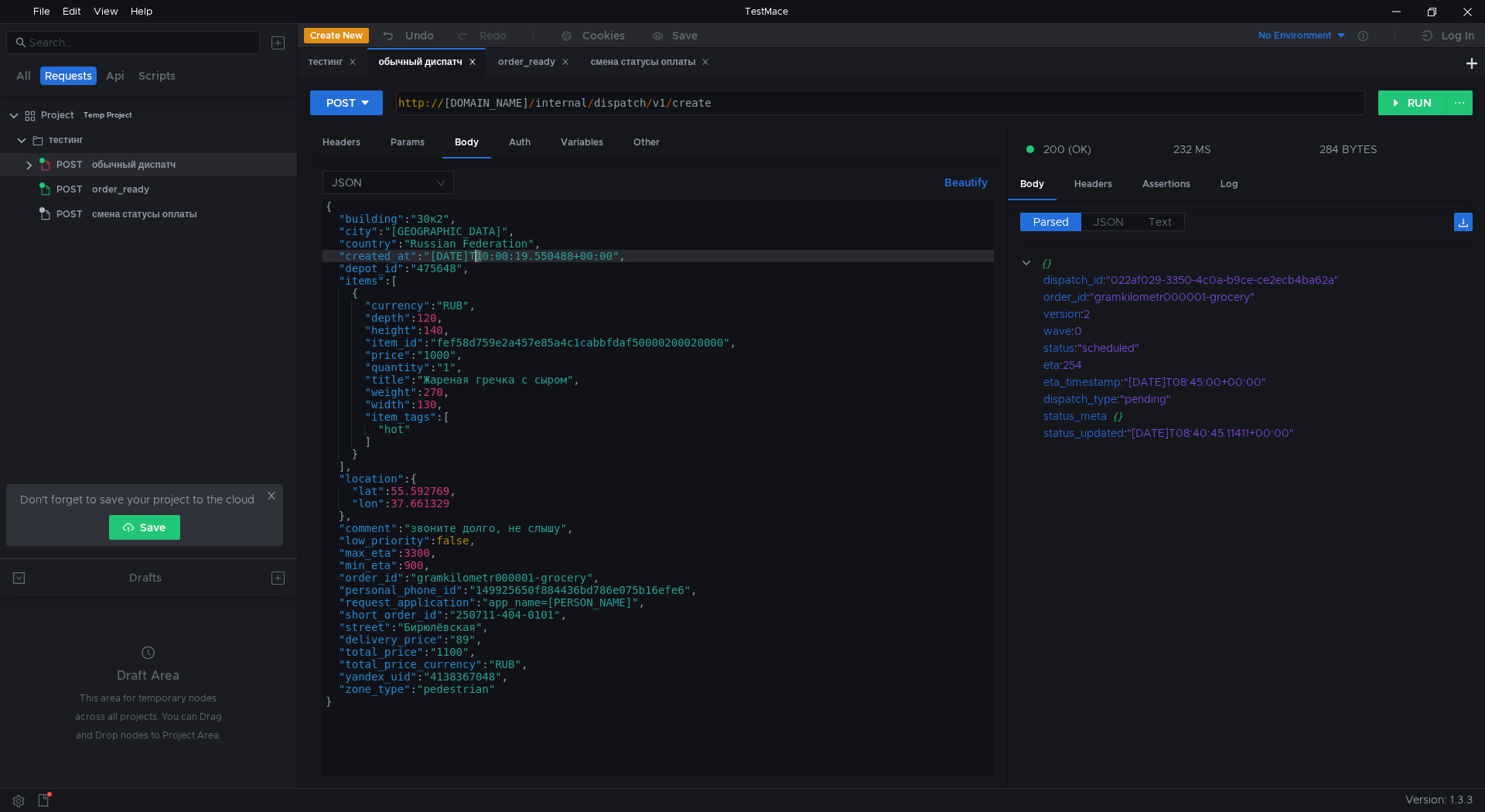
click at [478, 253] on div "{ "building" : "30к2" , "city" : "Moscow" , "country" : "Russian Federation" , …" at bounding box center [659, 501] width 672 height 601
drag, startPoint x: 499, startPoint y: 254, endPoint x: 491, endPoint y: 253, distance: 8.1
click at [491, 253] on div "{ "building" : "30к2" , "city" : "Moscow" , "country" : "Russian Federation" , …" at bounding box center [659, 501] width 672 height 601
click at [511, 254] on div "{ "building" : "30к2" , "city" : "Moscow" , "country" : "Russian Federation" , …" at bounding box center [659, 501] width 672 height 601
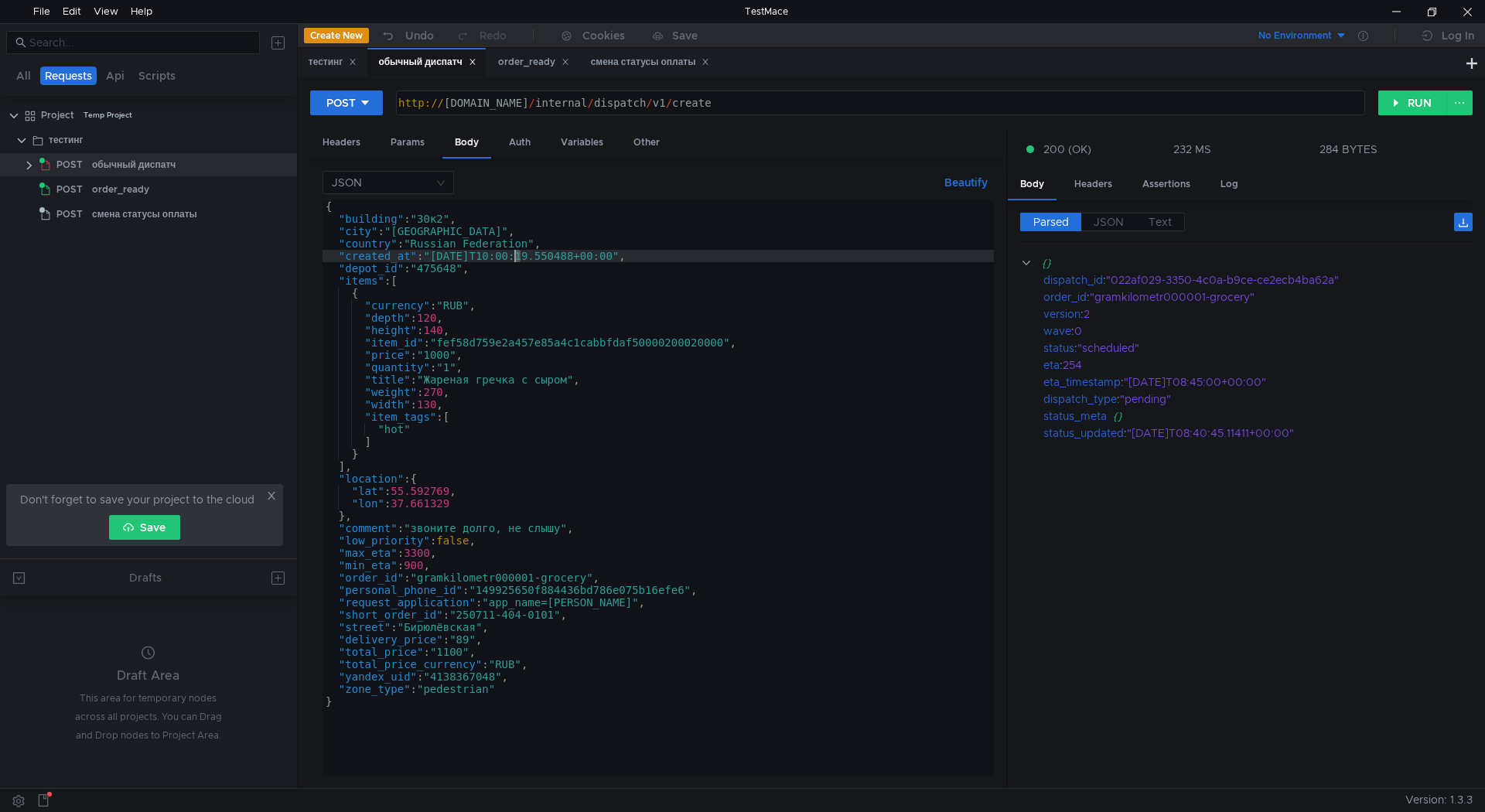
click at [515, 253] on div "{ "building" : "30к2" , "city" : "Moscow" , "country" : "Russian Federation" , …" at bounding box center [659, 501] width 672 height 601
drag, startPoint x: 537, startPoint y: 254, endPoint x: 529, endPoint y: 254, distance: 8.0
click at [529, 254] on div "{ "building" : "30к2" , "city" : "Moscow" , "country" : "Russian Federation" , …" at bounding box center [659, 501] width 672 height 601
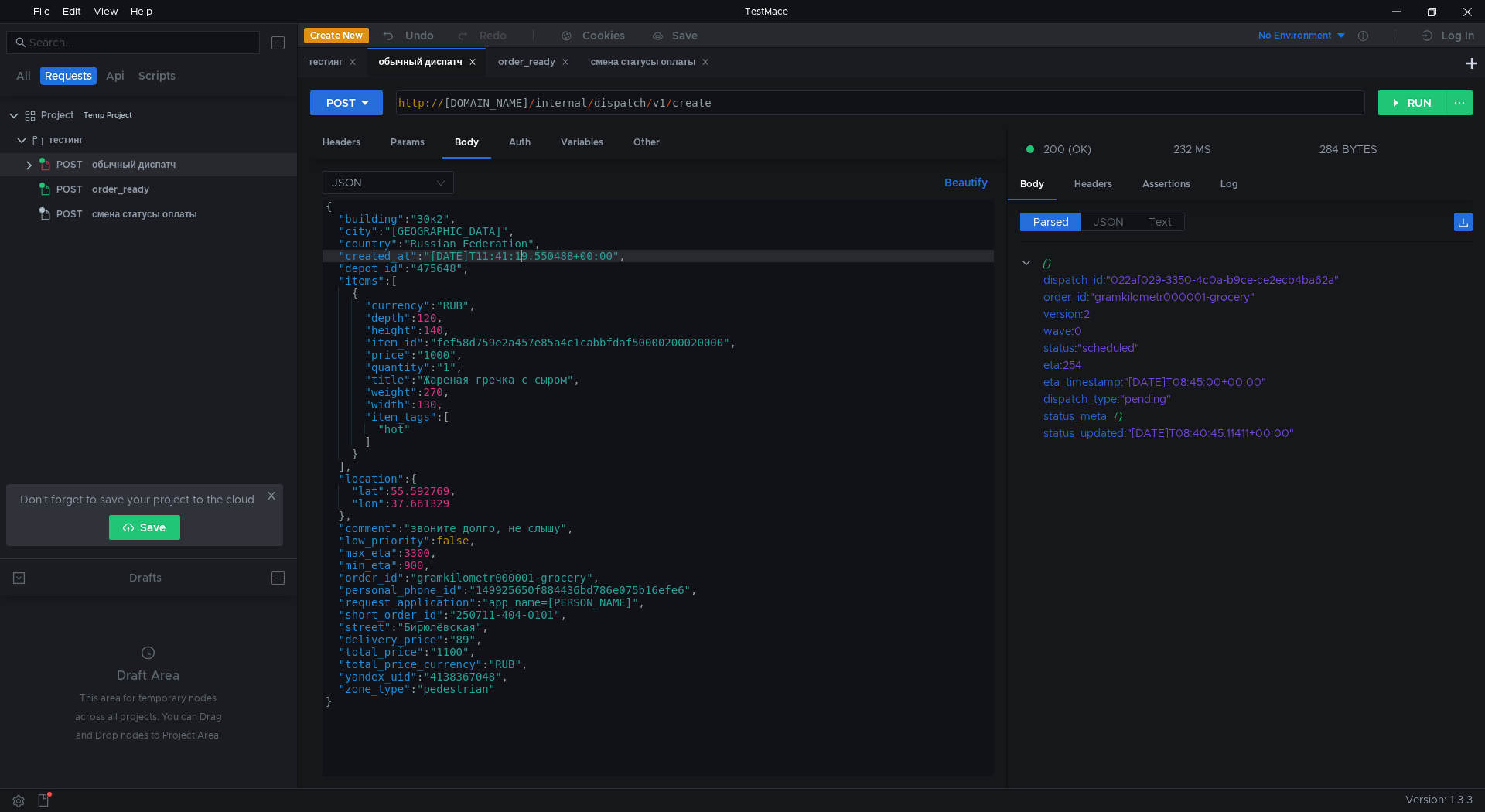
click at [520, 255] on div "{ "building" : "30к2" , "city" : "Moscow" , "country" : "Russian Federation" , …" at bounding box center [659, 501] width 672 height 601
type textarea ""created_at": "2025-09-11T11:41:19.550488+00:00","
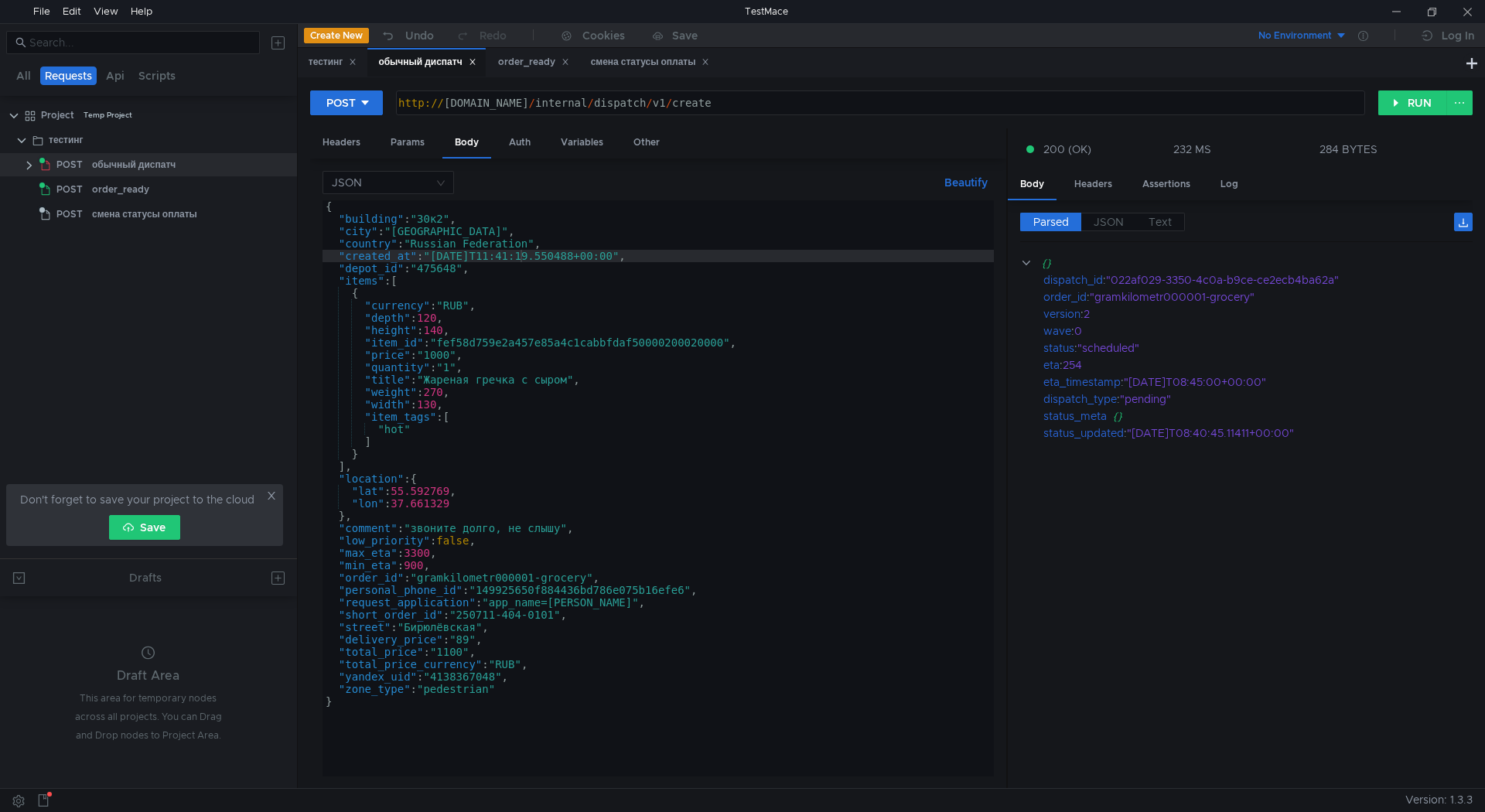
scroll to position [0, 16]
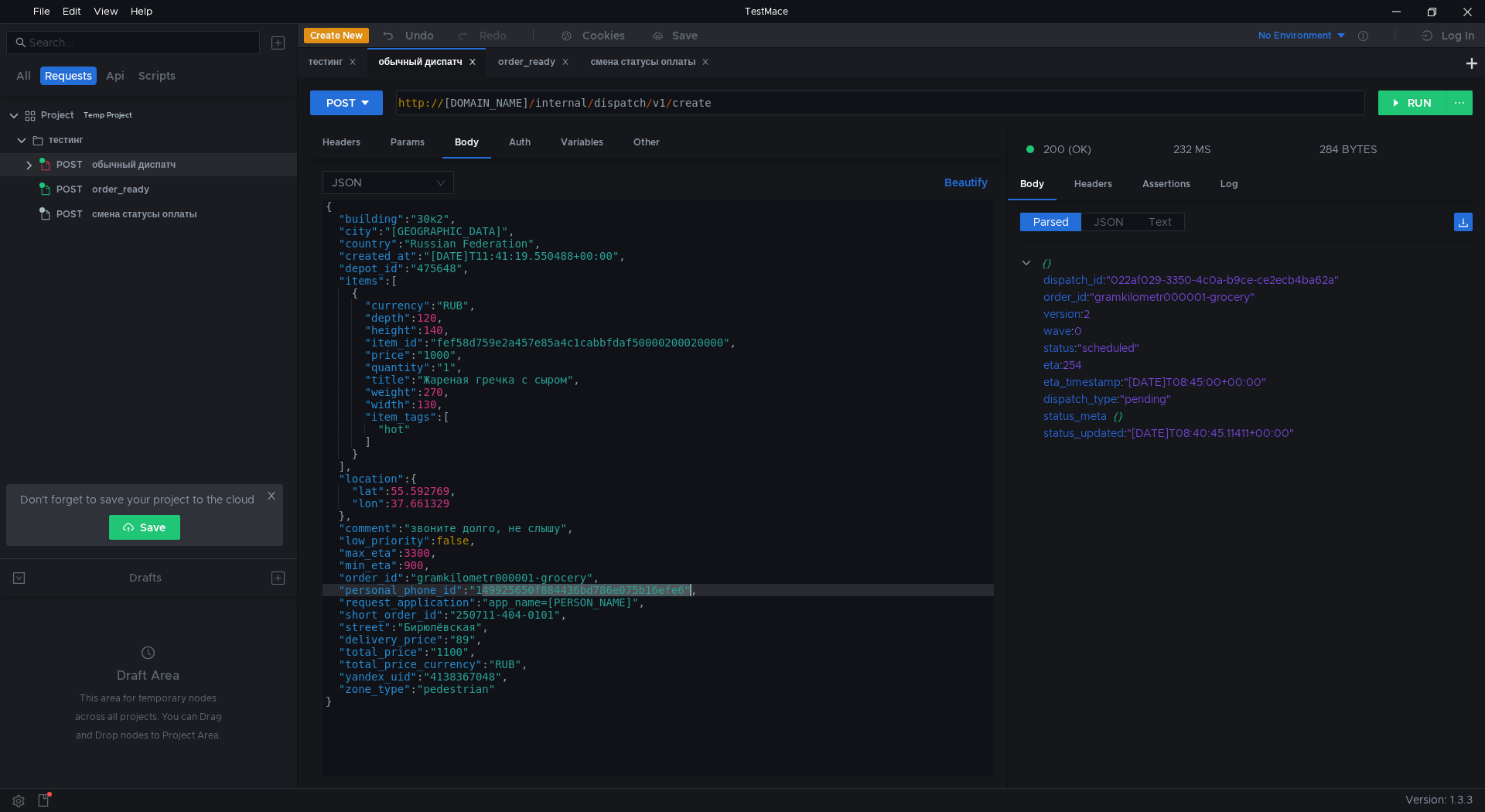
drag, startPoint x: 482, startPoint y: 587, endPoint x: 691, endPoint y: 591, distance: 209.0
click at [691, 591] on div "{ "building" : "30к2" , "city" : "[GEOGRAPHIC_DATA]" , "country" : "Russian Fed…" at bounding box center [659, 501] width 672 height 601
type textarea ""personal_phone_id": "149925650f884436bd786e075b16efe6","
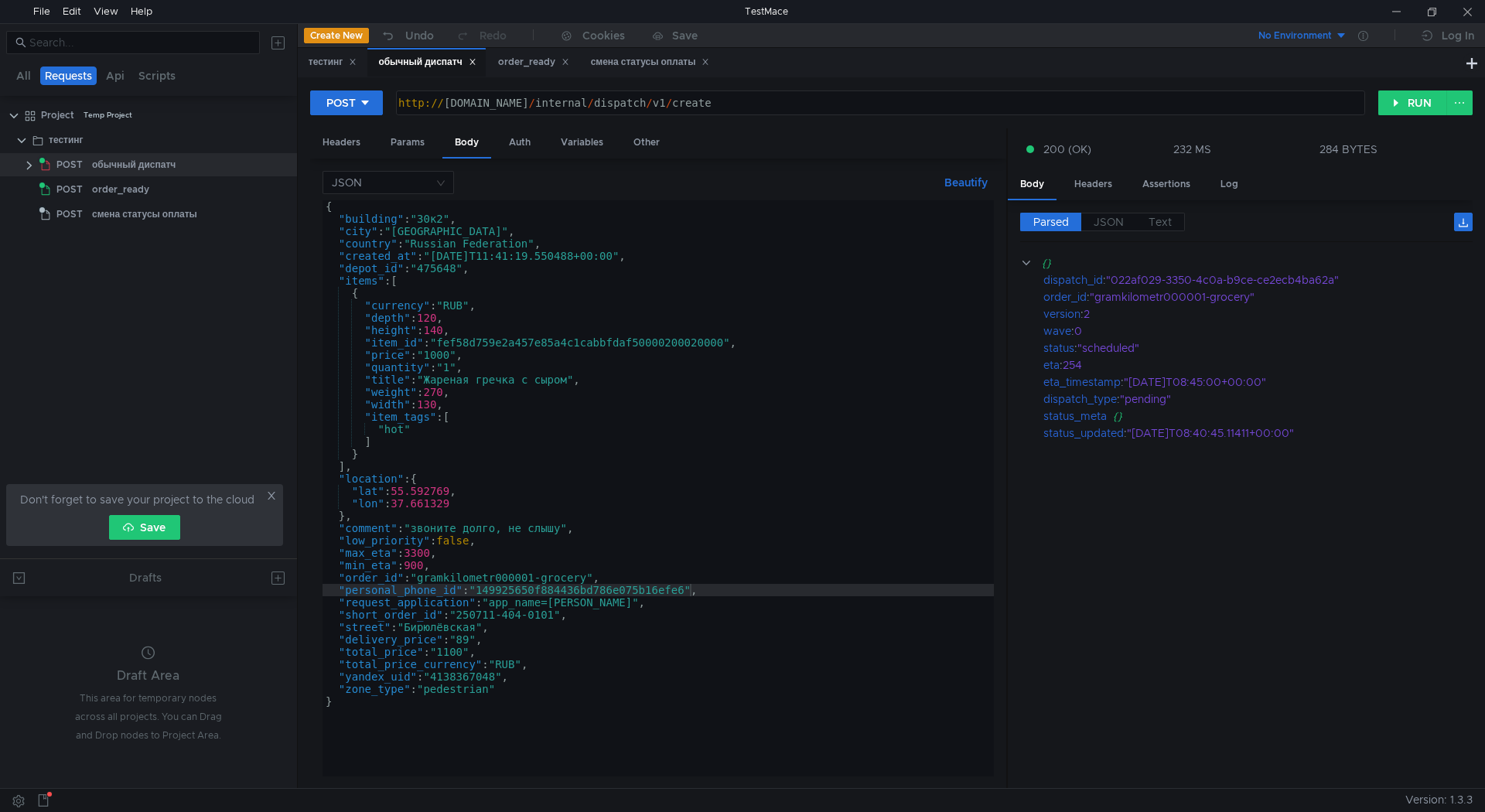
scroll to position [0, 16]
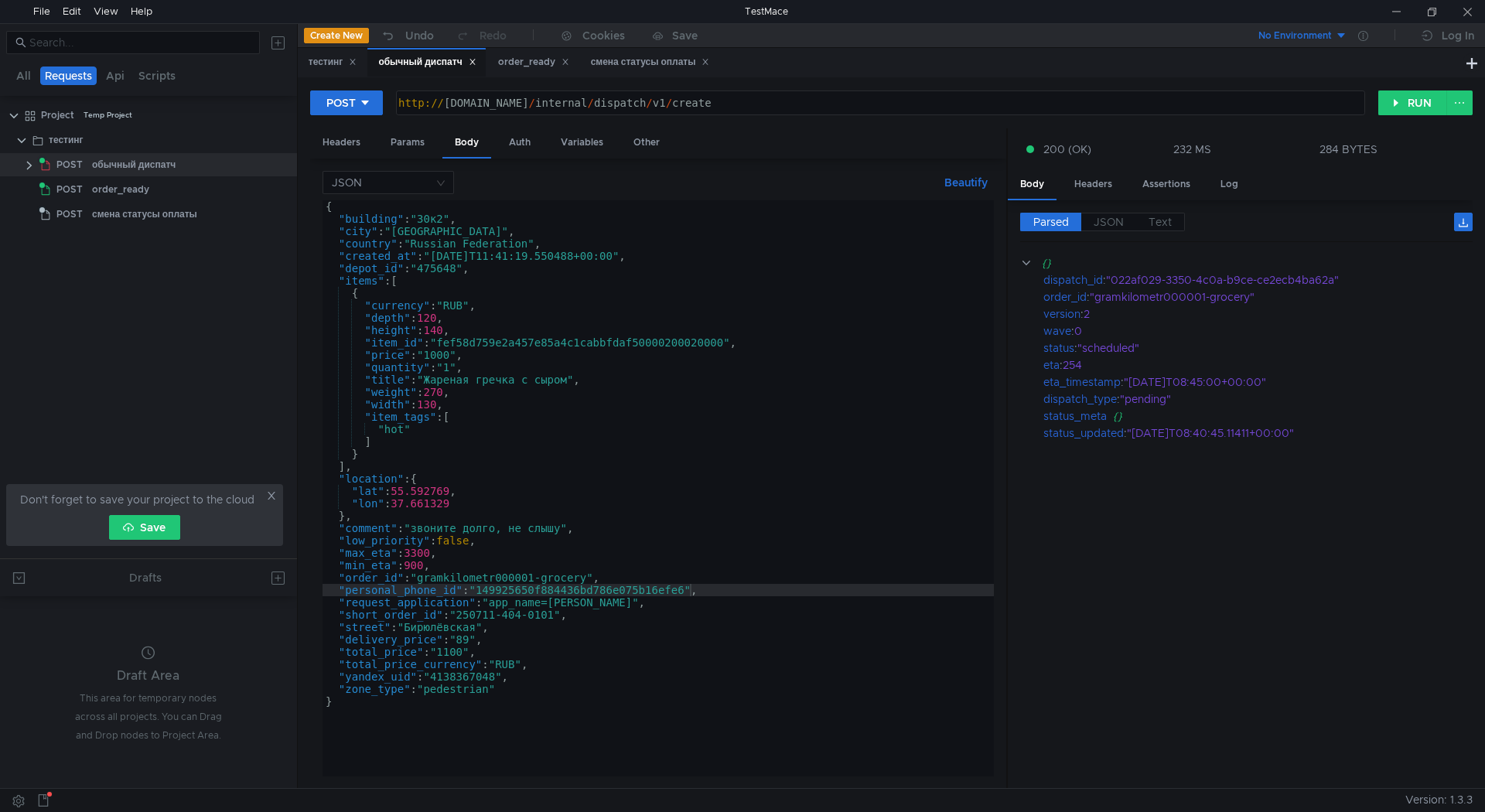
scroll to position [0, 16]
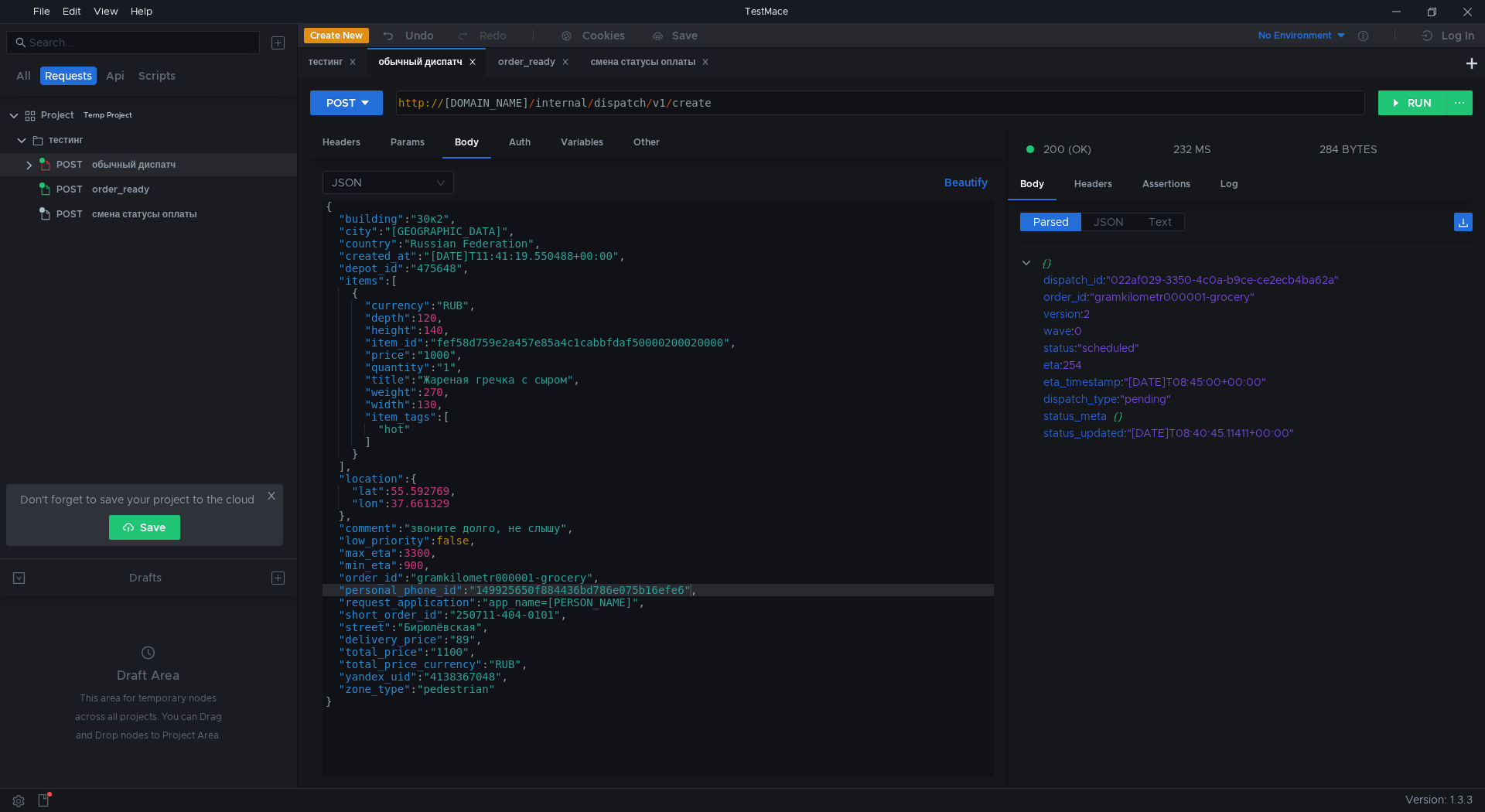
scroll to position [0, 16]
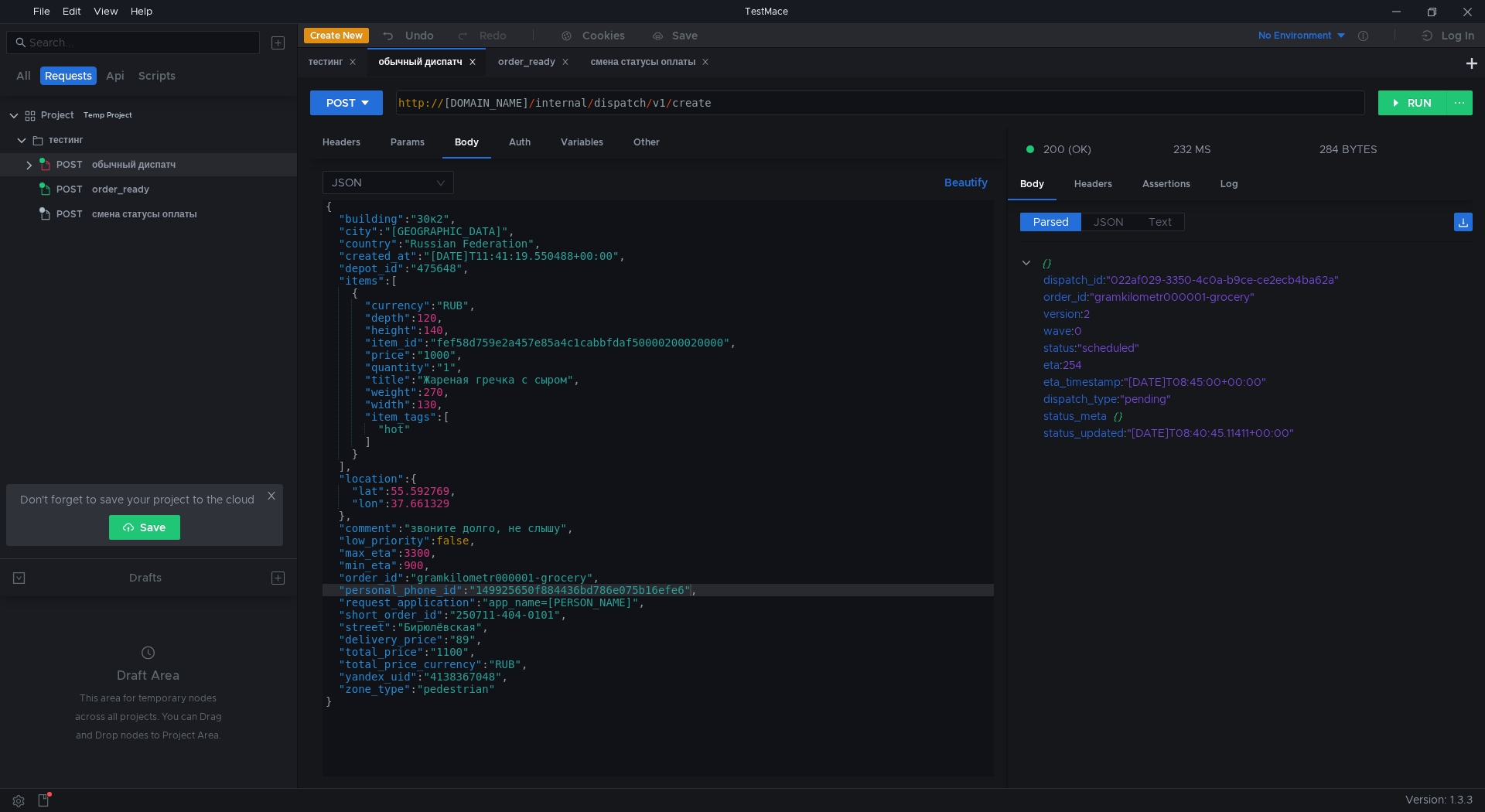
scroll to position [0, 16]
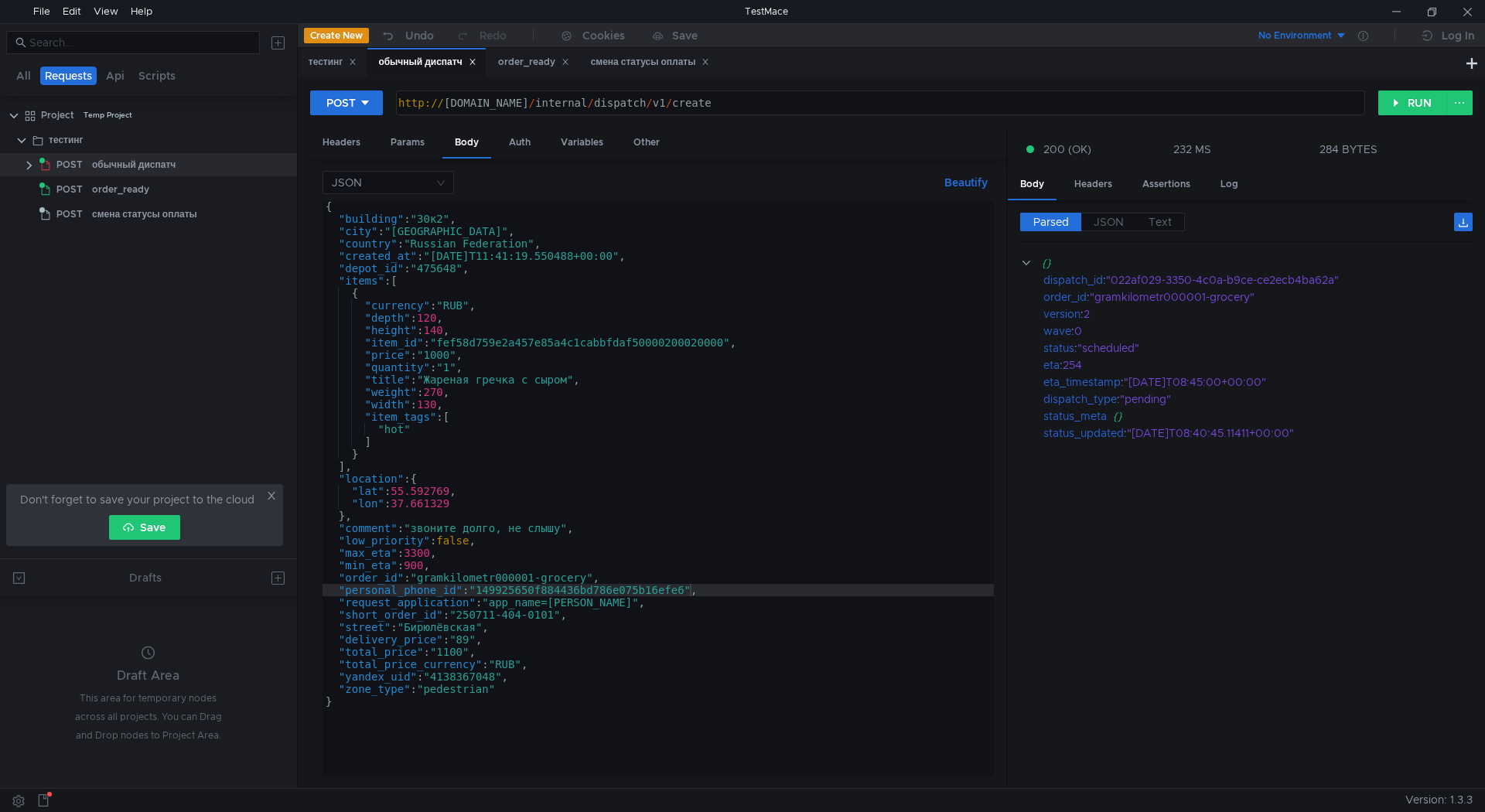
scroll to position [0, 16]
